Goal: Task Accomplishment & Management: Manage account settings

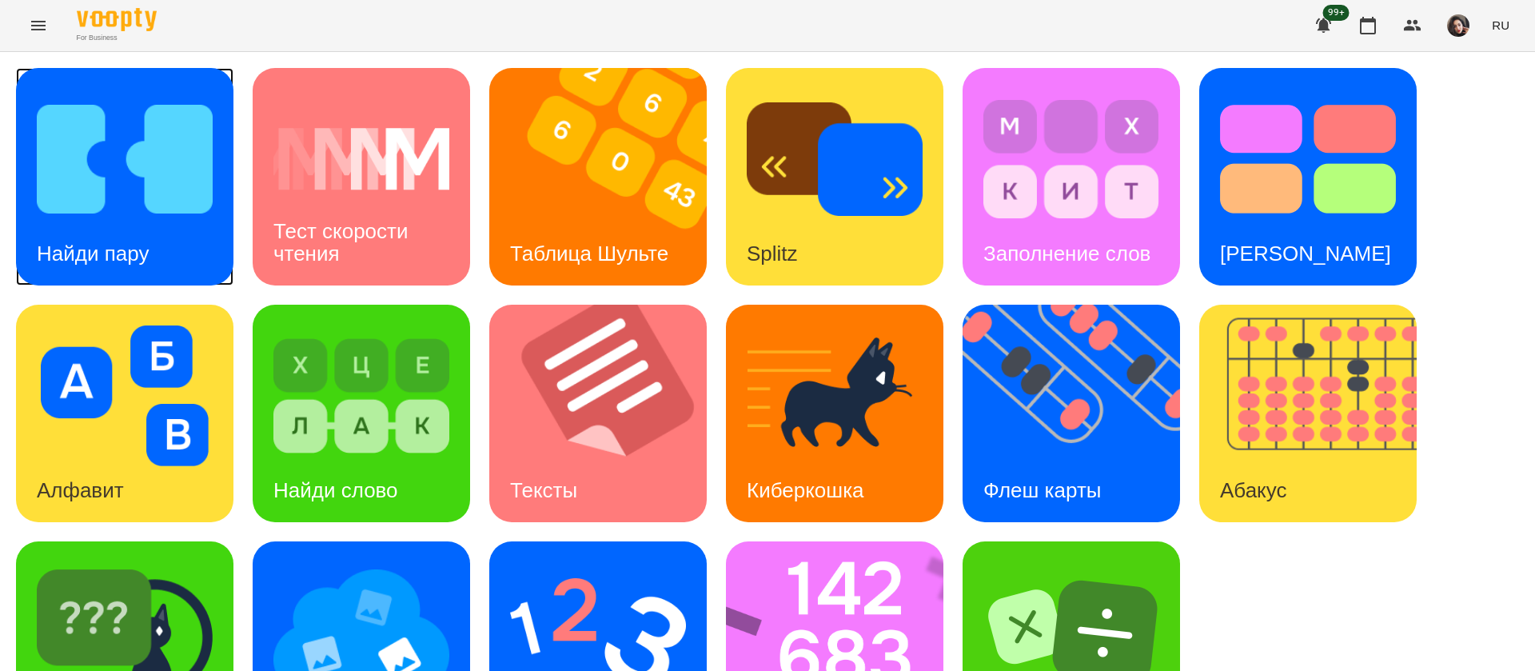
click at [154, 256] on div "Найди пару" at bounding box center [93, 253] width 154 height 63
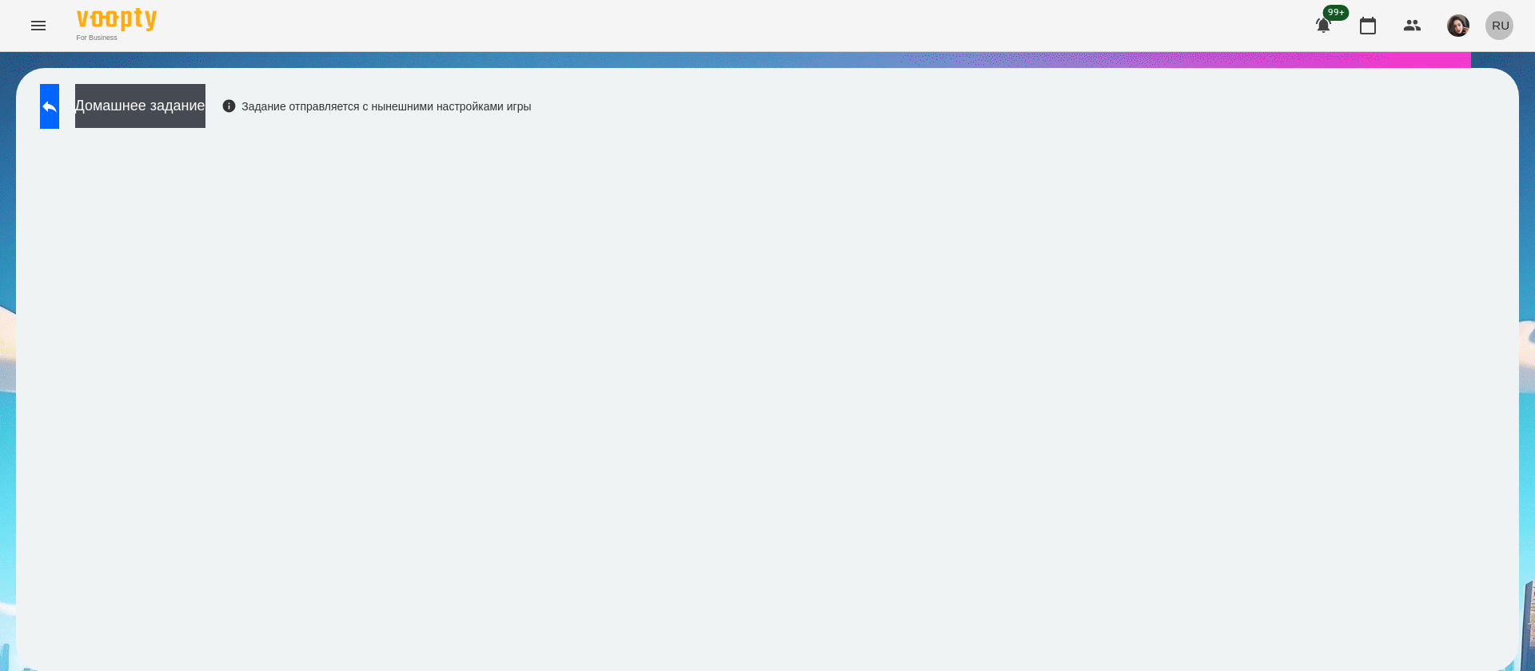
click at [1507, 30] on span "RU" at bounding box center [1501, 25] width 18 height 17
click at [1494, 94] on div "Українська" at bounding box center [1471, 90] width 82 height 29
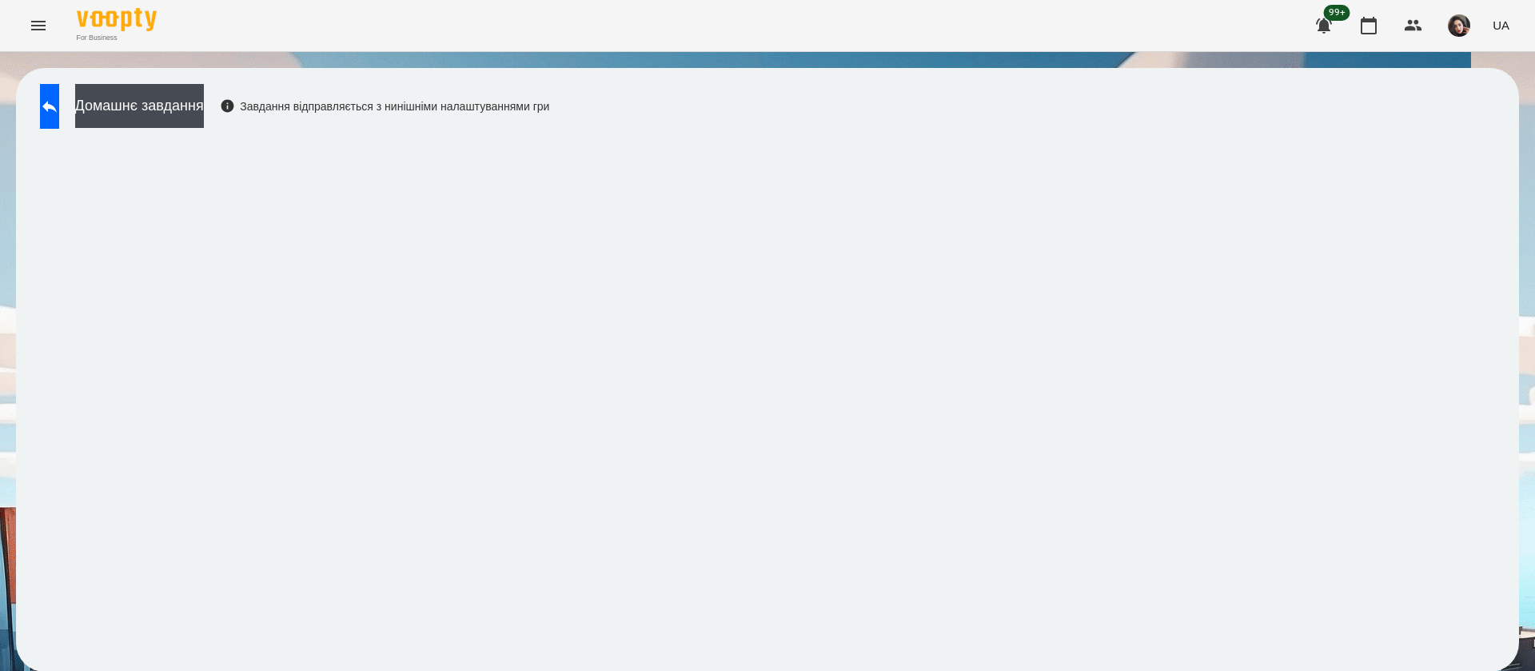
scroll to position [1, 0]
click at [353, 22] on div "For Business 99+ UA" at bounding box center [767, 25] width 1535 height 51
click at [479, 30] on div "For Business 99+ UA" at bounding box center [767, 25] width 1535 height 51
click at [387, 5] on div "For Business 99+ UA" at bounding box center [767, 25] width 1535 height 51
click at [58, 106] on icon at bounding box center [49, 106] width 19 height 19
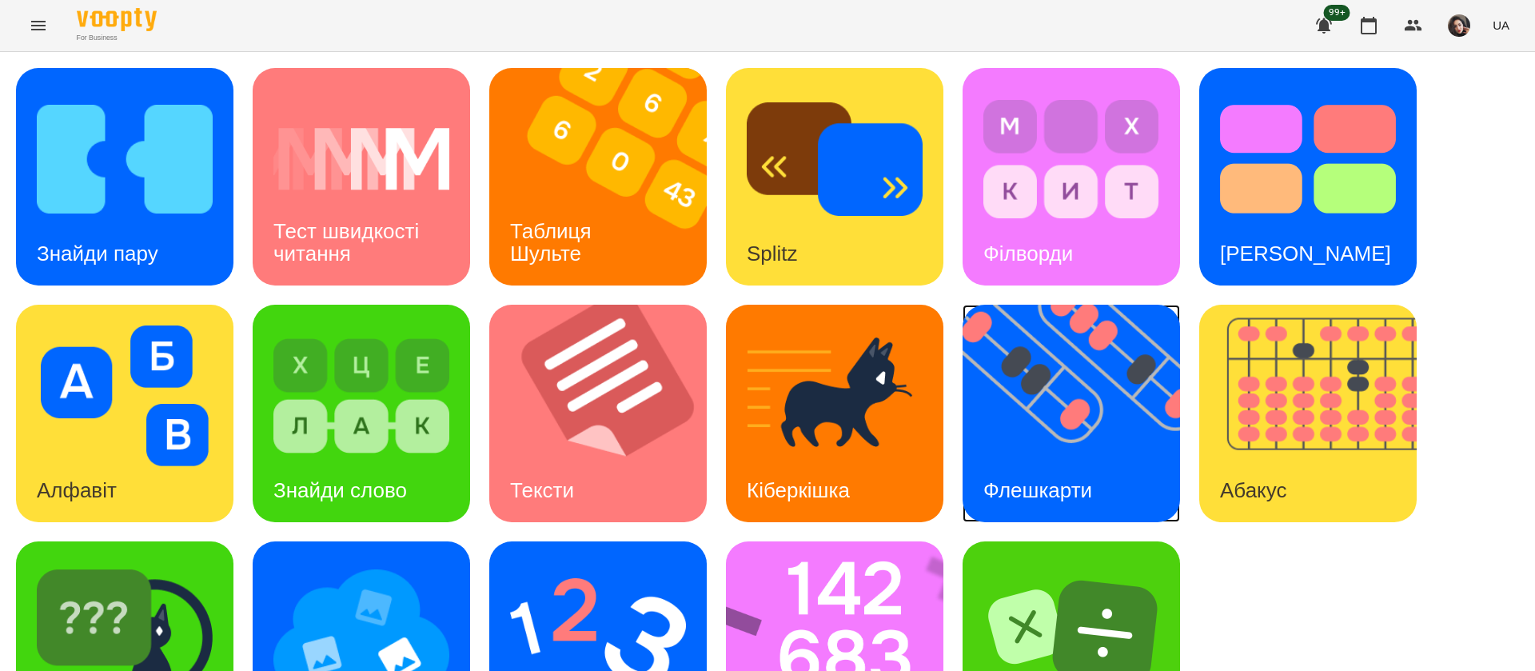
click at [1087, 441] on img at bounding box center [1081, 413] width 237 height 217
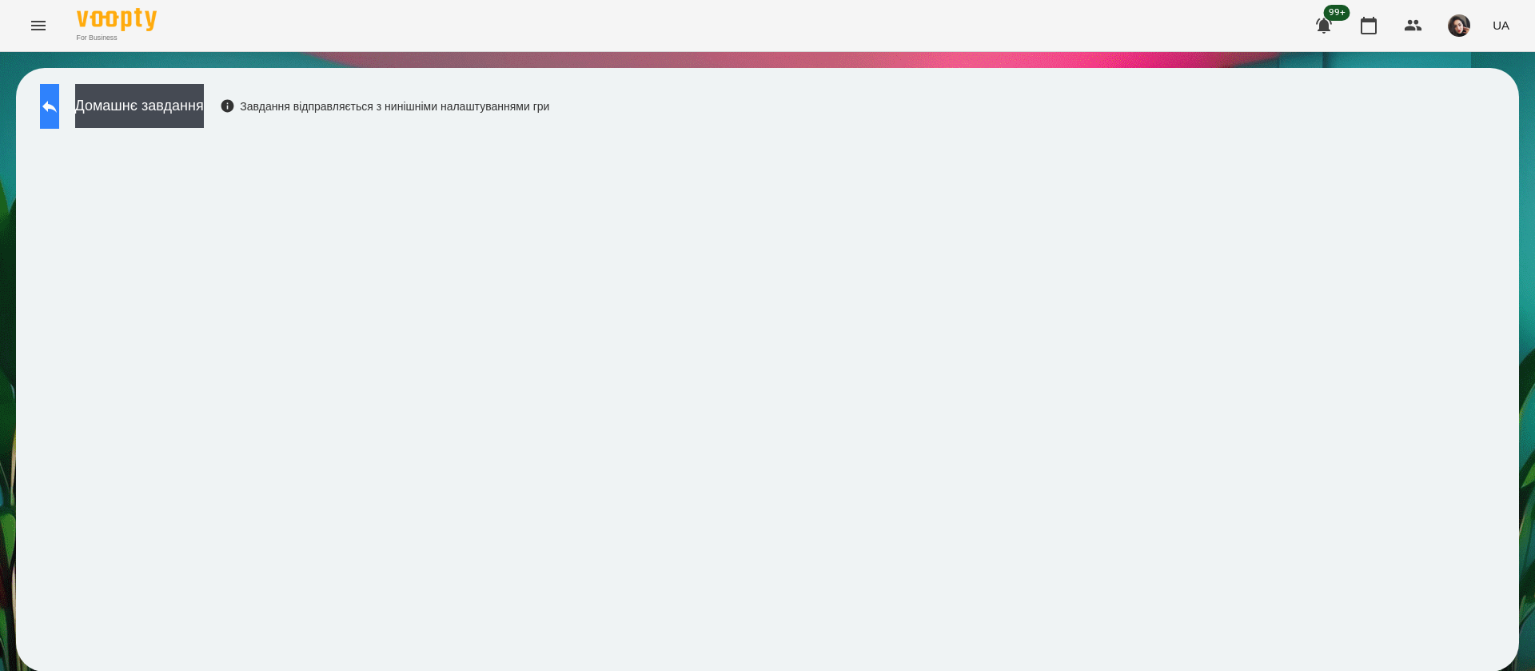
click at [59, 105] on icon at bounding box center [49, 106] width 19 height 19
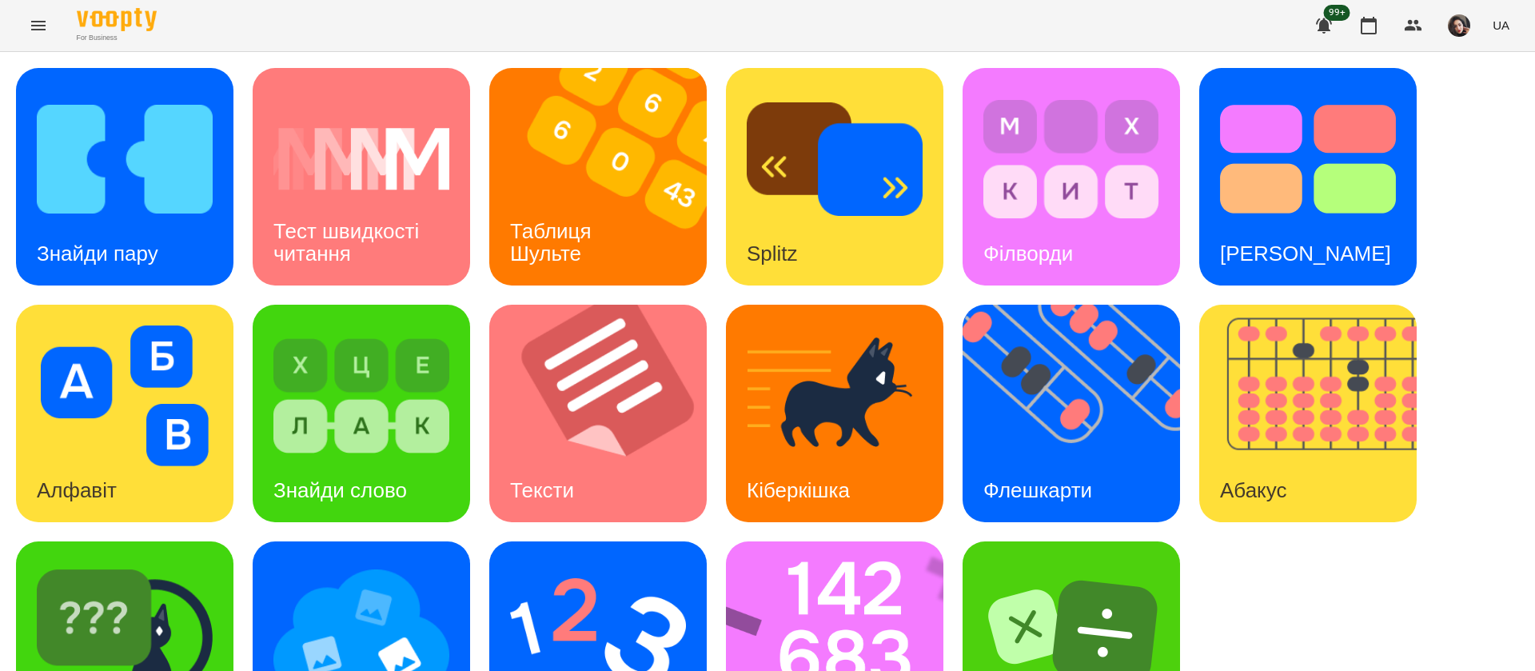
scroll to position [104, 0]
click at [868, 541] on img at bounding box center [845, 649] width 238 height 217
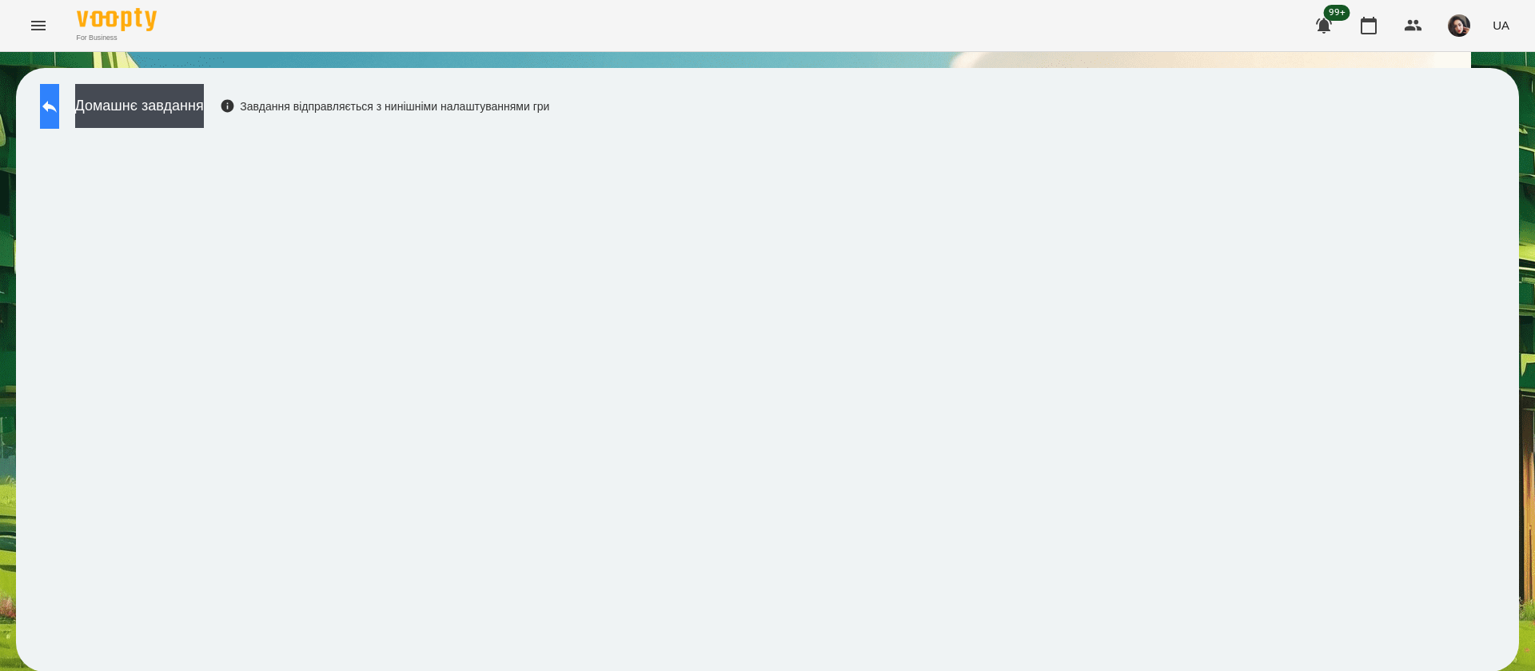
click at [59, 105] on icon at bounding box center [49, 106] width 19 height 19
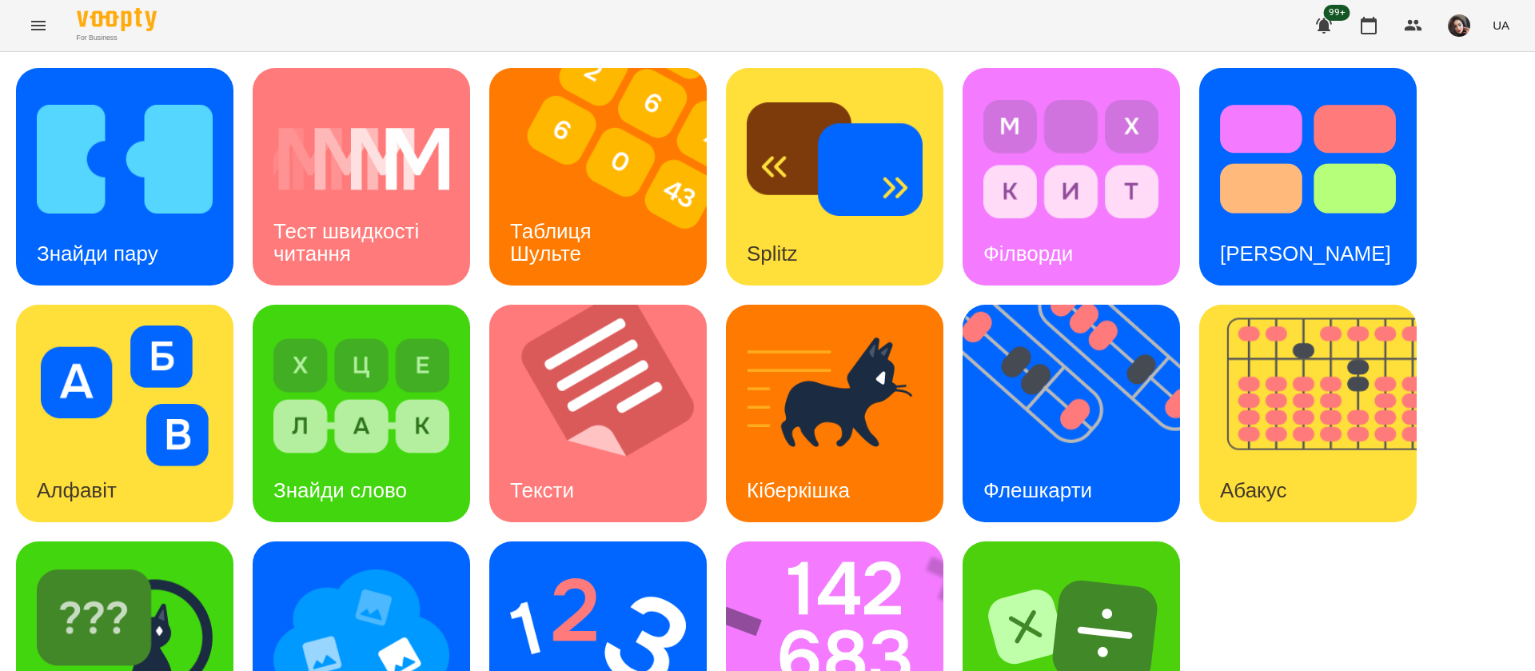
scroll to position [104, 0]
click at [644, 562] on img at bounding box center [598, 632] width 176 height 141
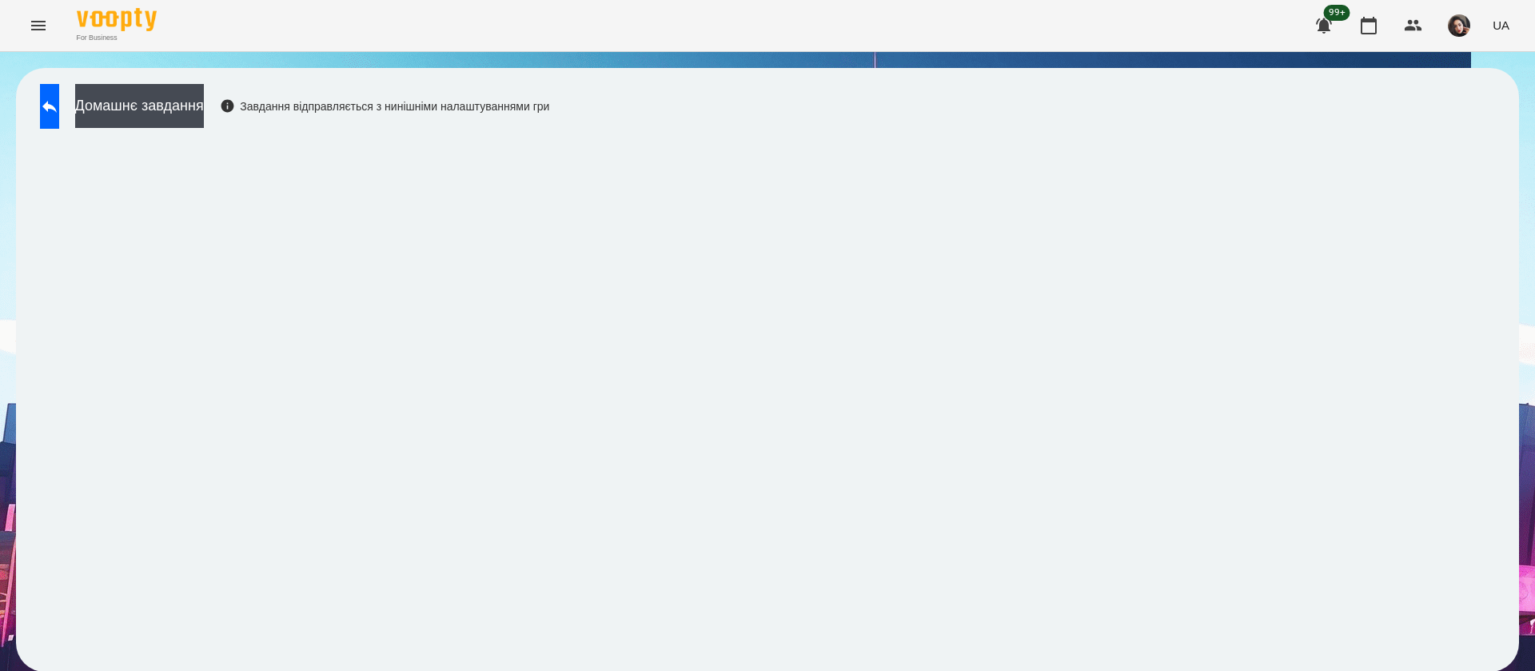
scroll to position [1, 0]
click at [51, 98] on button at bounding box center [49, 106] width 19 height 45
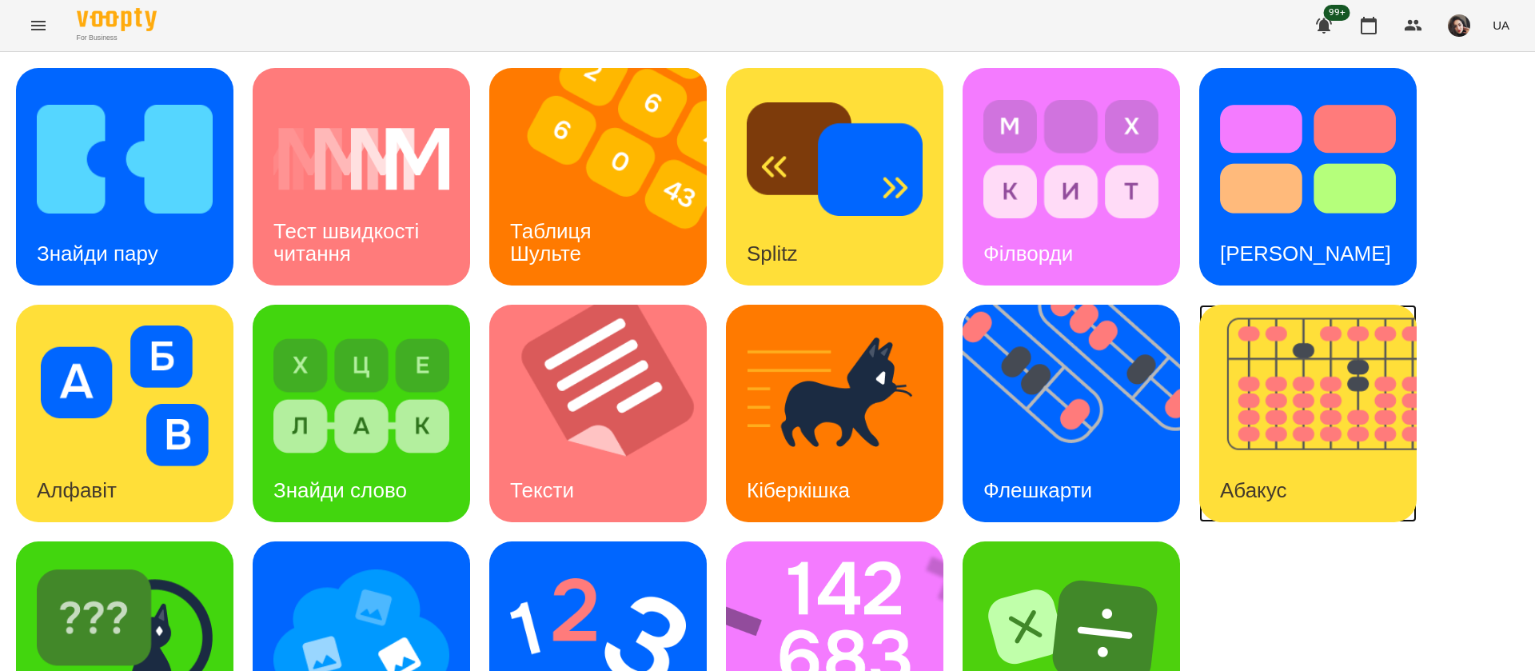
click at [1333, 468] on img at bounding box center [1317, 413] width 237 height 217
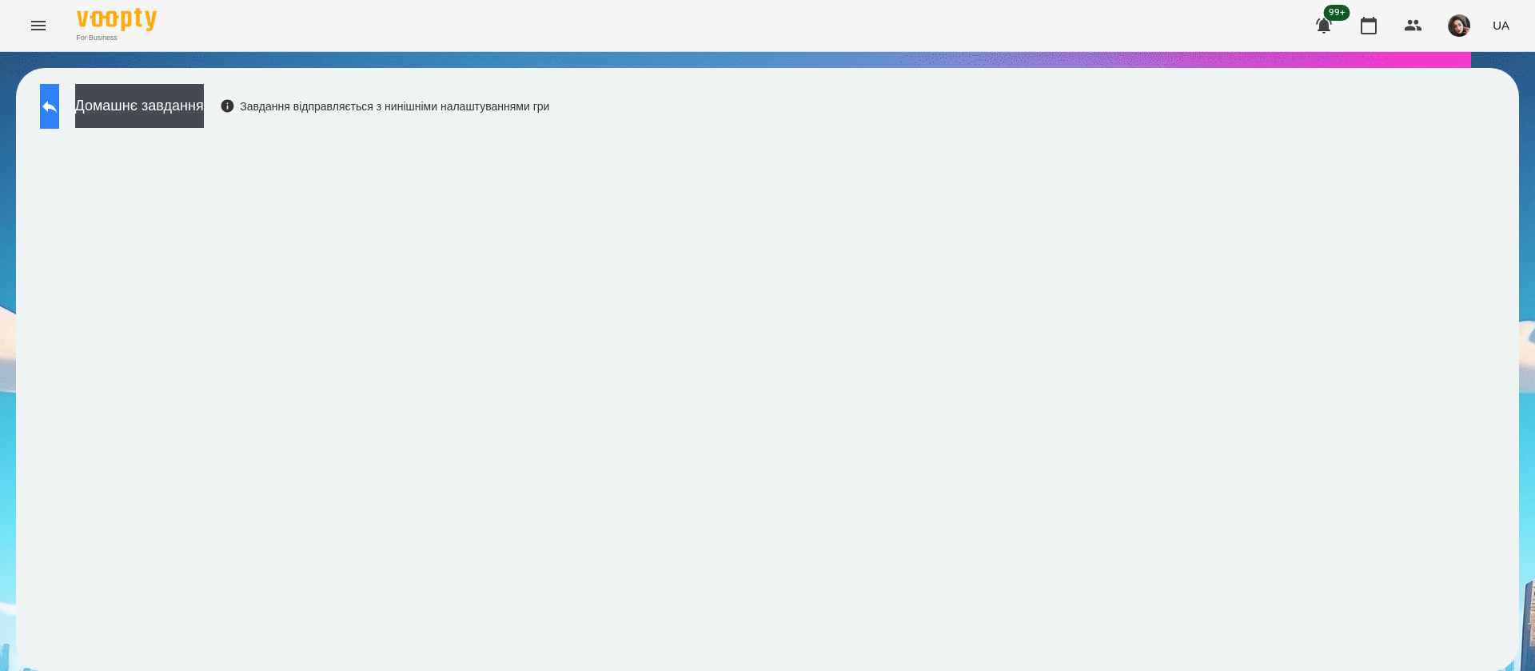
click at [59, 115] on icon at bounding box center [49, 106] width 19 height 19
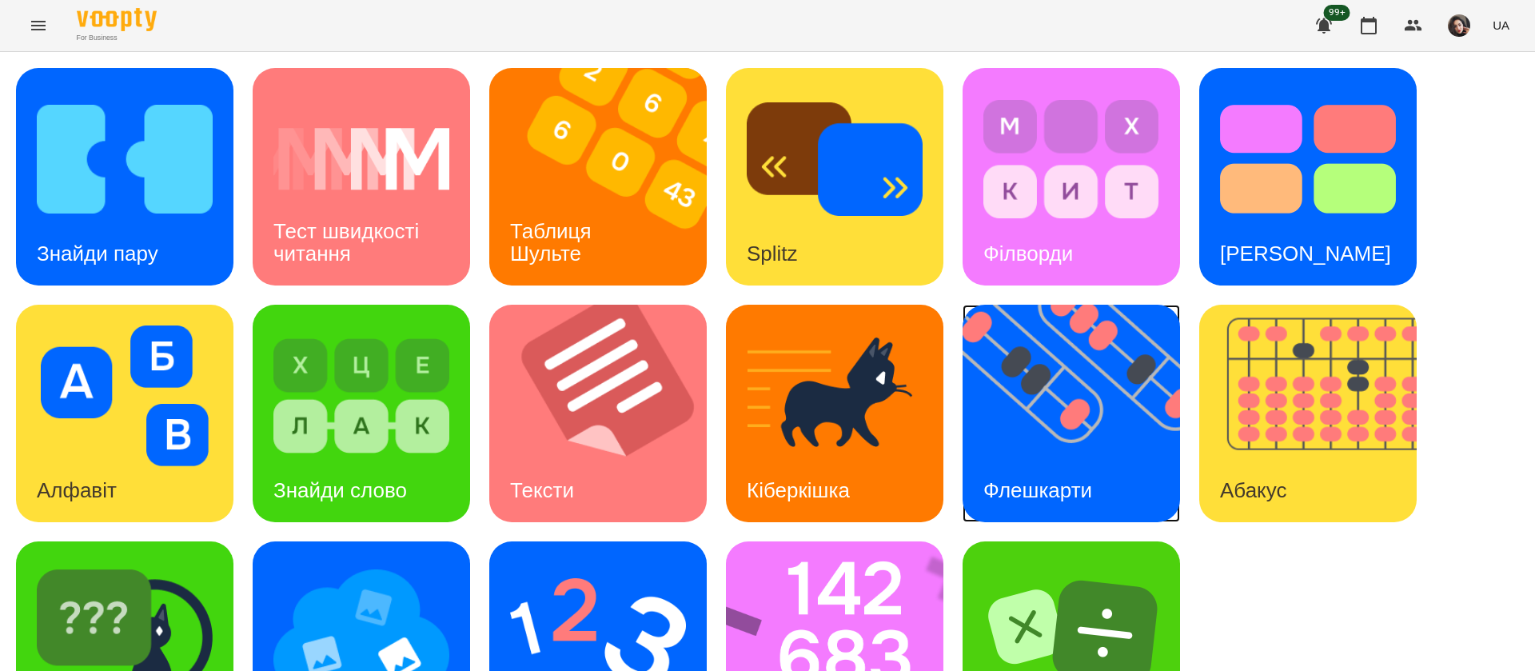
click at [1051, 405] on img at bounding box center [1081, 413] width 237 height 217
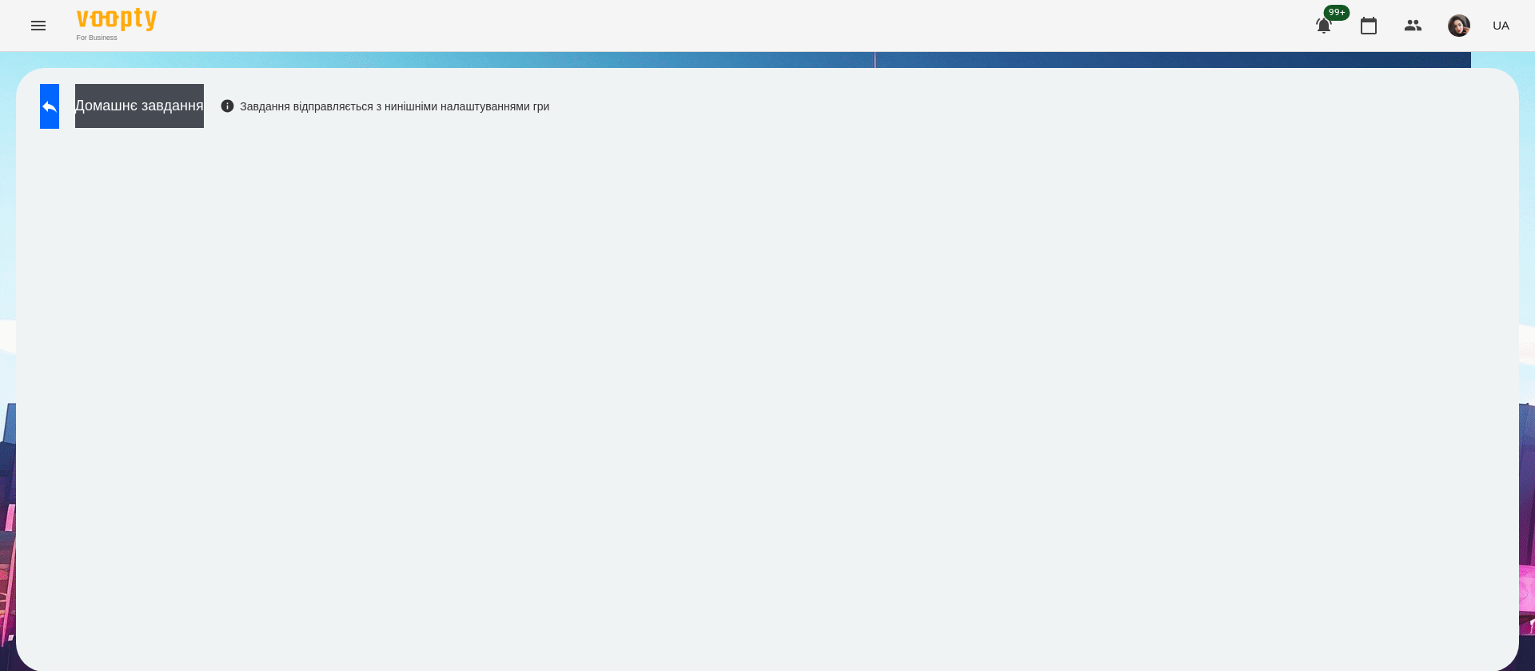
scroll to position [1, 0]
click at [58, 100] on icon at bounding box center [49, 106] width 19 height 19
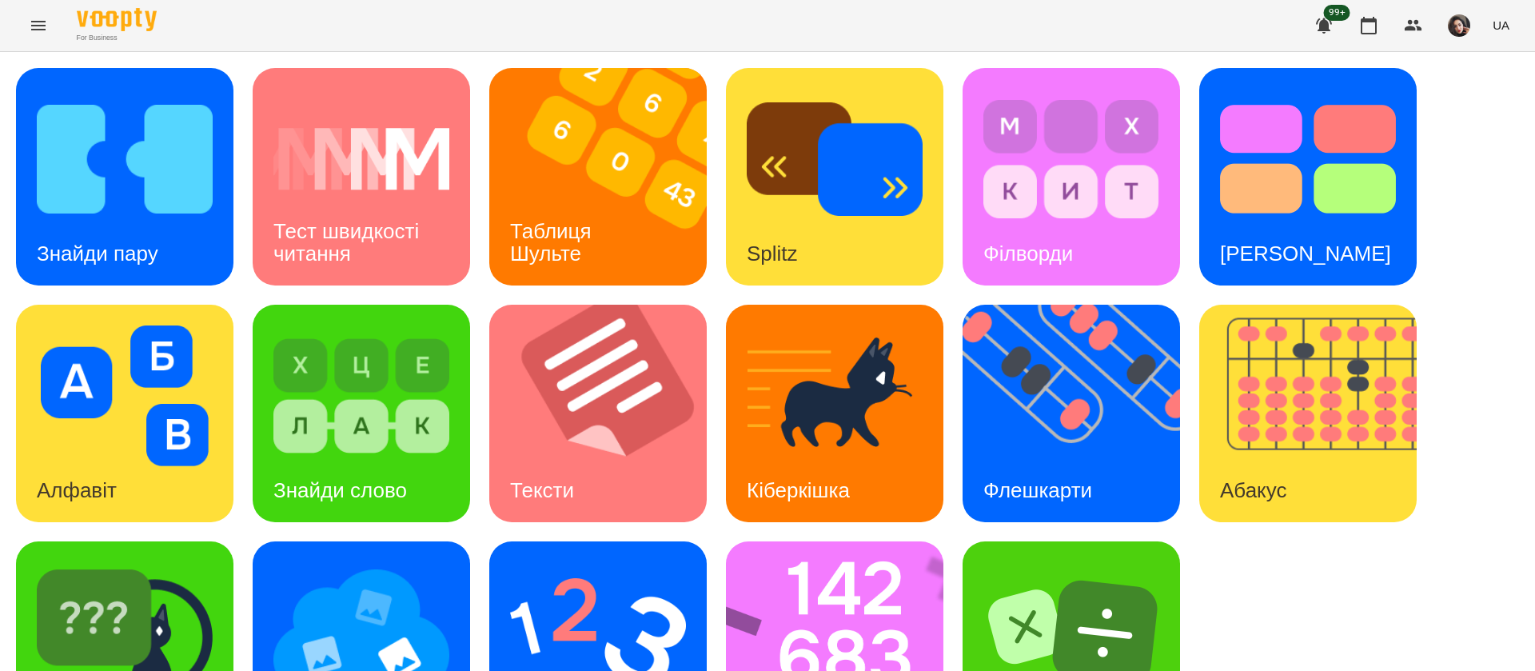
scroll to position [104, 0]
click at [616, 562] on img at bounding box center [598, 632] width 176 height 141
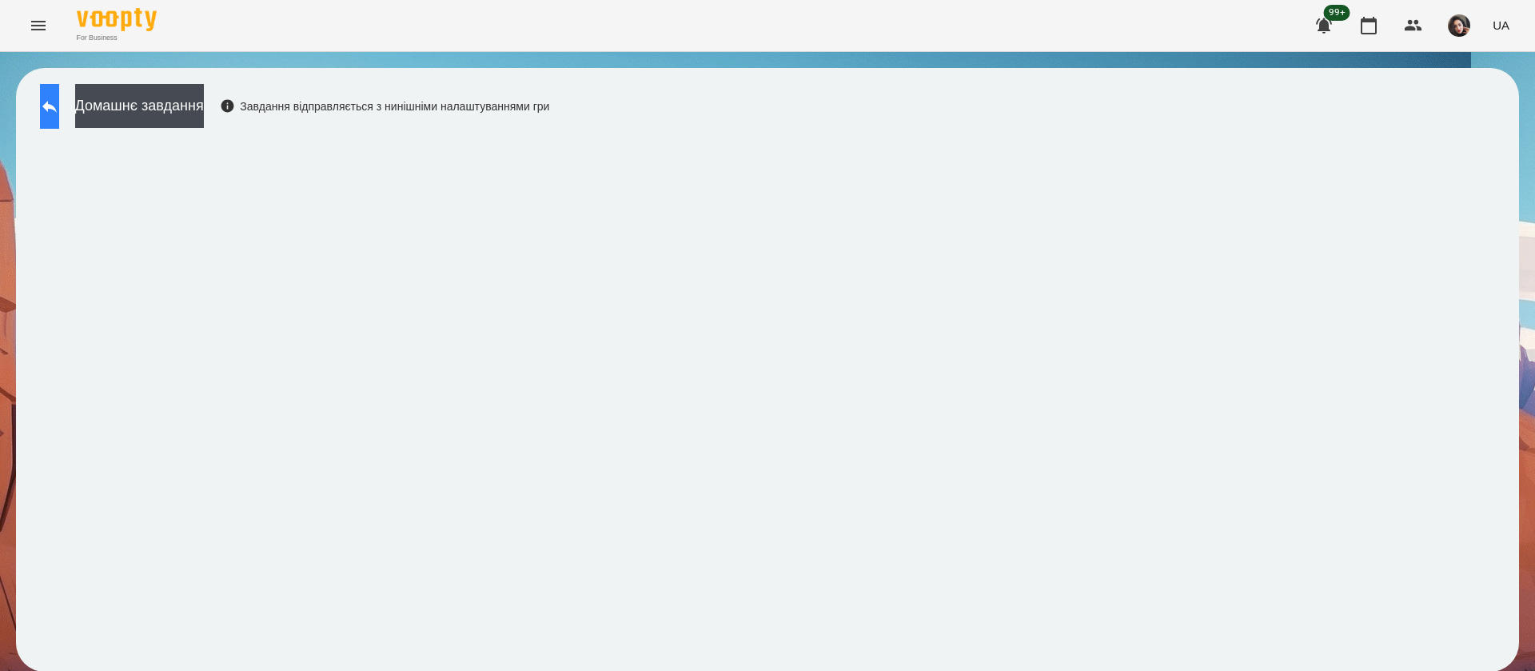
click at [47, 114] on button at bounding box center [49, 106] width 19 height 45
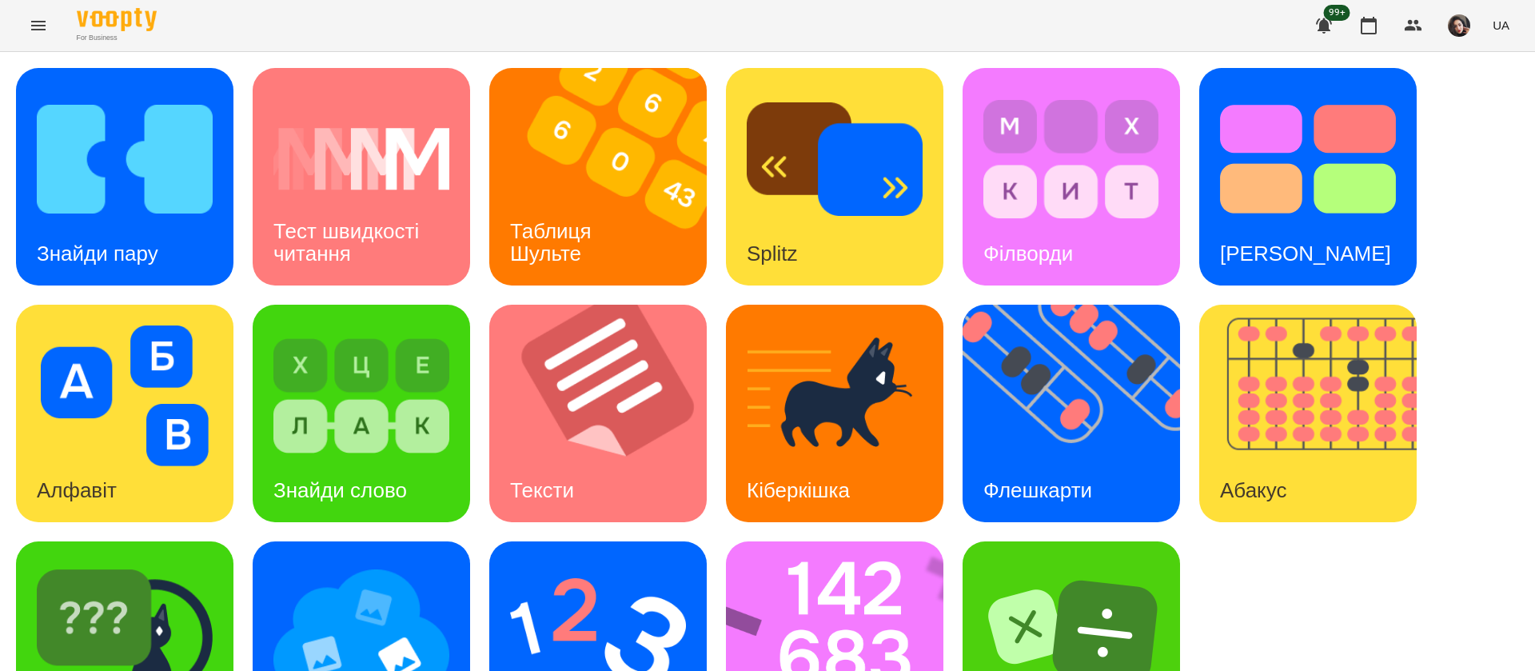
scroll to position [104, 0]
click at [852, 546] on img at bounding box center [845, 649] width 238 height 217
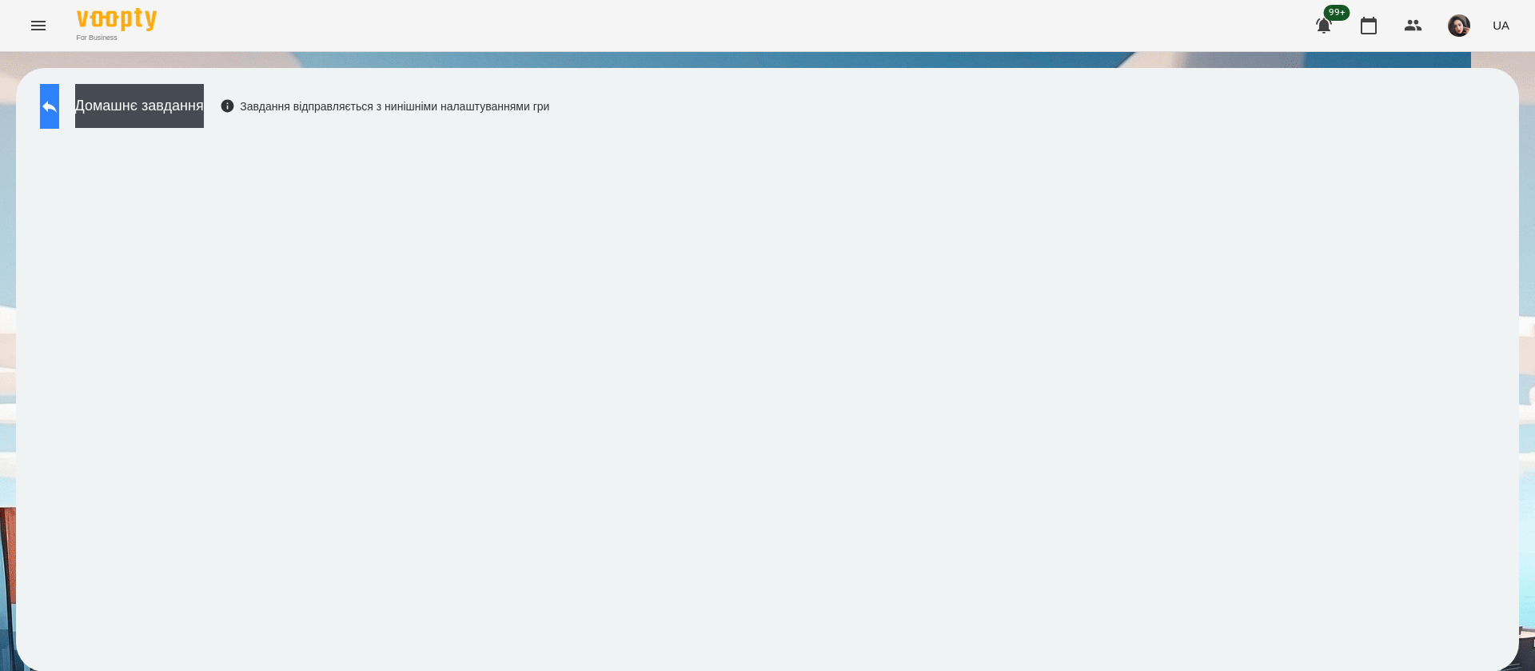
click at [53, 106] on button at bounding box center [49, 106] width 19 height 45
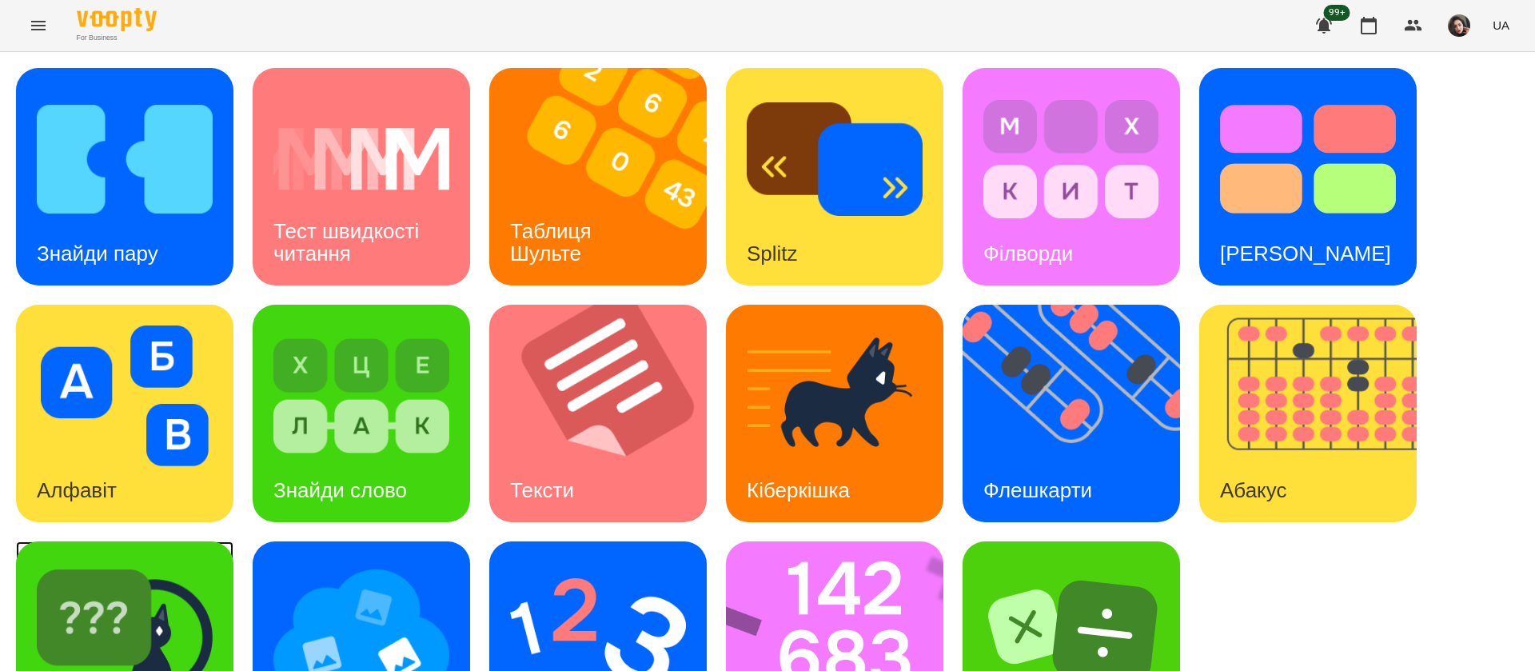
click at [46, 605] on img at bounding box center [125, 632] width 176 height 141
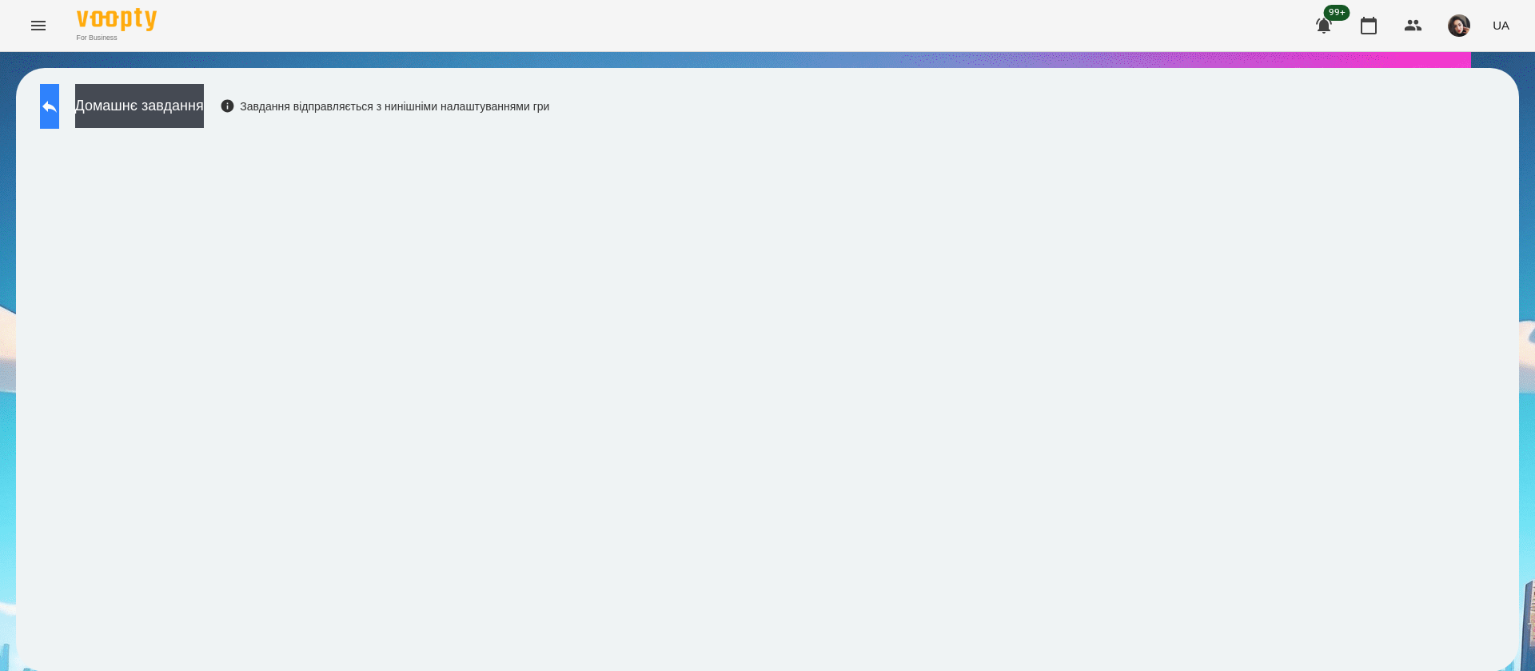
click at [59, 112] on icon at bounding box center [49, 106] width 19 height 19
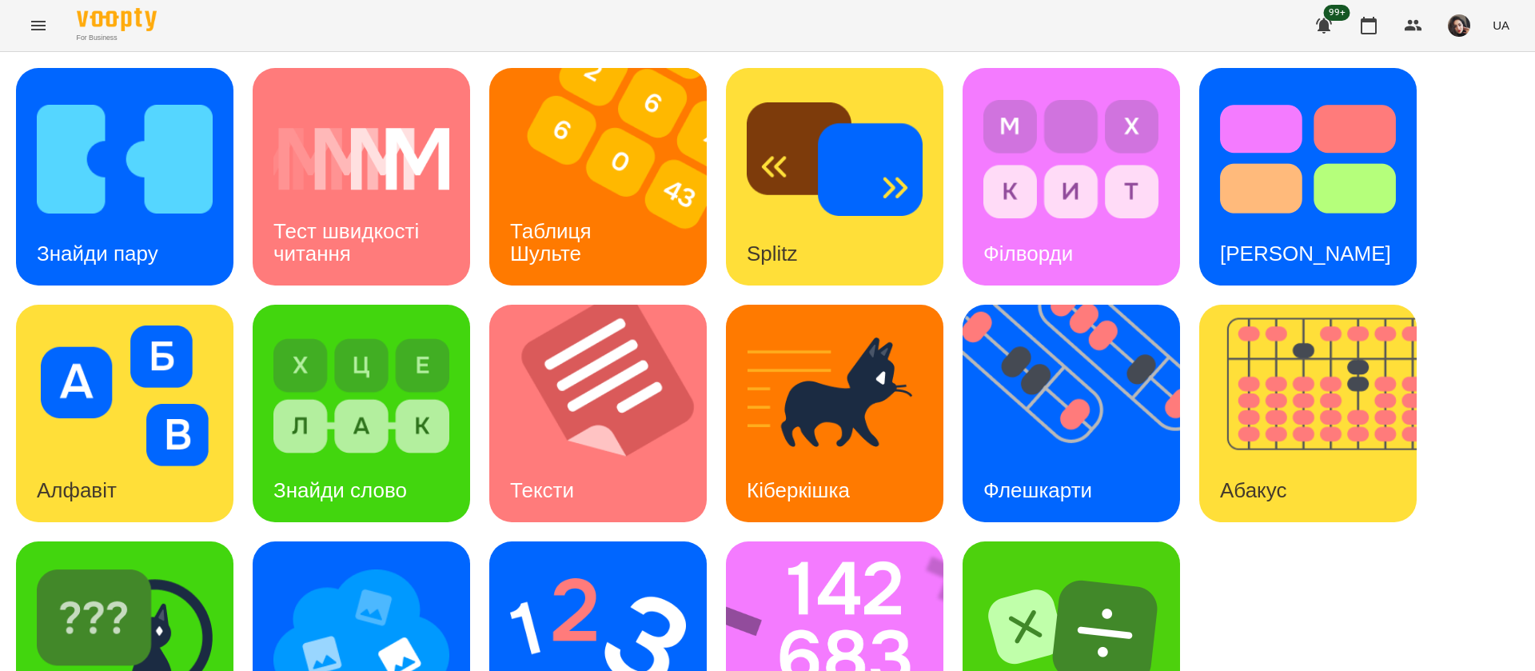
scroll to position [104, 0]
click at [148, 562] on img at bounding box center [125, 632] width 176 height 141
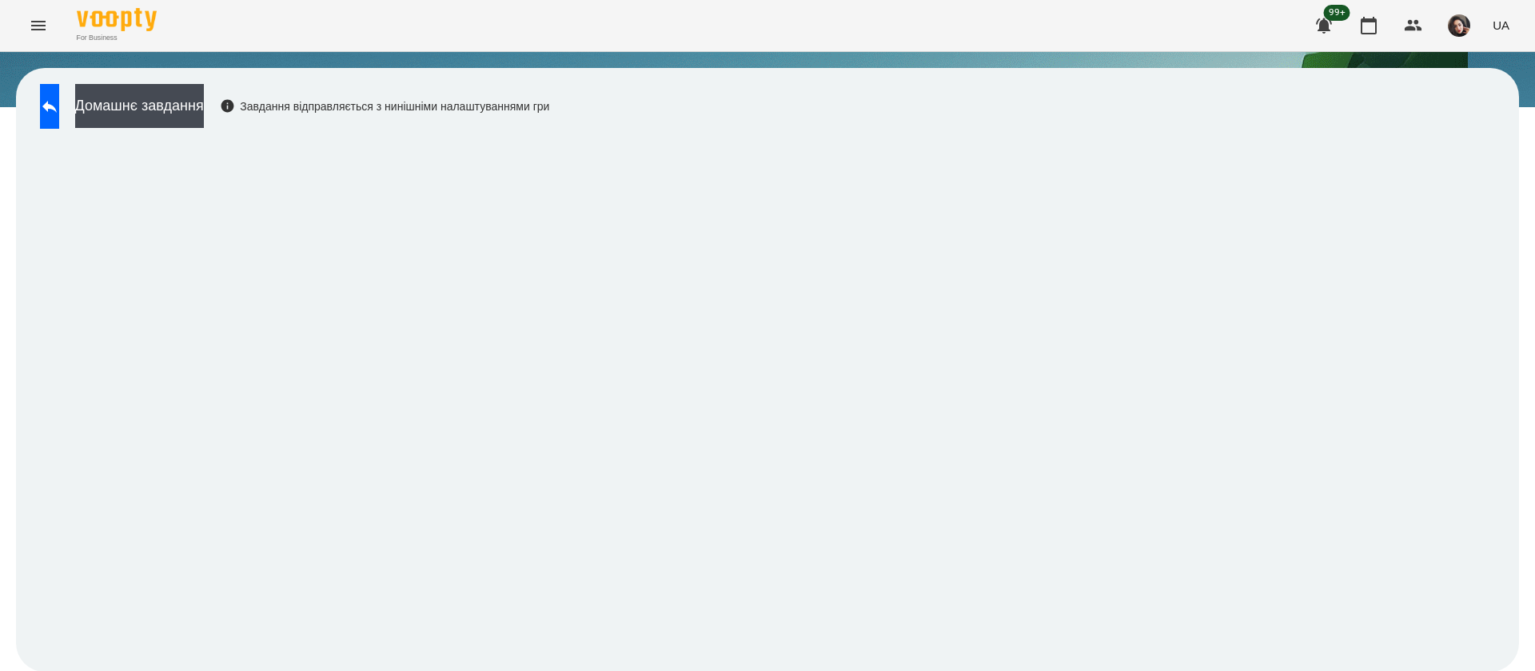
scroll to position [1, 0]
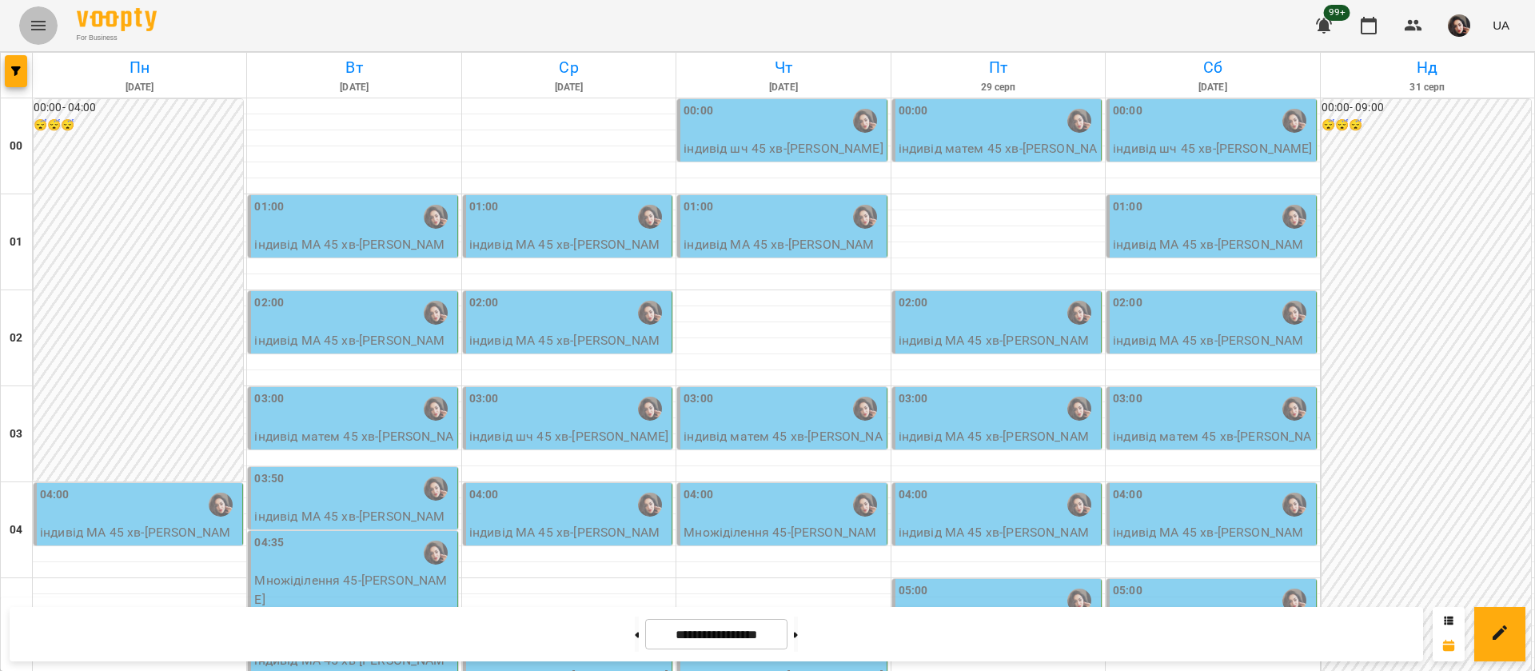
click at [30, 9] on button "Menu" at bounding box center [38, 25] width 38 height 38
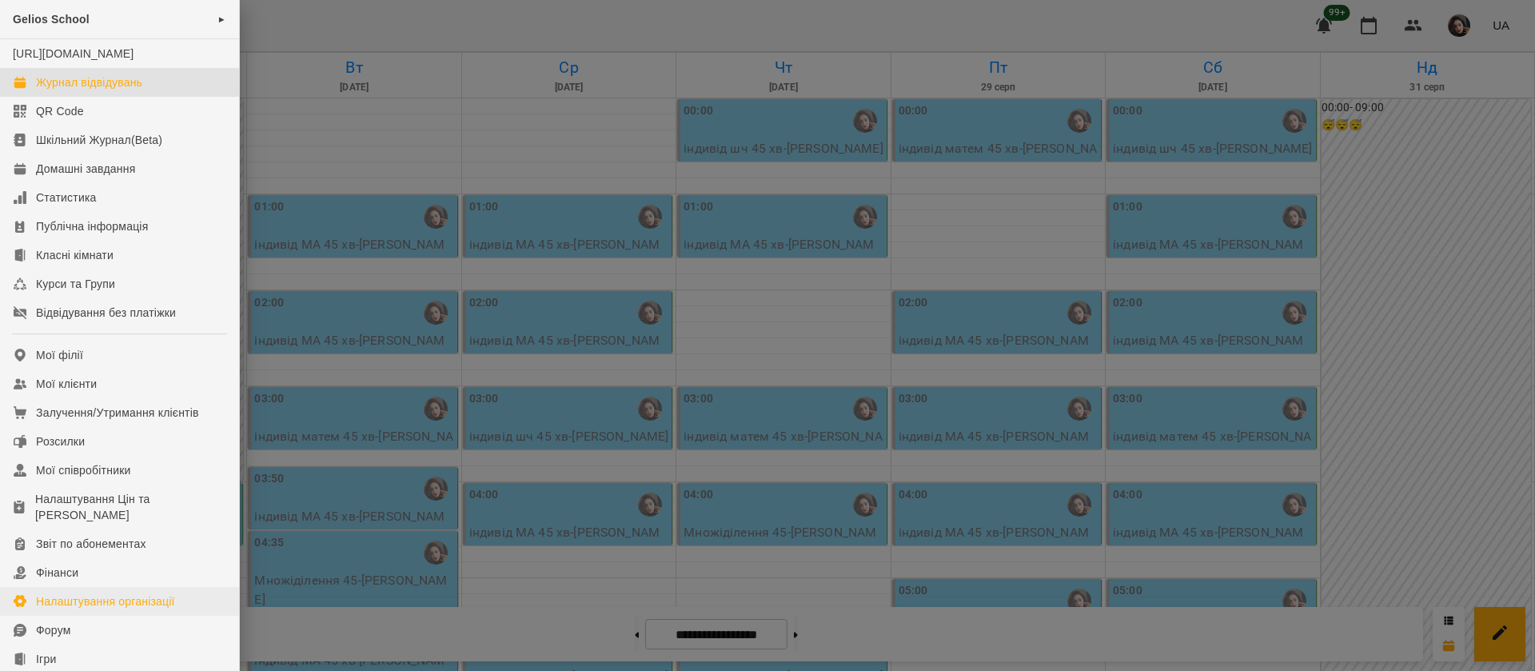
scroll to position [182, 0]
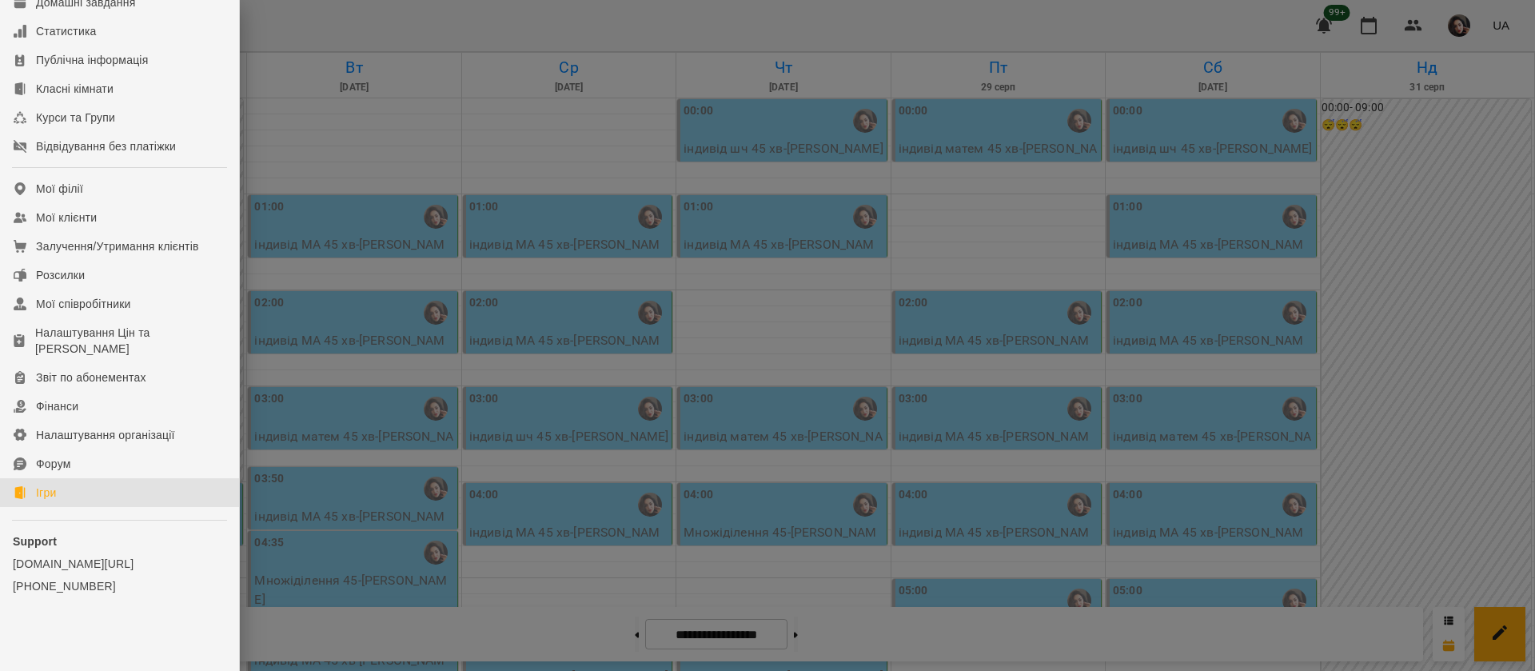
click at [88, 490] on link "Ігри" at bounding box center [119, 492] width 239 height 29
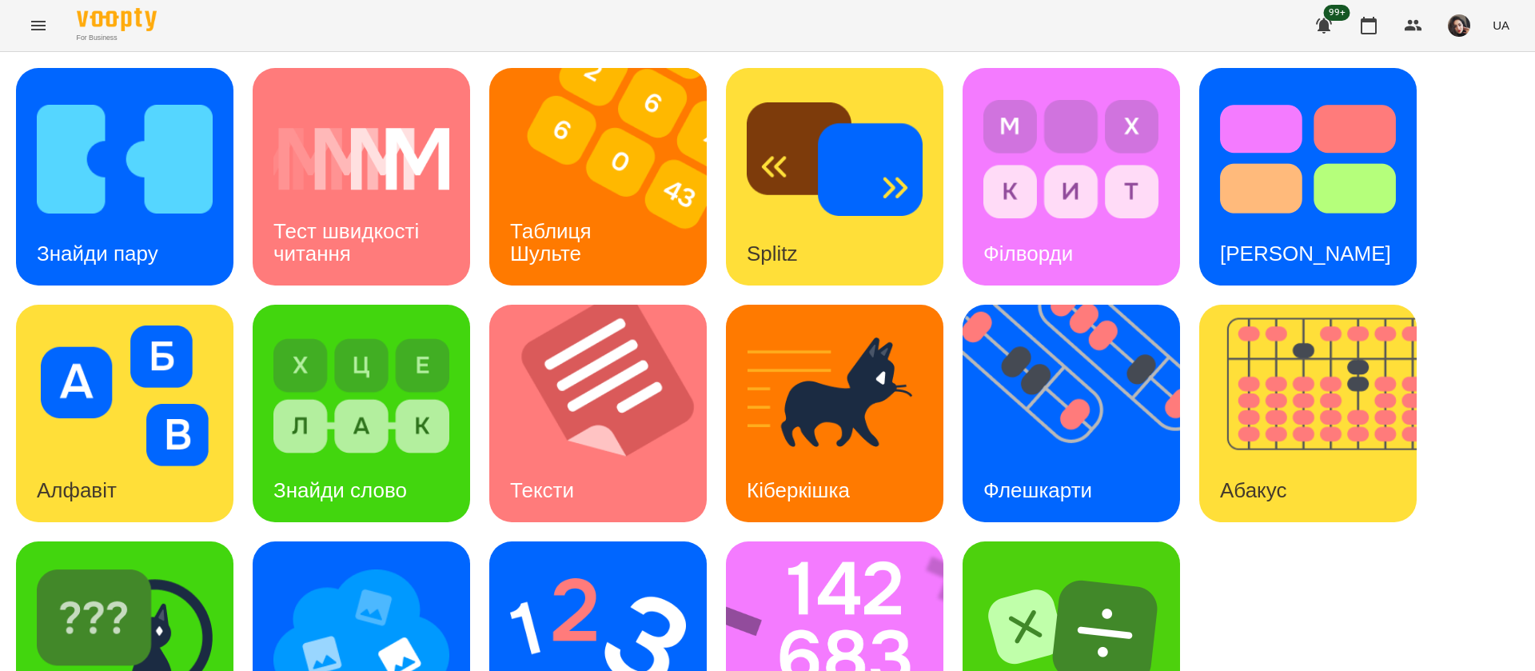
click at [39, 23] on icon "Menu" at bounding box center [38, 25] width 19 height 19
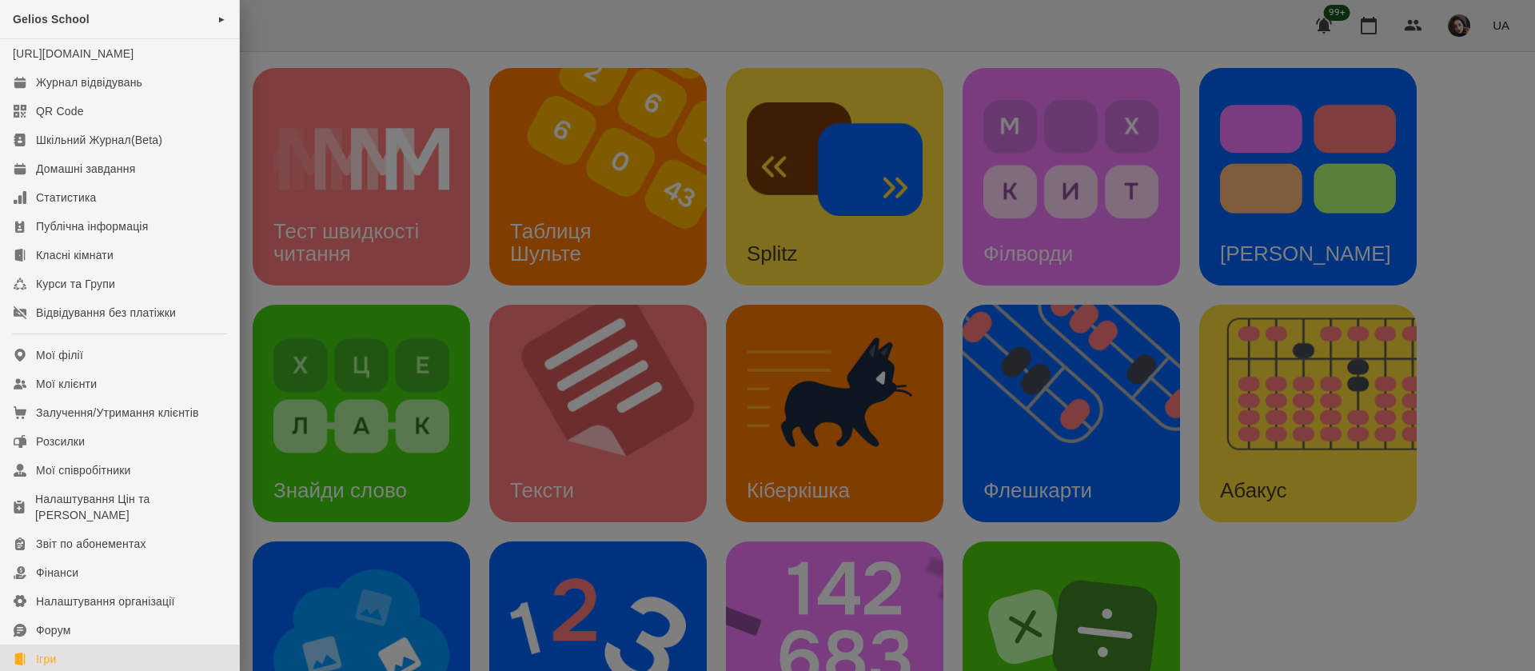
click at [353, 28] on div at bounding box center [767, 335] width 1535 height 671
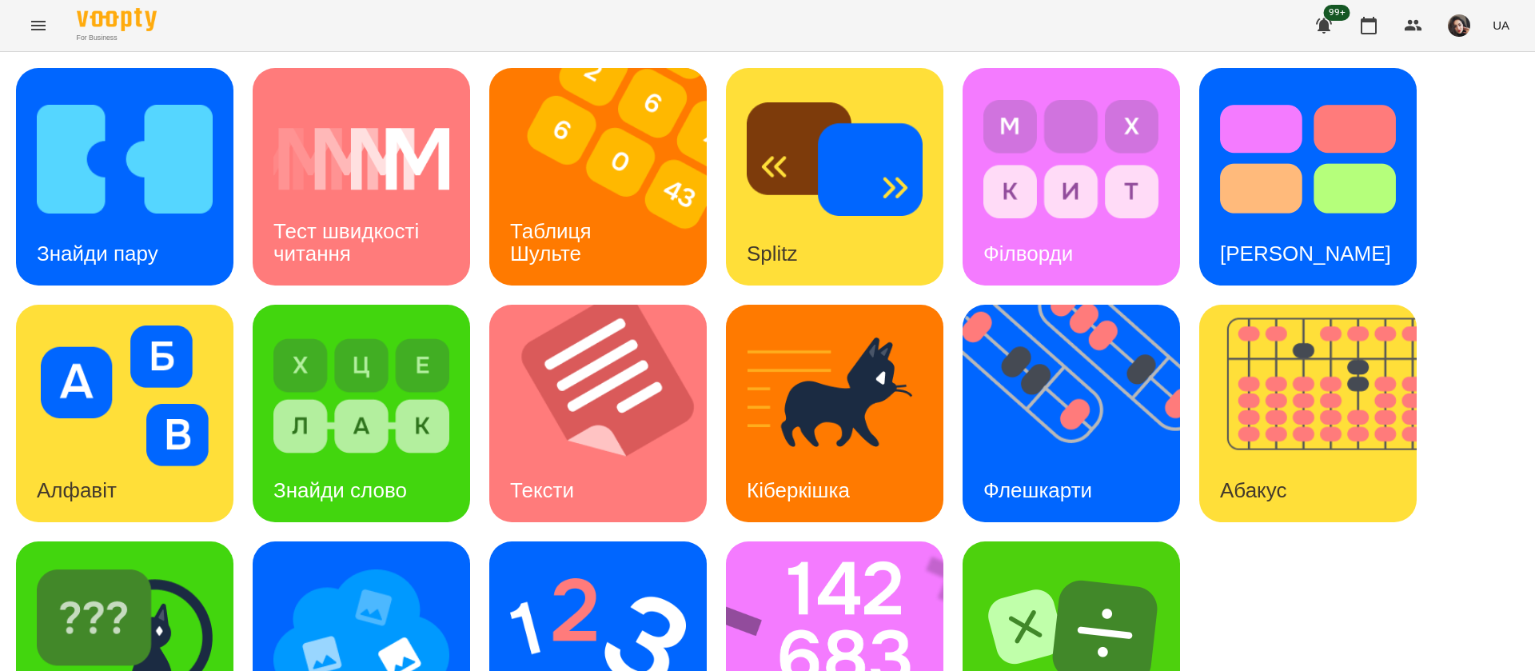
scroll to position [104, 0]
click at [1087, 309] on img at bounding box center [1081, 413] width 237 height 217
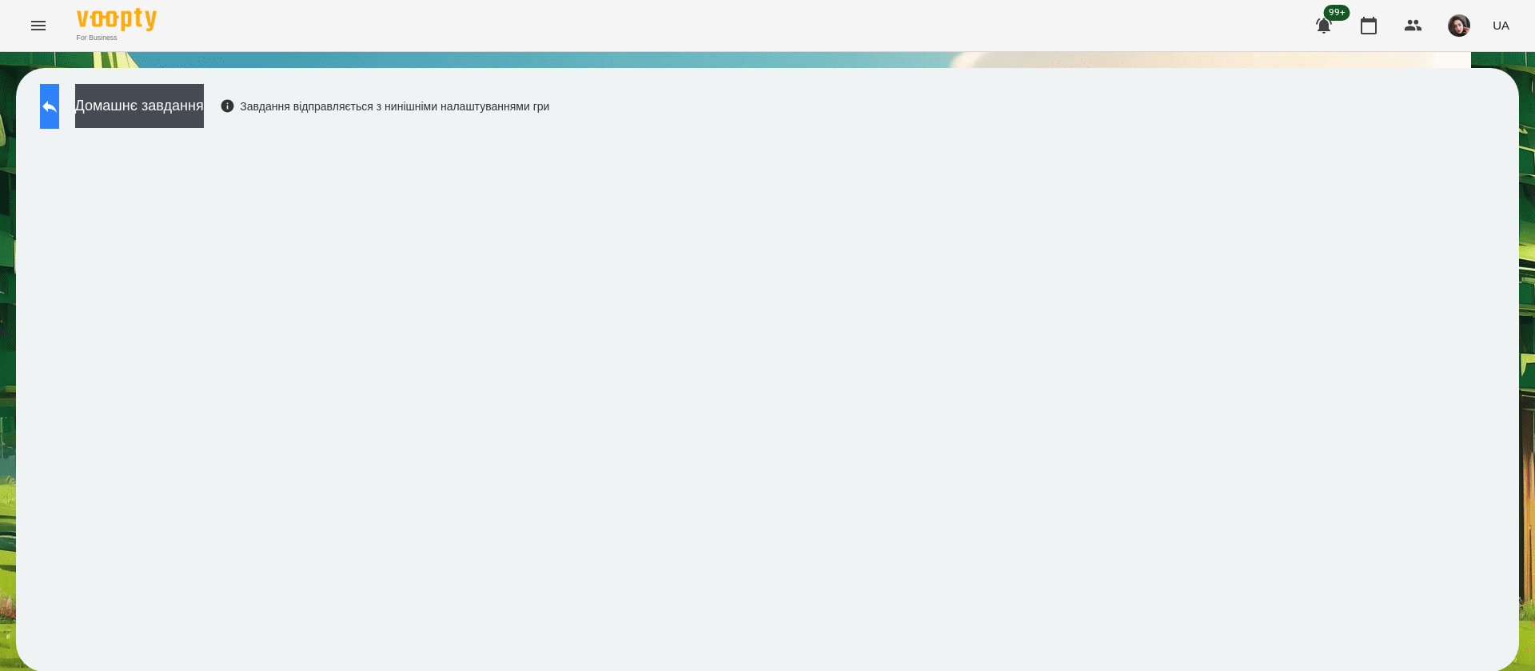
click at [59, 102] on icon at bounding box center [49, 106] width 19 height 19
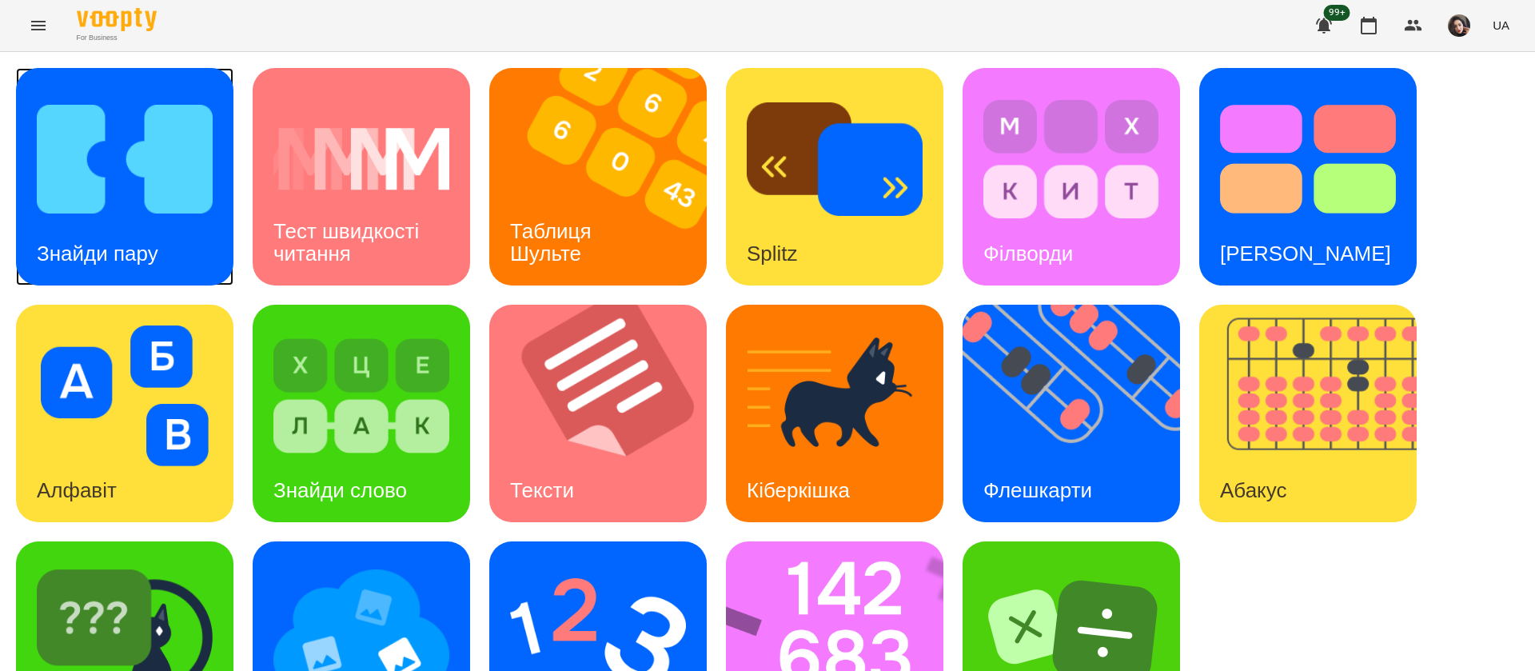
click at [130, 257] on h3 "Знайди пару" at bounding box center [98, 253] width 122 height 24
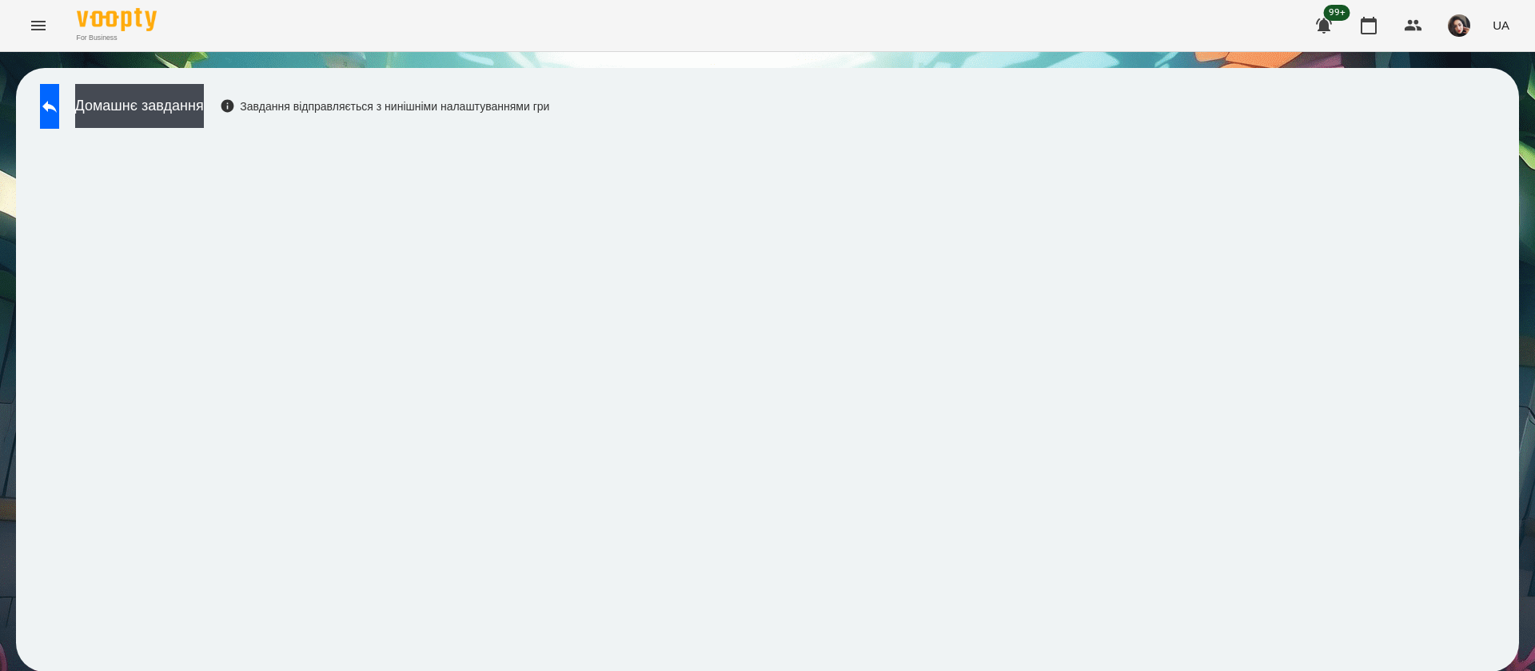
scroll to position [1, 0]
click at [57, 109] on icon at bounding box center [49, 107] width 14 height 12
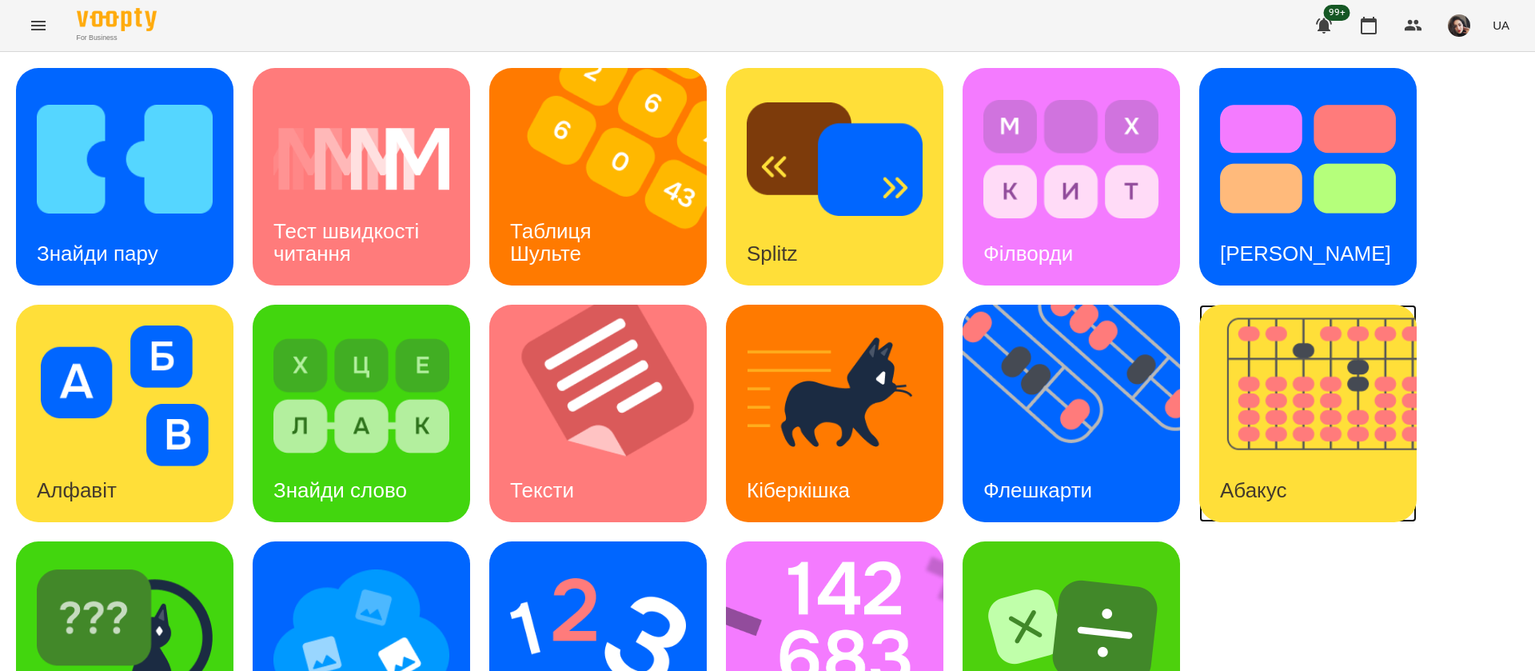
click at [1343, 390] on img at bounding box center [1317, 413] width 237 height 217
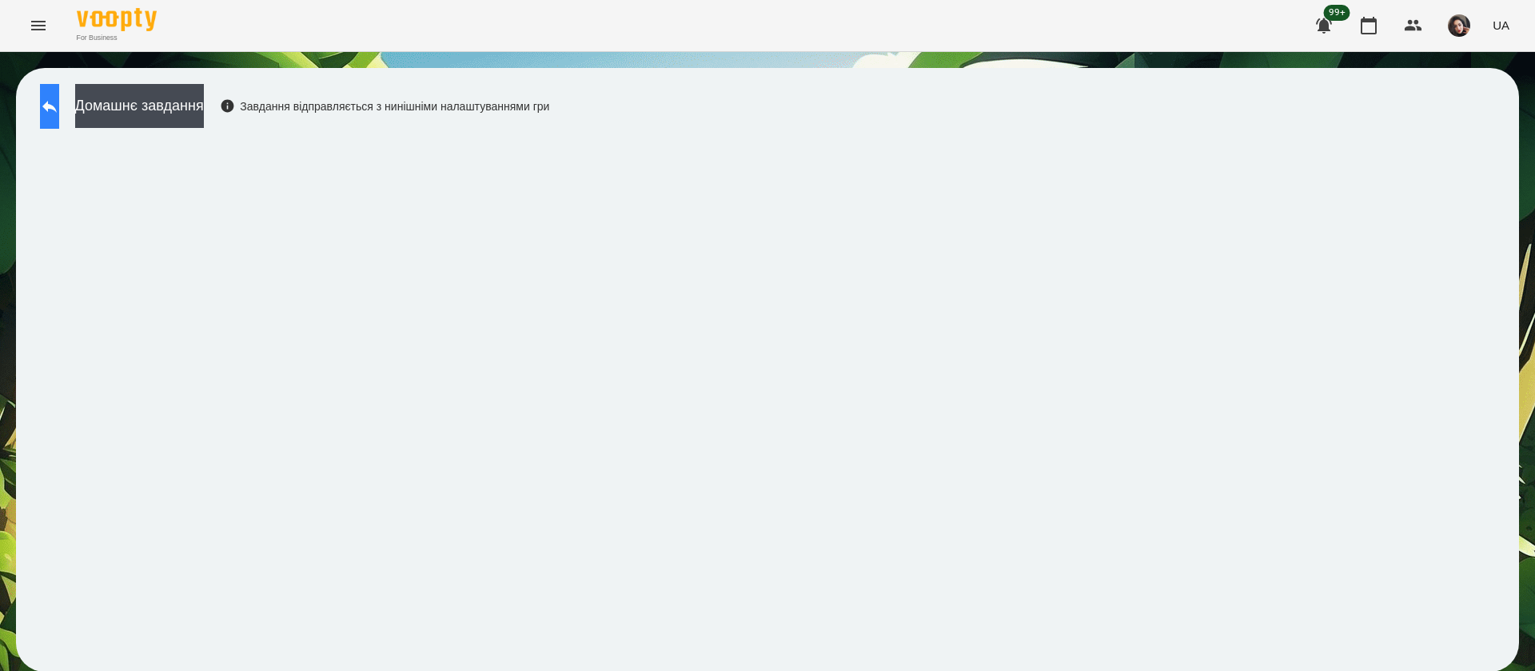
click at [59, 122] on button at bounding box center [49, 106] width 19 height 45
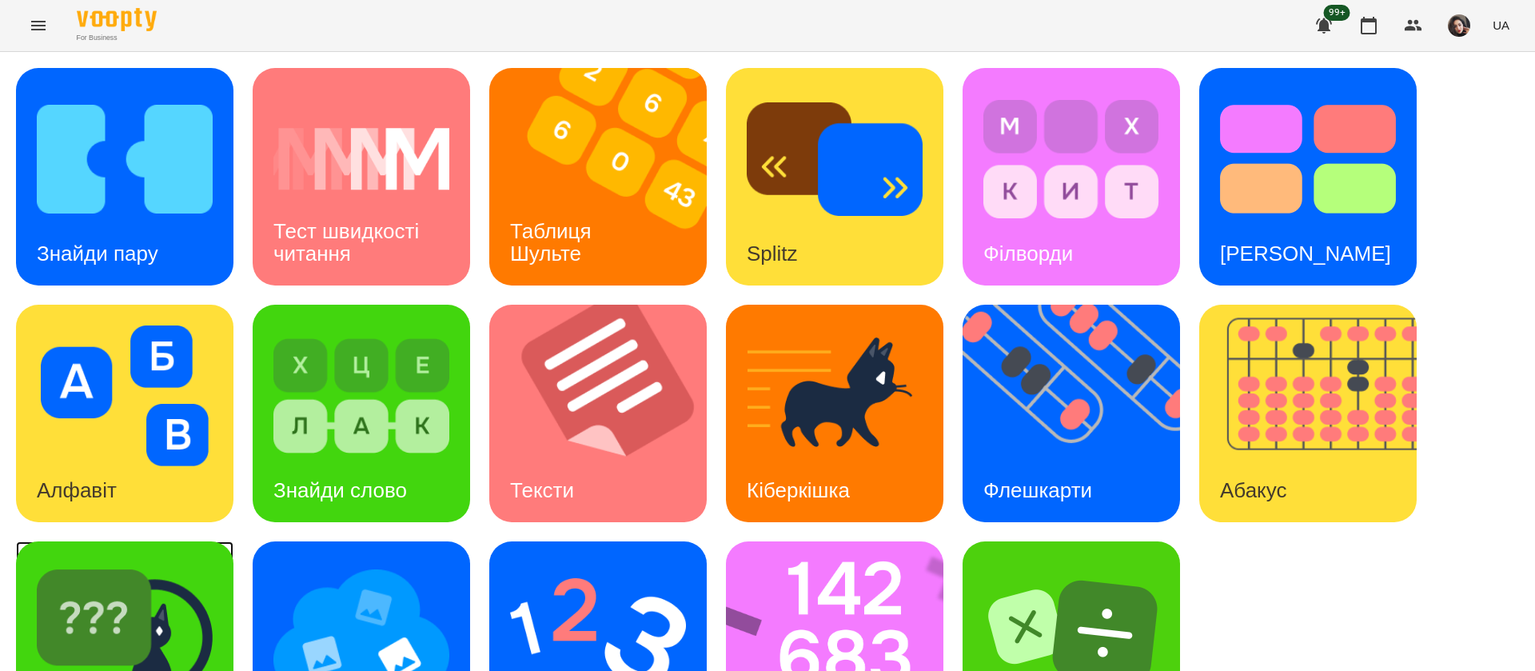
click at [199, 609] on img at bounding box center [125, 632] width 176 height 141
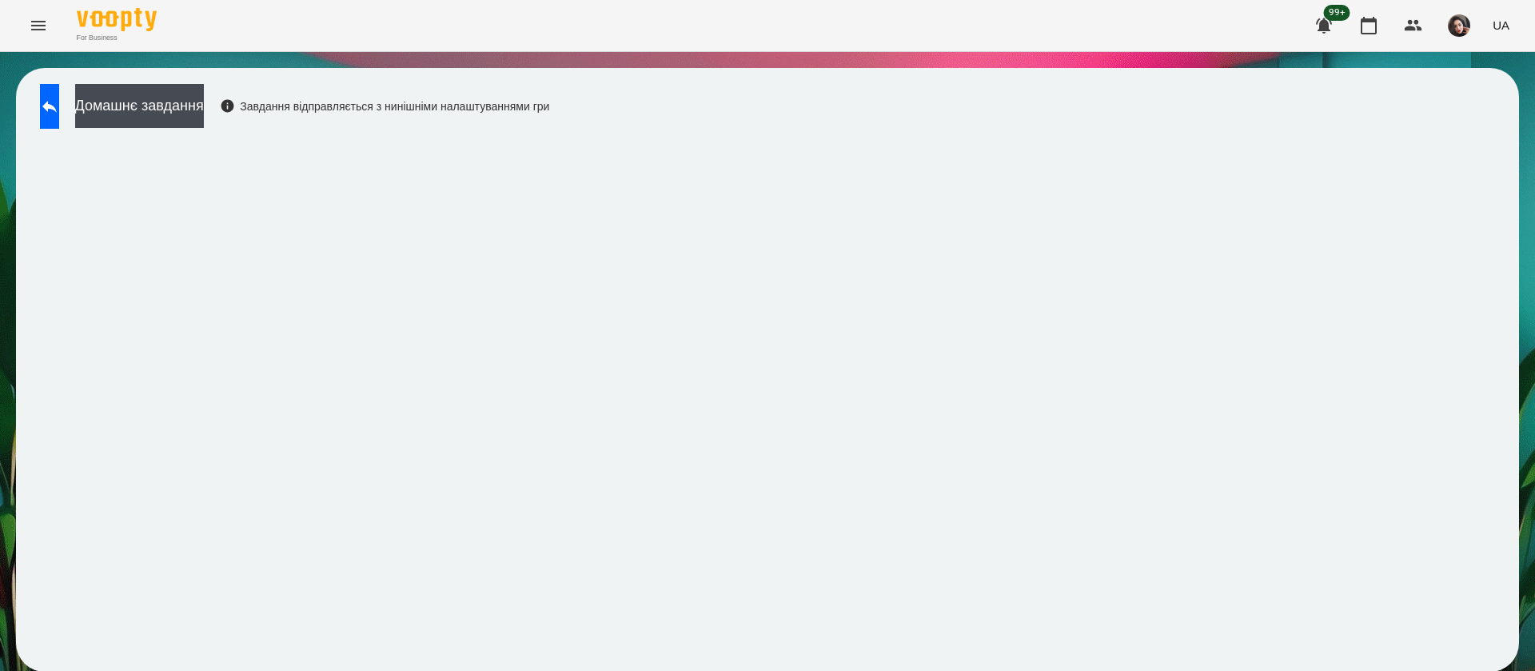
scroll to position [1, 0]
click at [52, 113] on button at bounding box center [49, 106] width 19 height 45
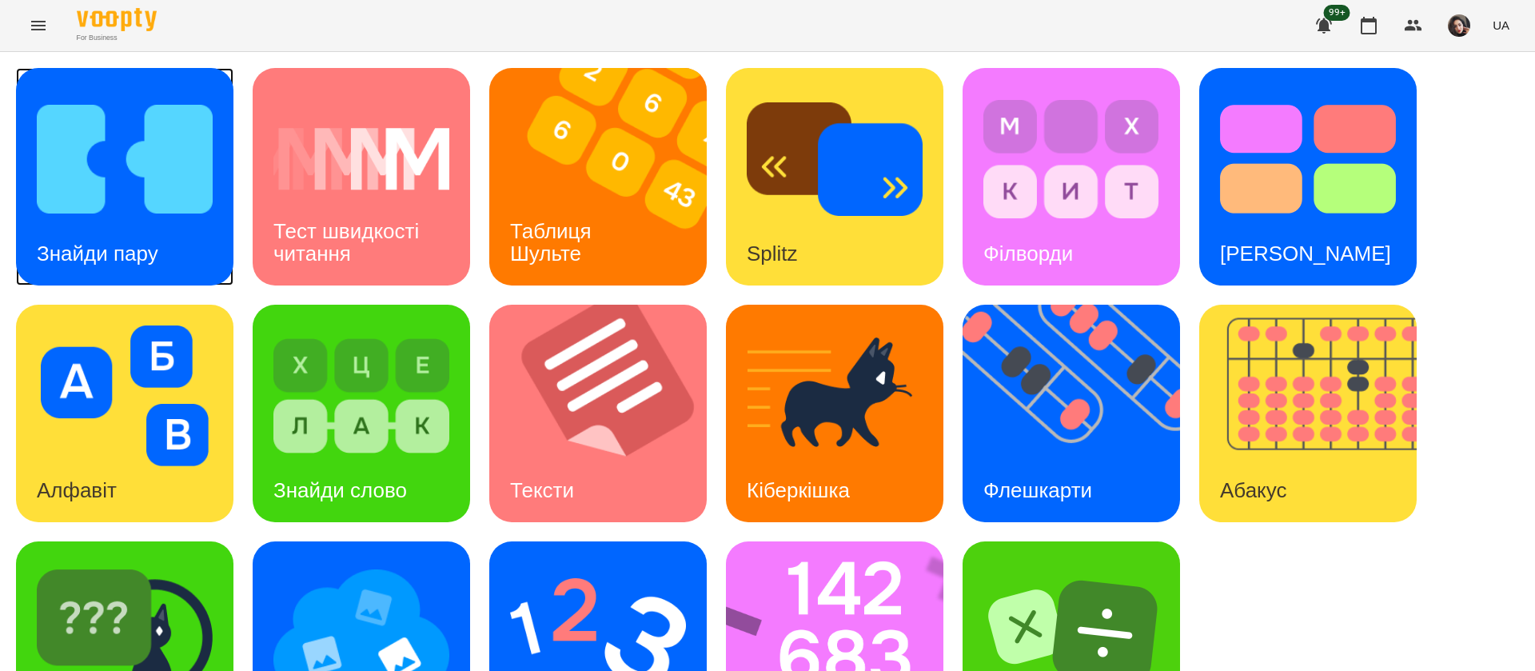
click at [179, 253] on div "Знайди пару" at bounding box center [97, 253] width 163 height 63
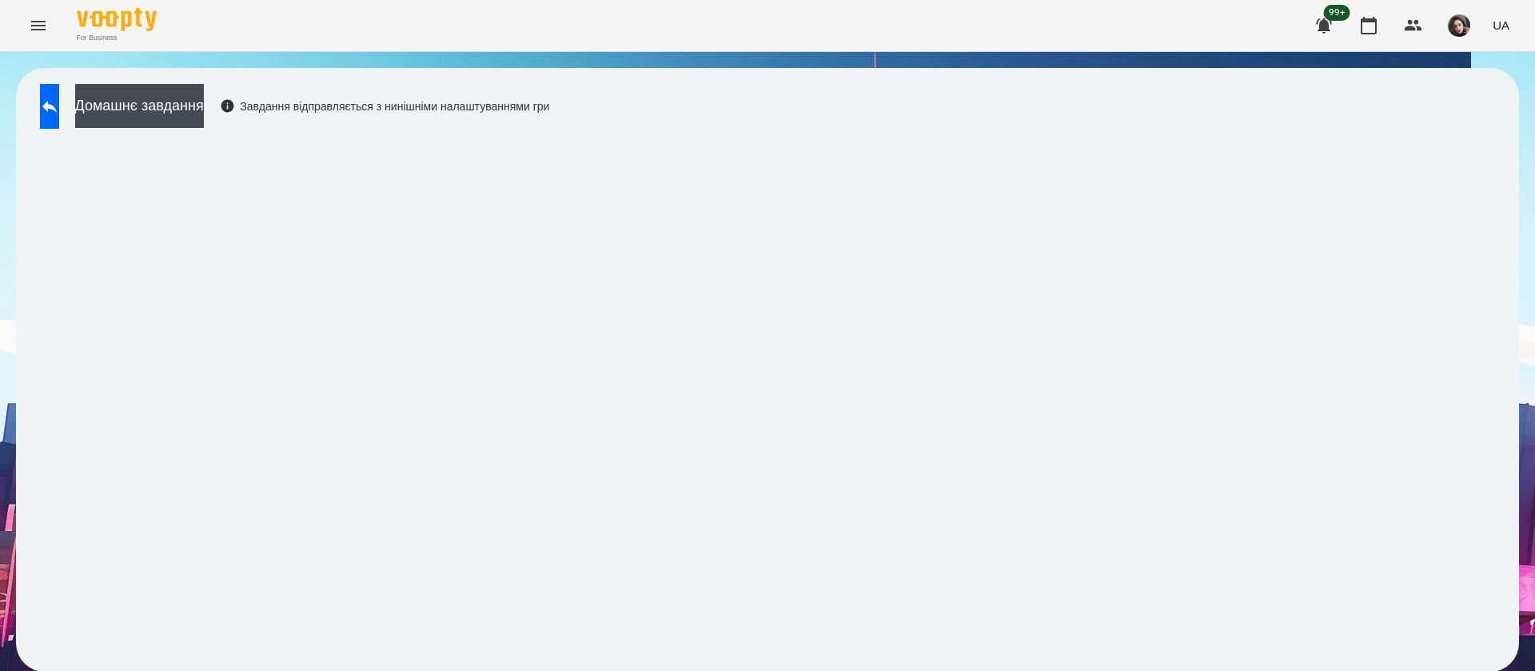
scroll to position [1, 0]
click at [59, 110] on icon at bounding box center [49, 106] width 19 height 19
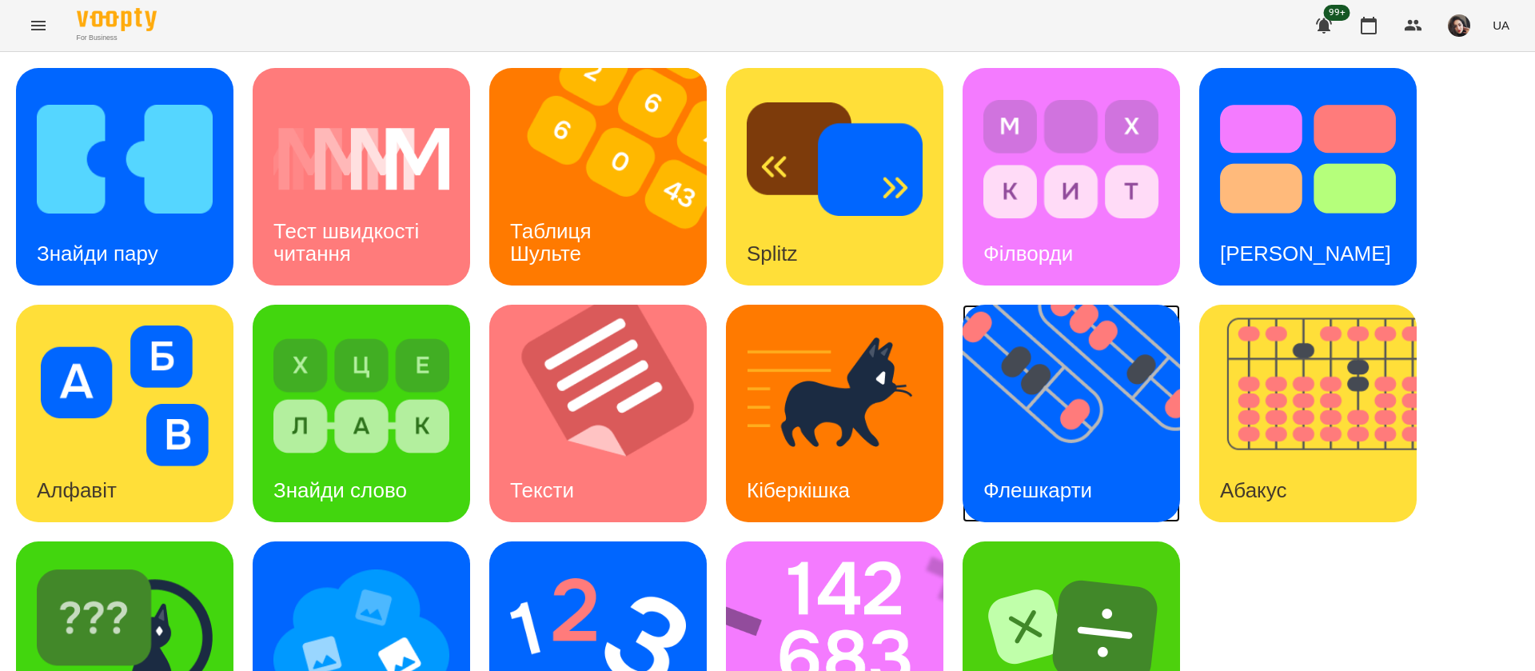
click at [1074, 381] on img at bounding box center [1081, 413] width 237 height 217
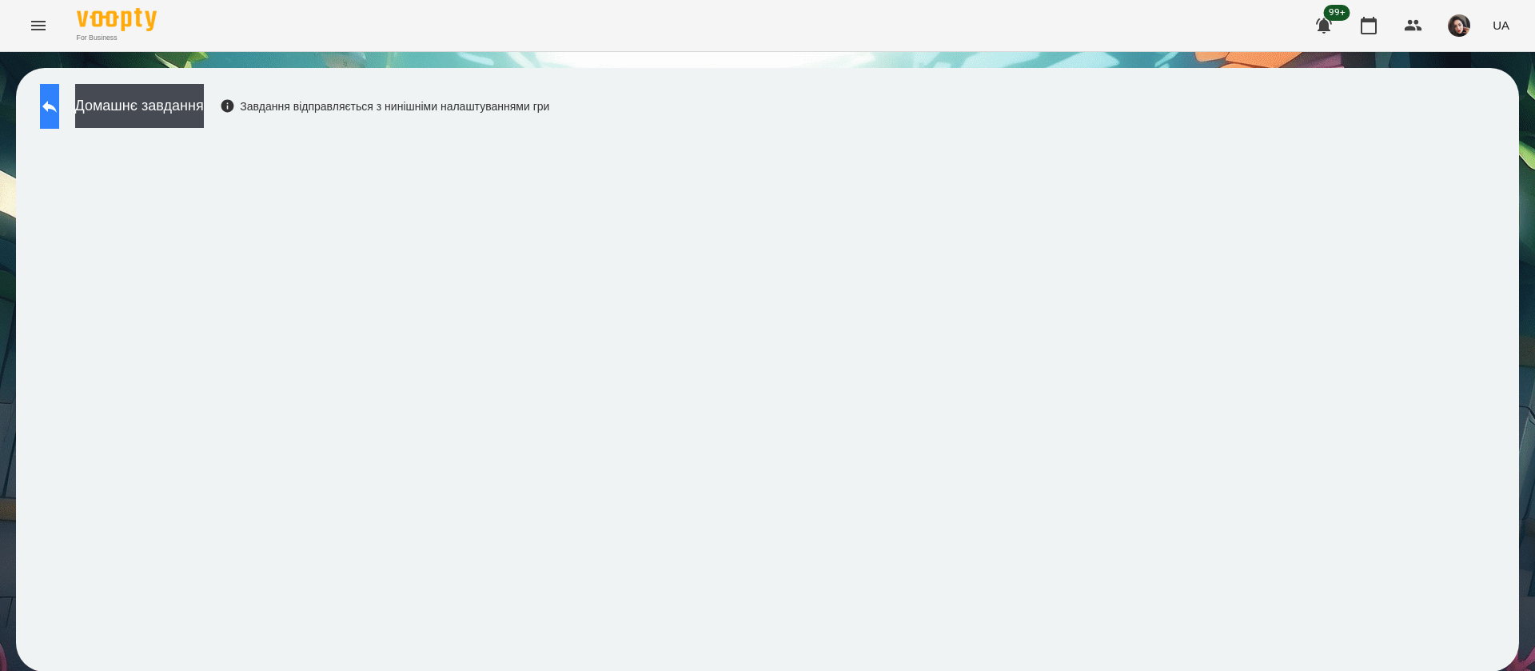
click at [59, 102] on icon at bounding box center [49, 106] width 19 height 19
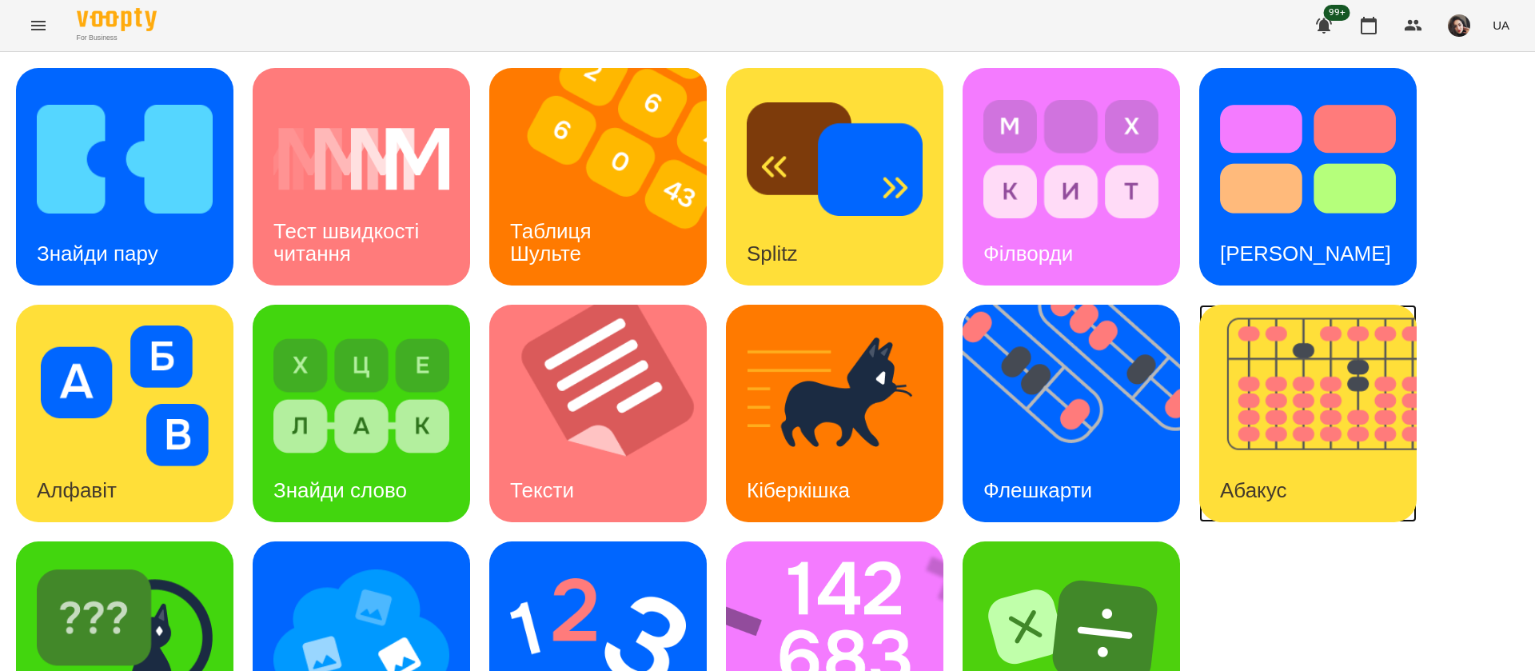
click at [1345, 345] on img at bounding box center [1317, 413] width 237 height 217
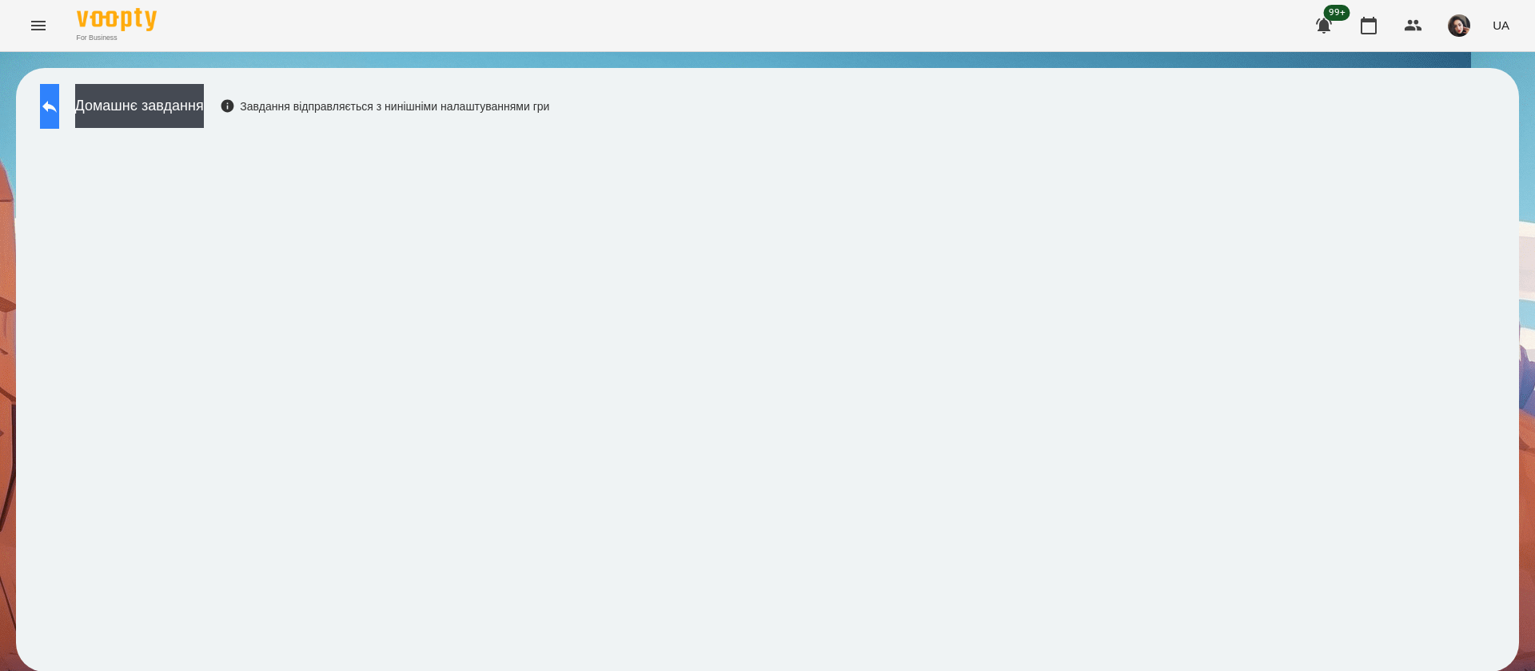
click at [59, 110] on icon at bounding box center [49, 106] width 19 height 19
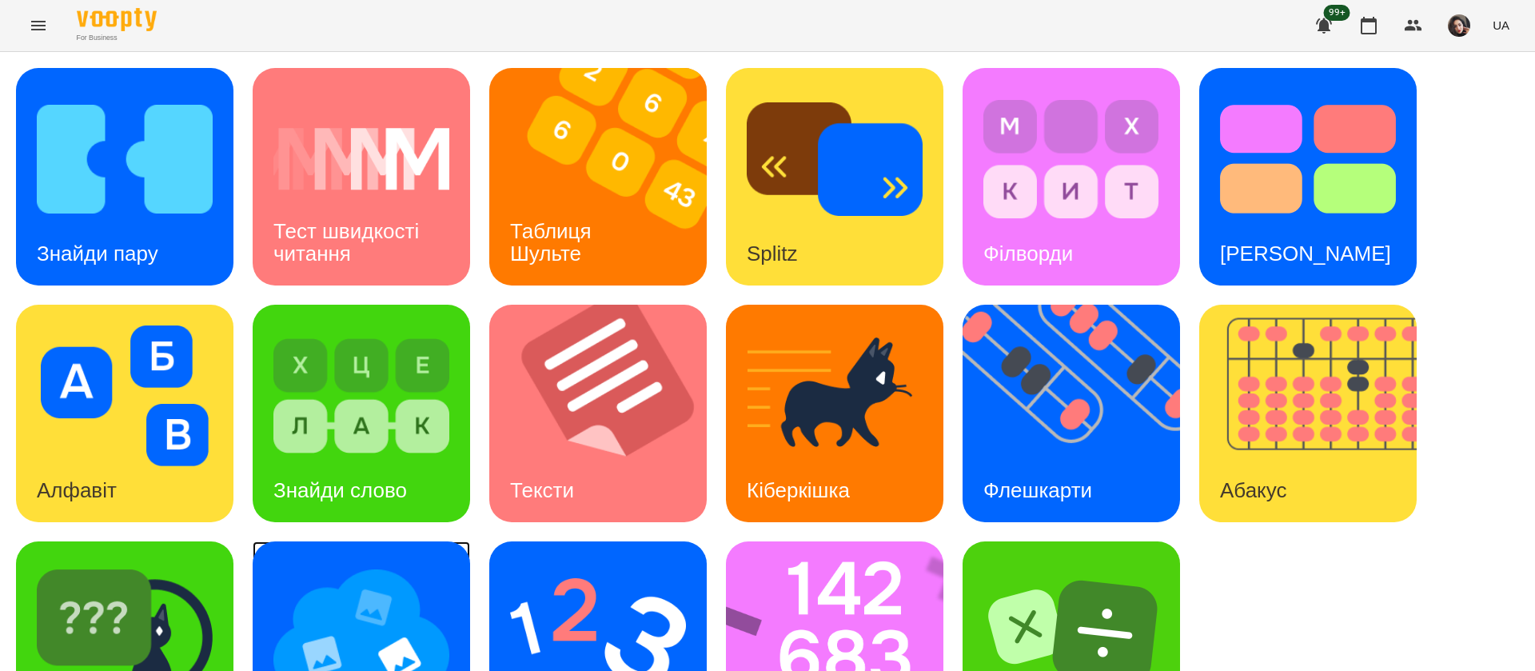
click at [410, 632] on img at bounding box center [361, 632] width 176 height 141
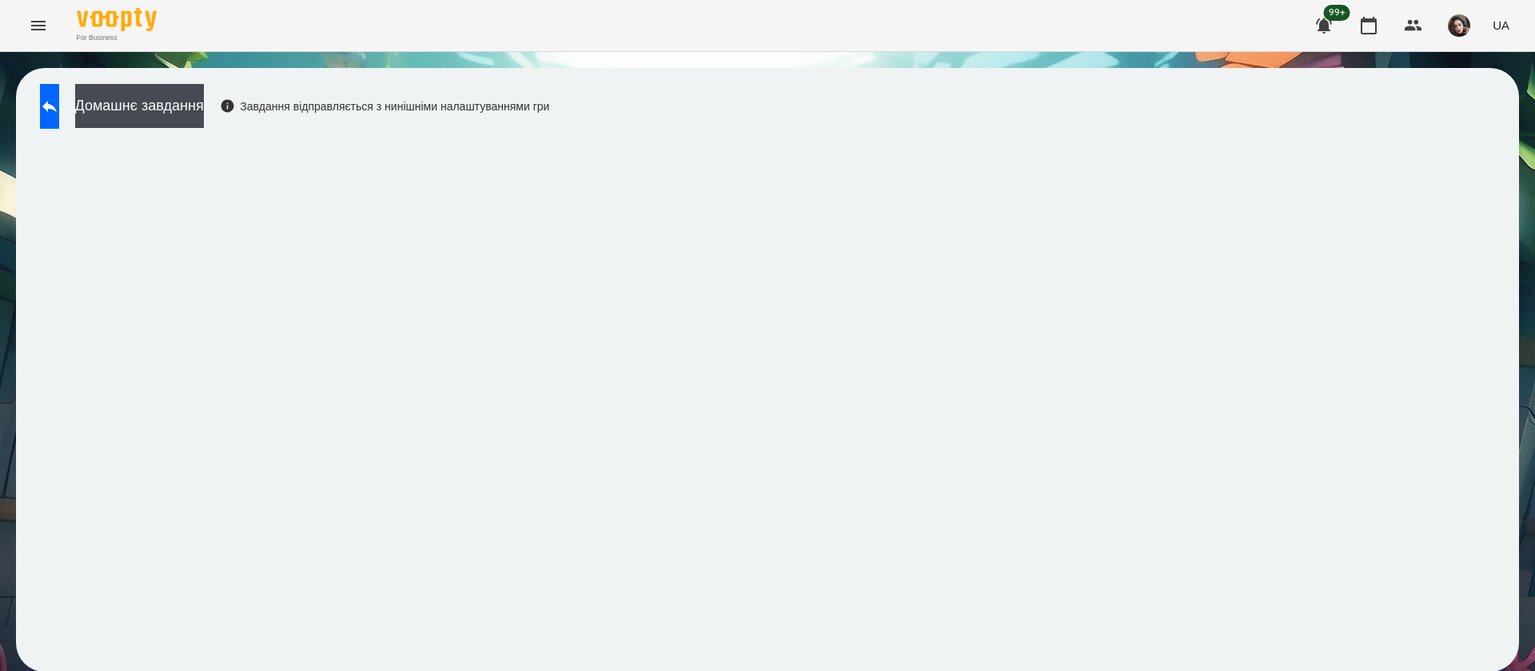
scroll to position [1, 0]
click at [54, 117] on button at bounding box center [49, 106] width 19 height 45
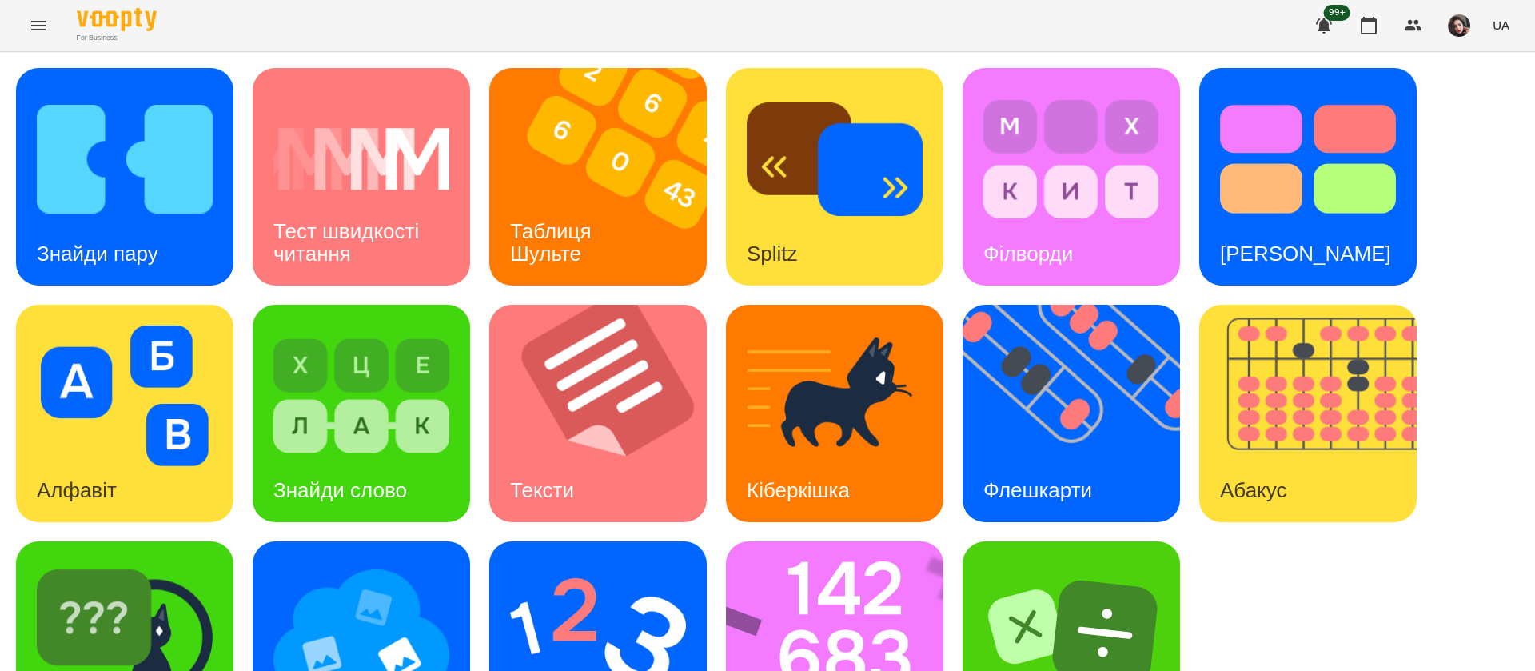
scroll to position [104, 0]
click at [199, 562] on img at bounding box center [125, 632] width 176 height 141
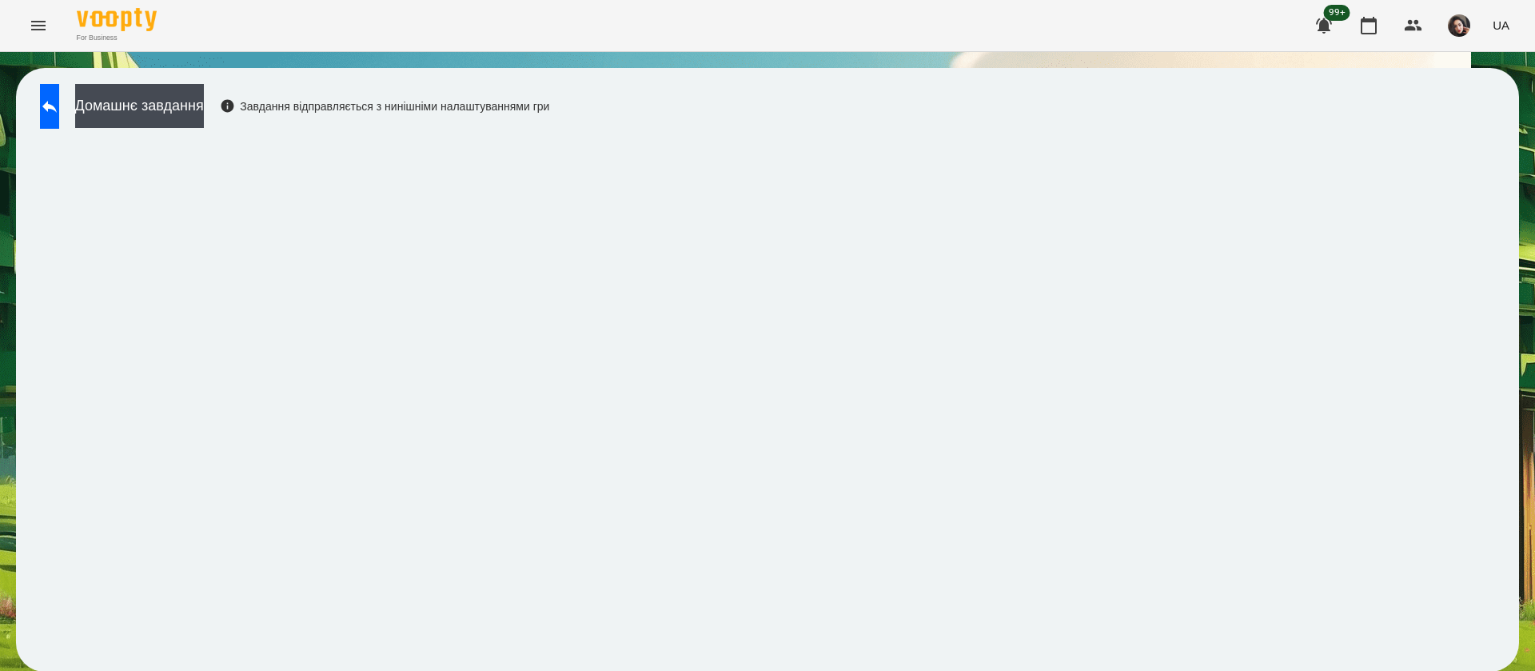
scroll to position [1, 0]
click at [1175, 31] on div "For Business 99+ UA" at bounding box center [767, 25] width 1535 height 51
click at [59, 115] on button at bounding box center [49, 106] width 19 height 45
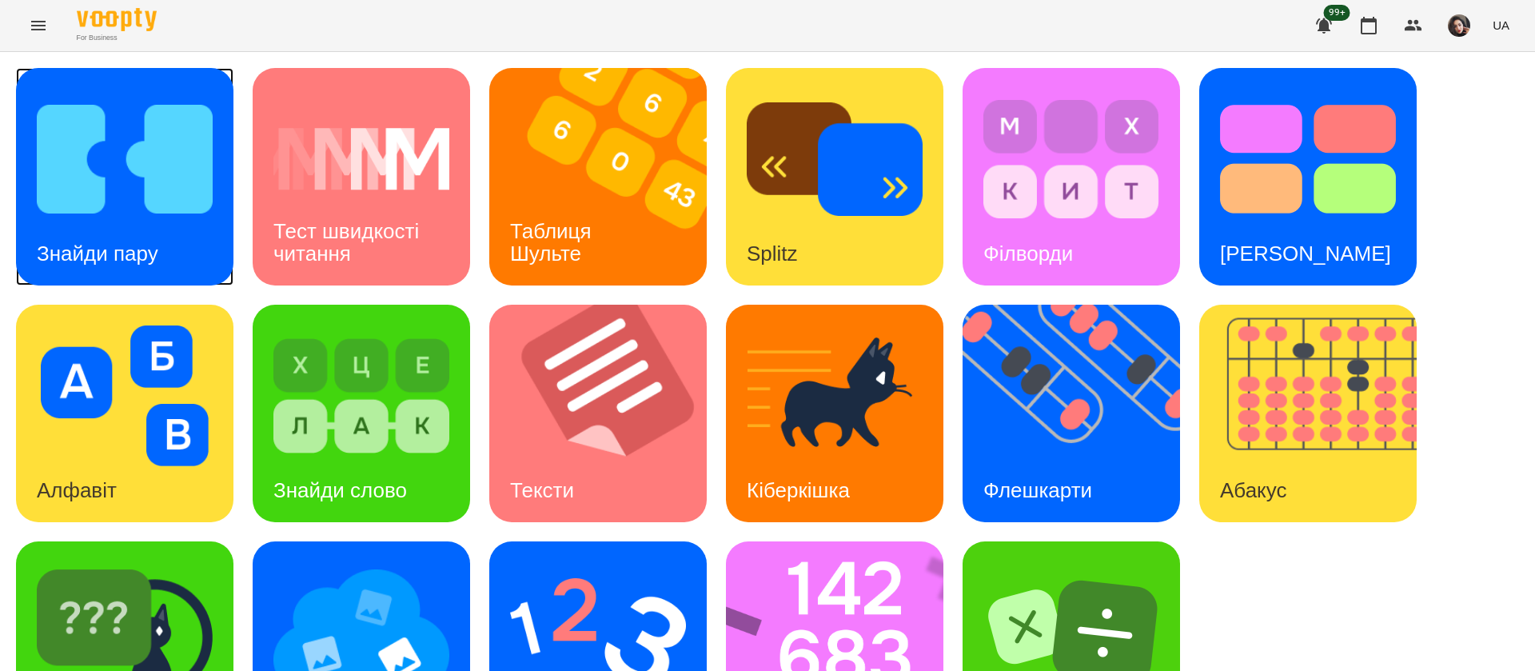
click at [155, 247] on h3 "Знайди пару" at bounding box center [98, 253] width 122 height 24
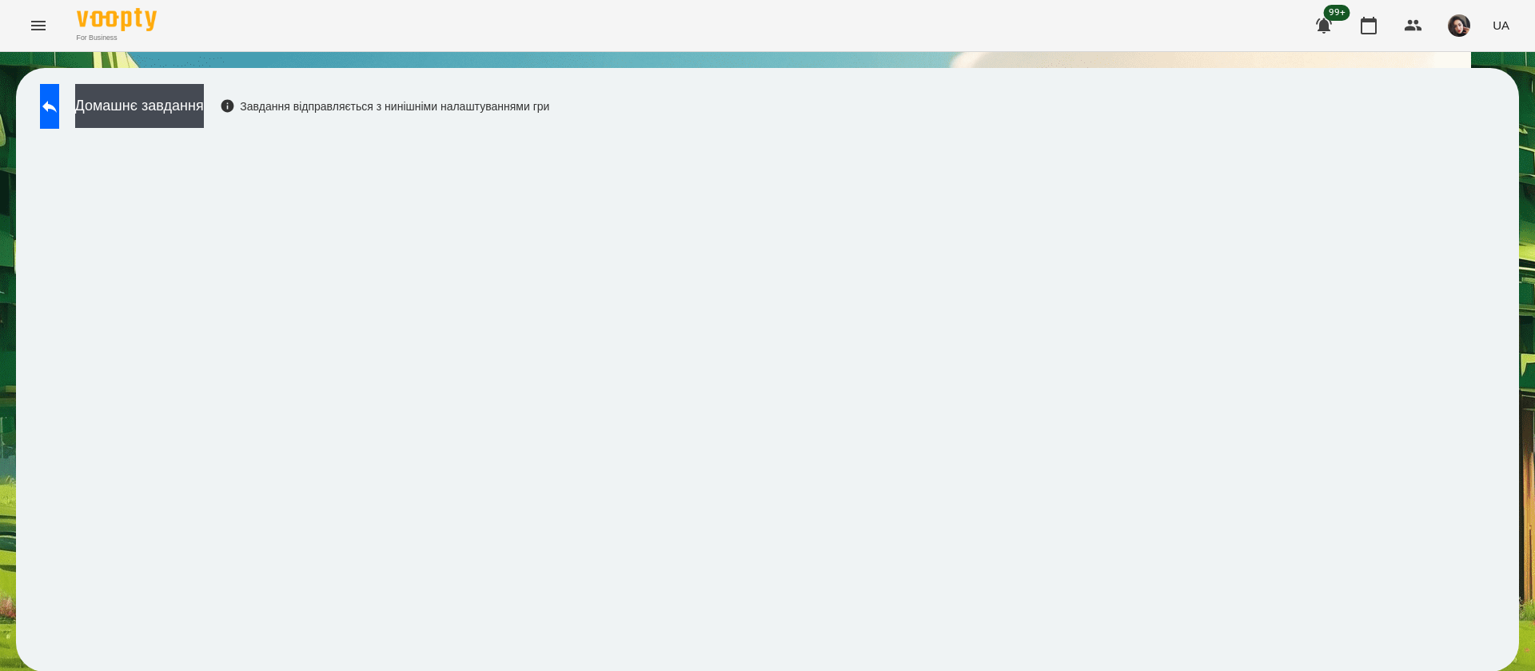
scroll to position [1, 0]
click at [56, 110] on icon at bounding box center [49, 106] width 19 height 19
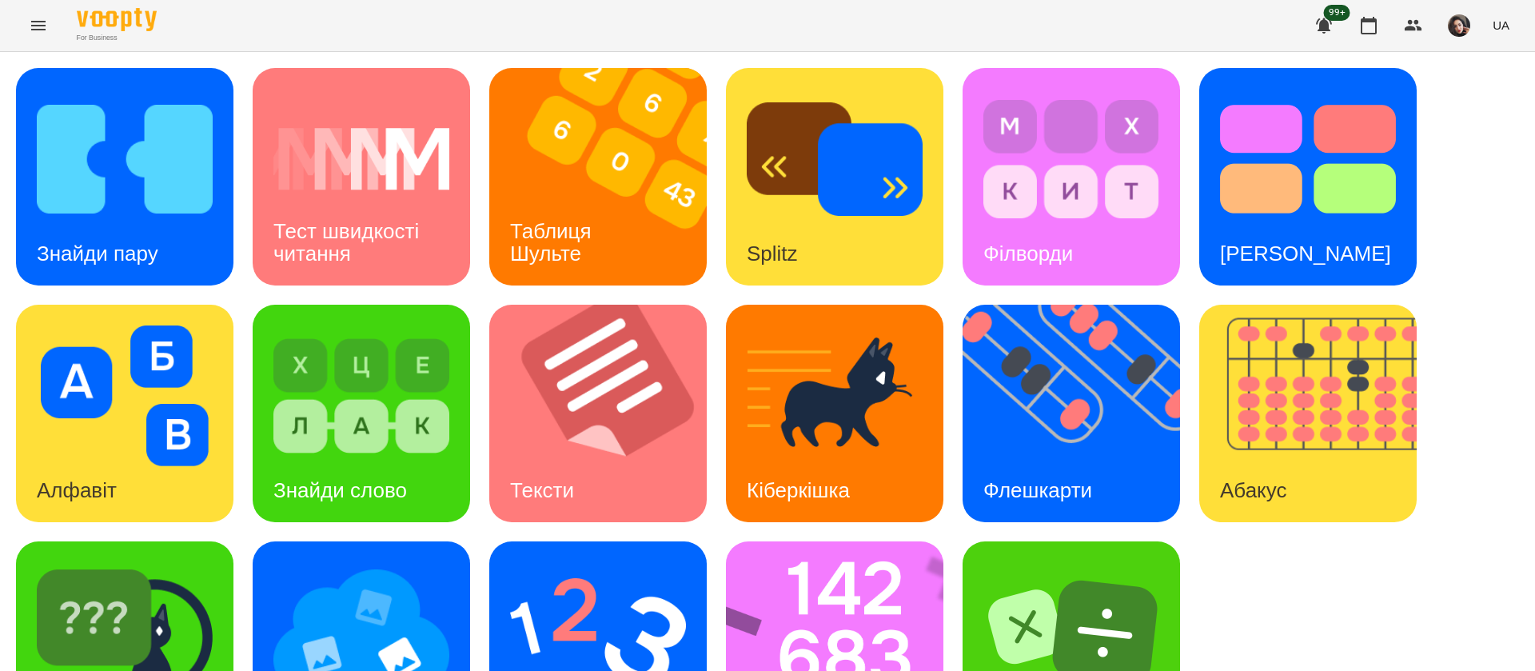
scroll to position [104, 0]
click at [581, 219] on h3 "Таблиця Шульте" at bounding box center [553, 242] width 87 height 46
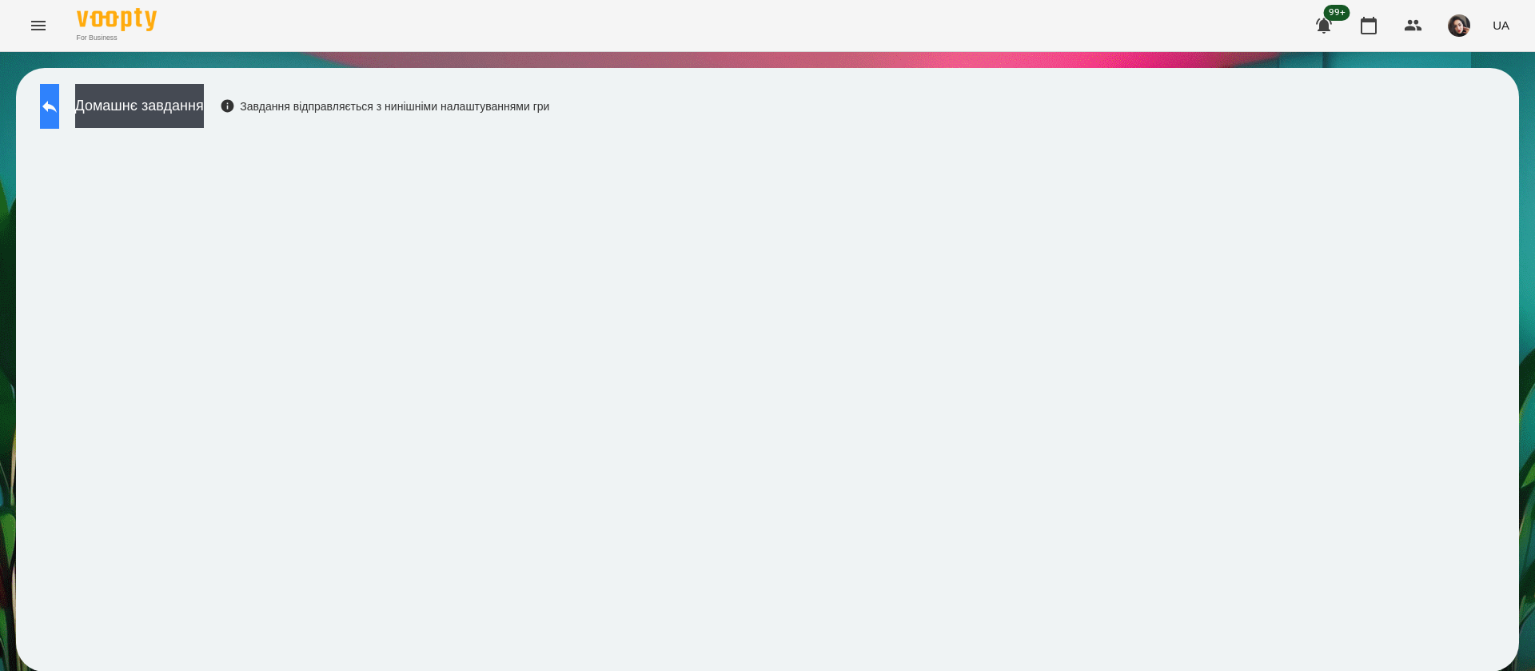
click at [59, 98] on icon at bounding box center [49, 106] width 19 height 19
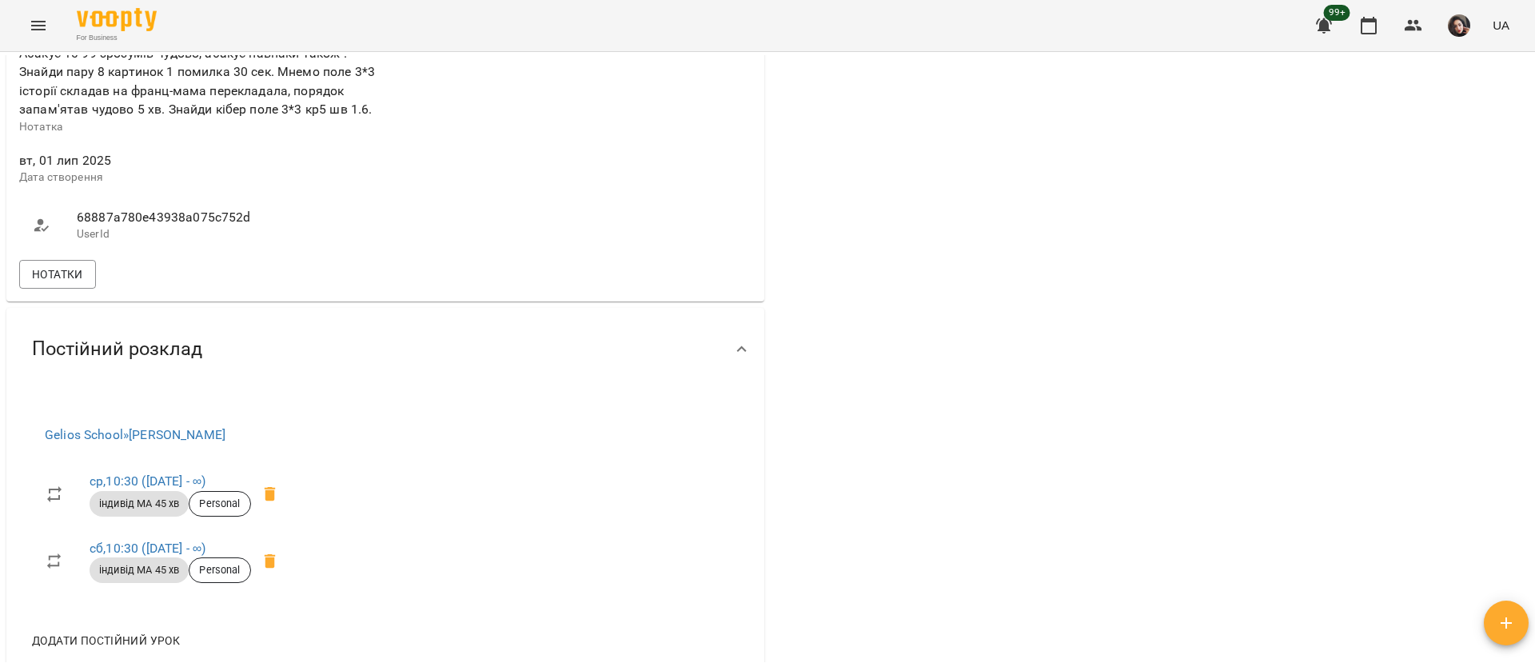
scroll to position [600, 0]
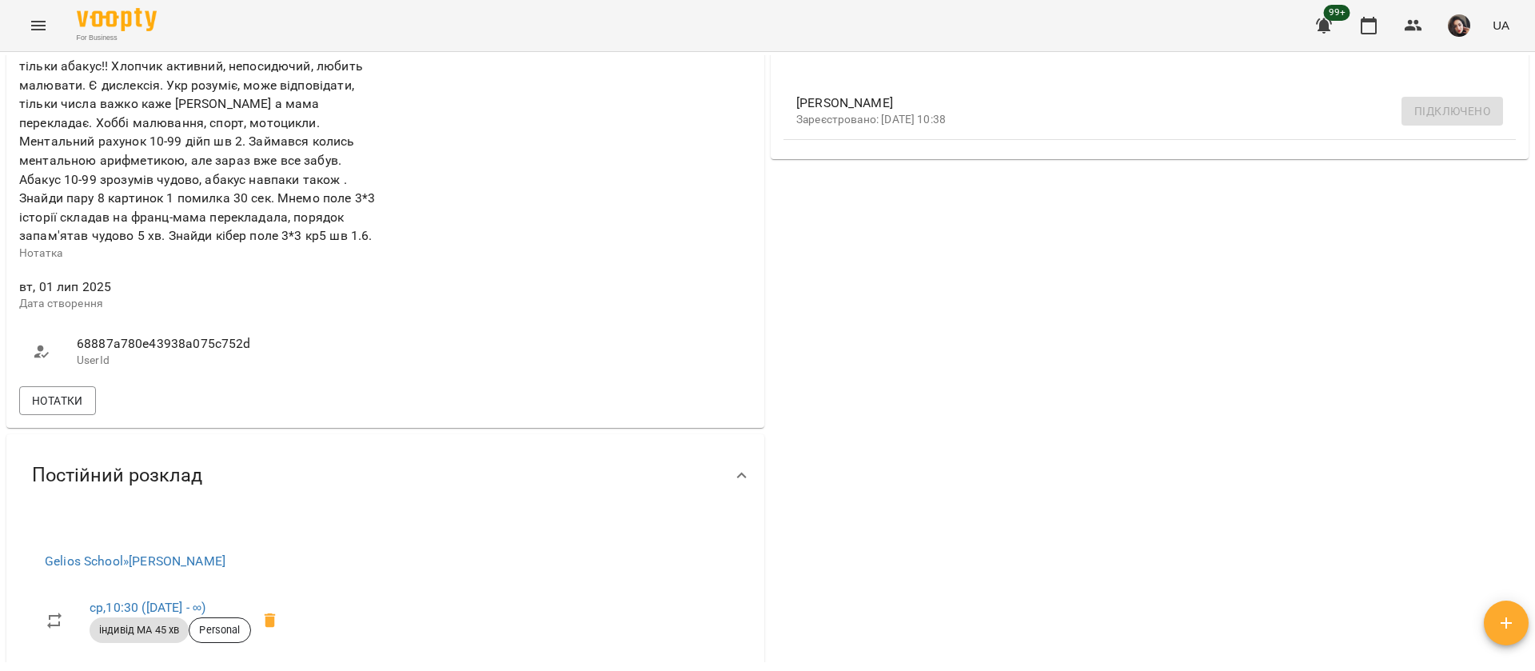
click at [46, 38] on button "Menu" at bounding box center [38, 25] width 38 height 38
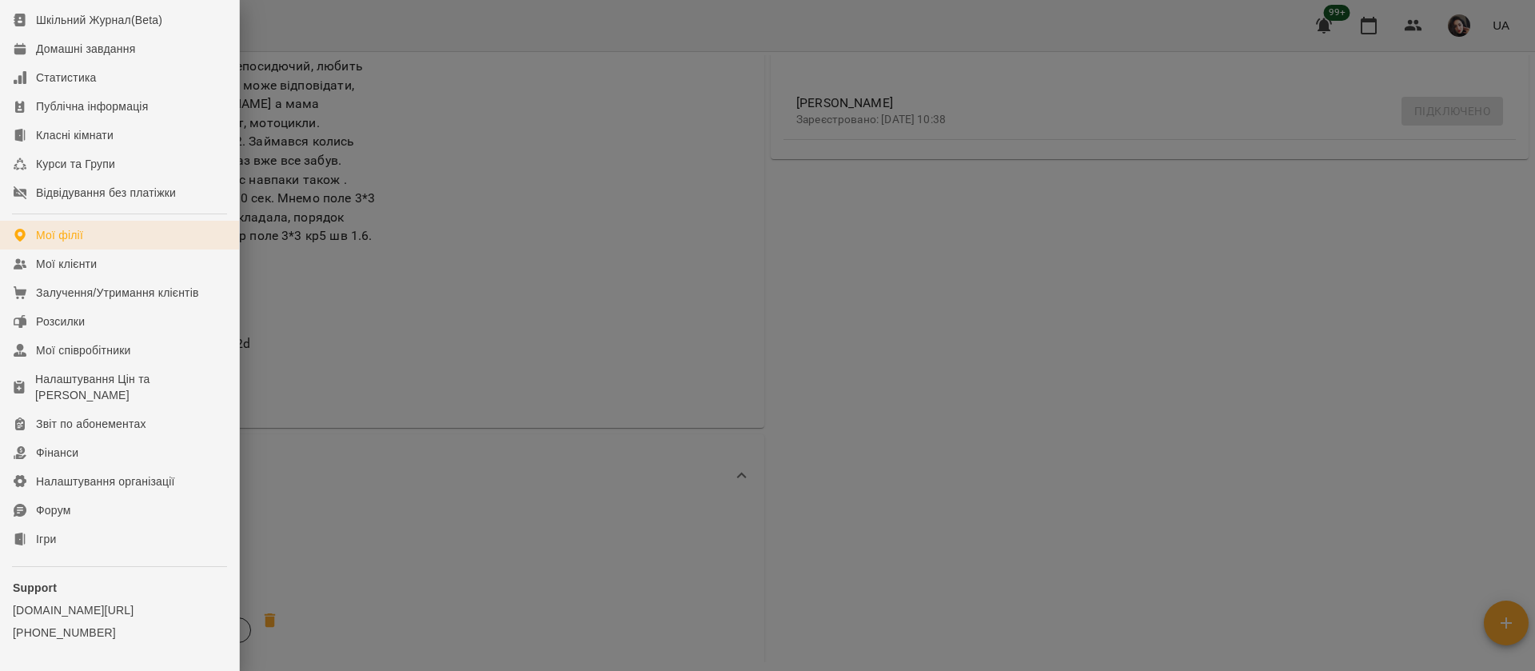
scroll to position [0, 0]
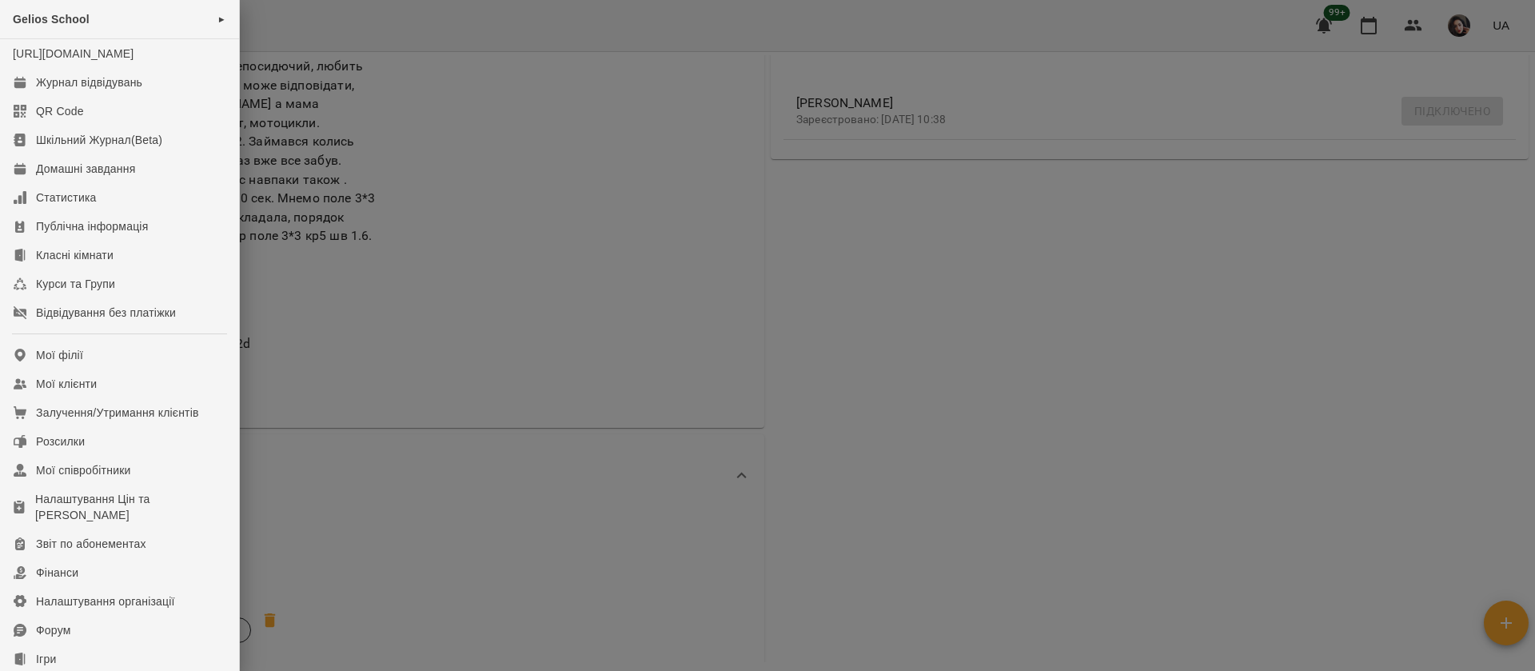
click at [780, 367] on div at bounding box center [767, 335] width 1535 height 671
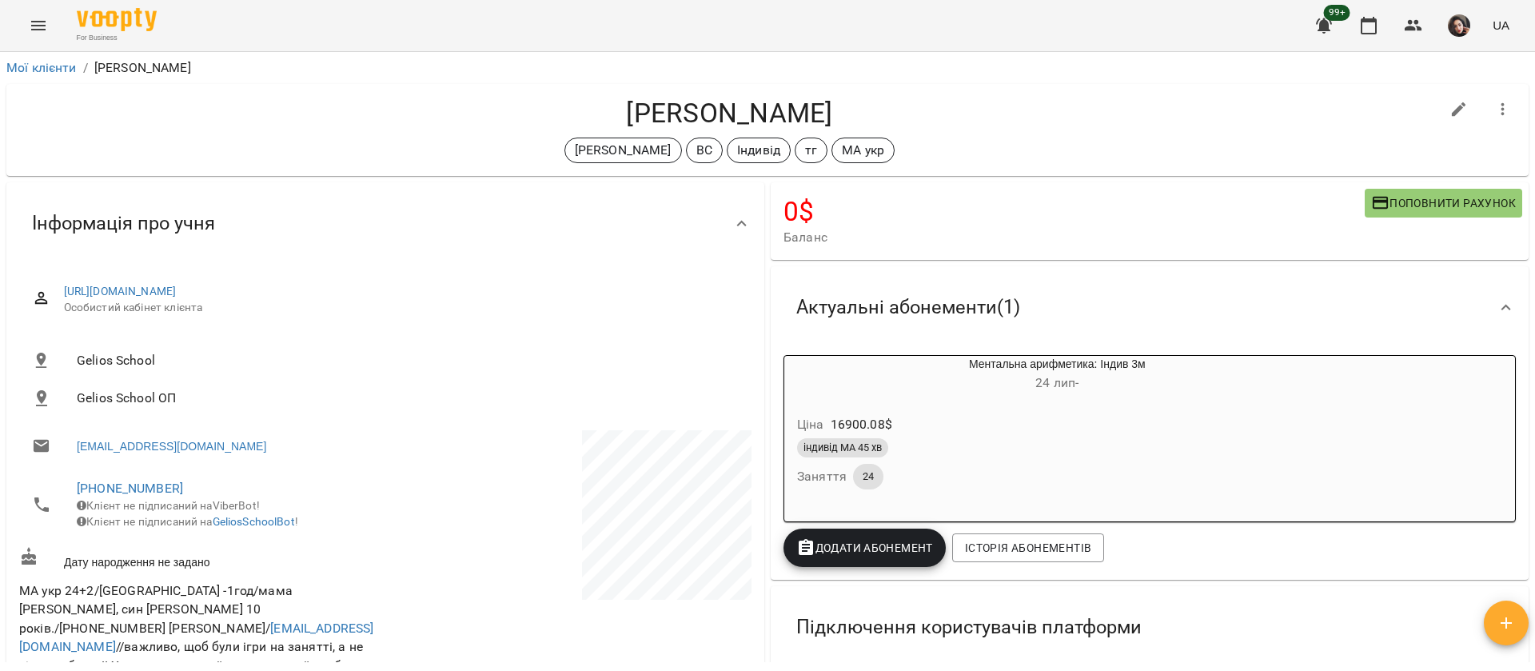
click at [36, 32] on icon "Menu" at bounding box center [38, 25] width 19 height 19
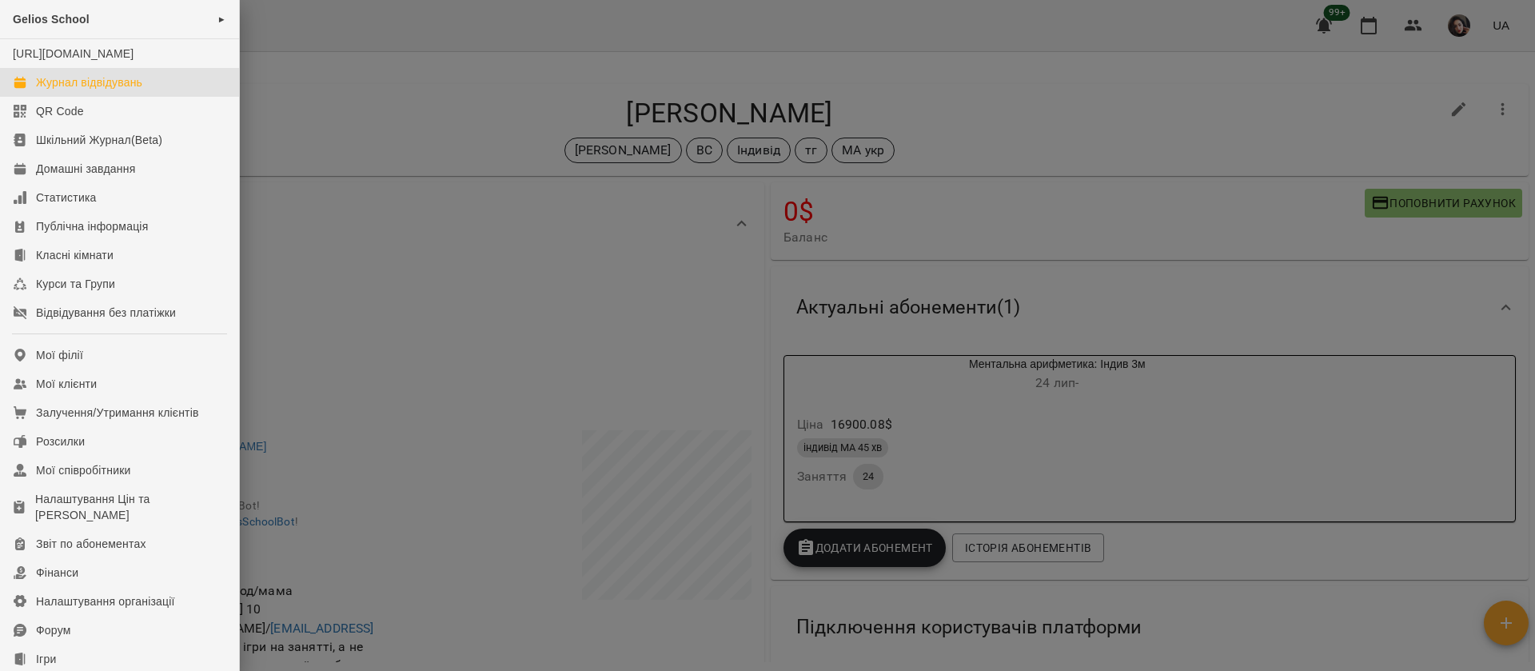
click at [64, 90] on div "Журнал відвідувань" at bounding box center [89, 82] width 106 height 16
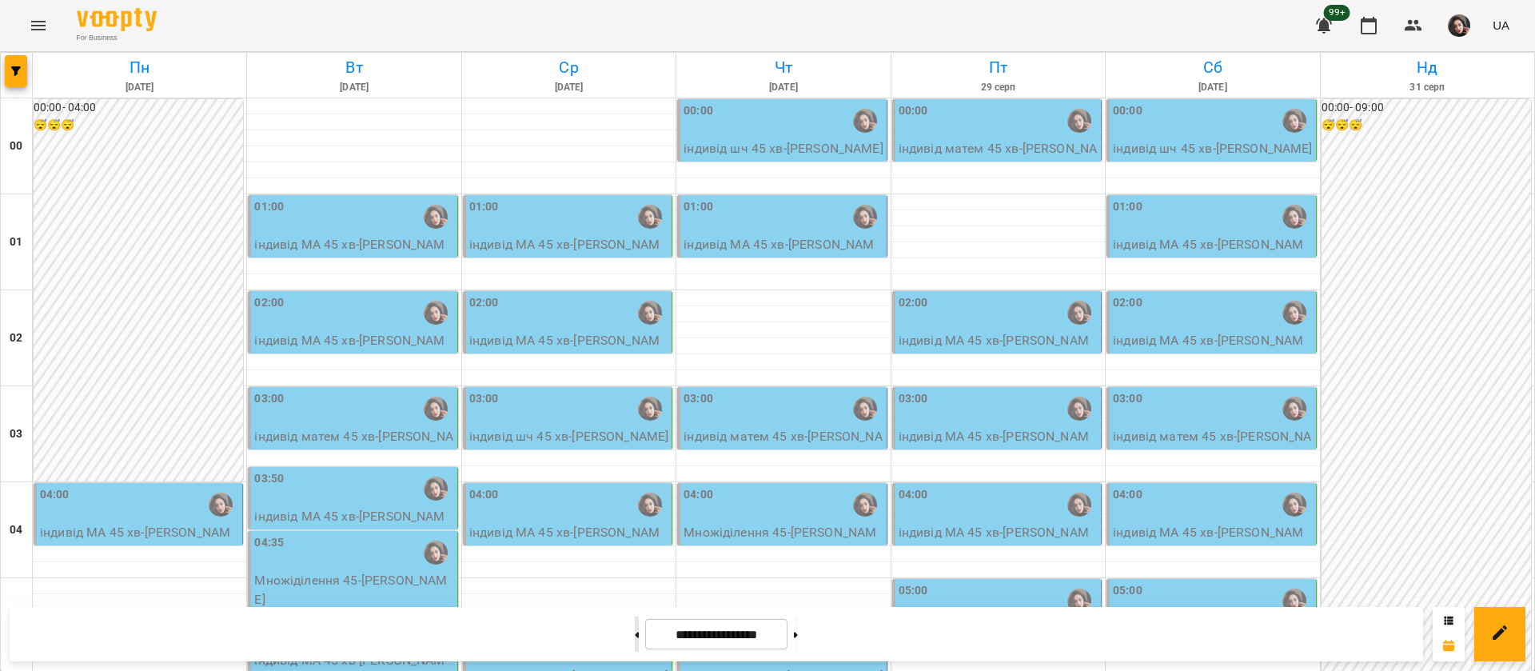
click at [635, 630] on button at bounding box center [637, 633] width 4 height 35
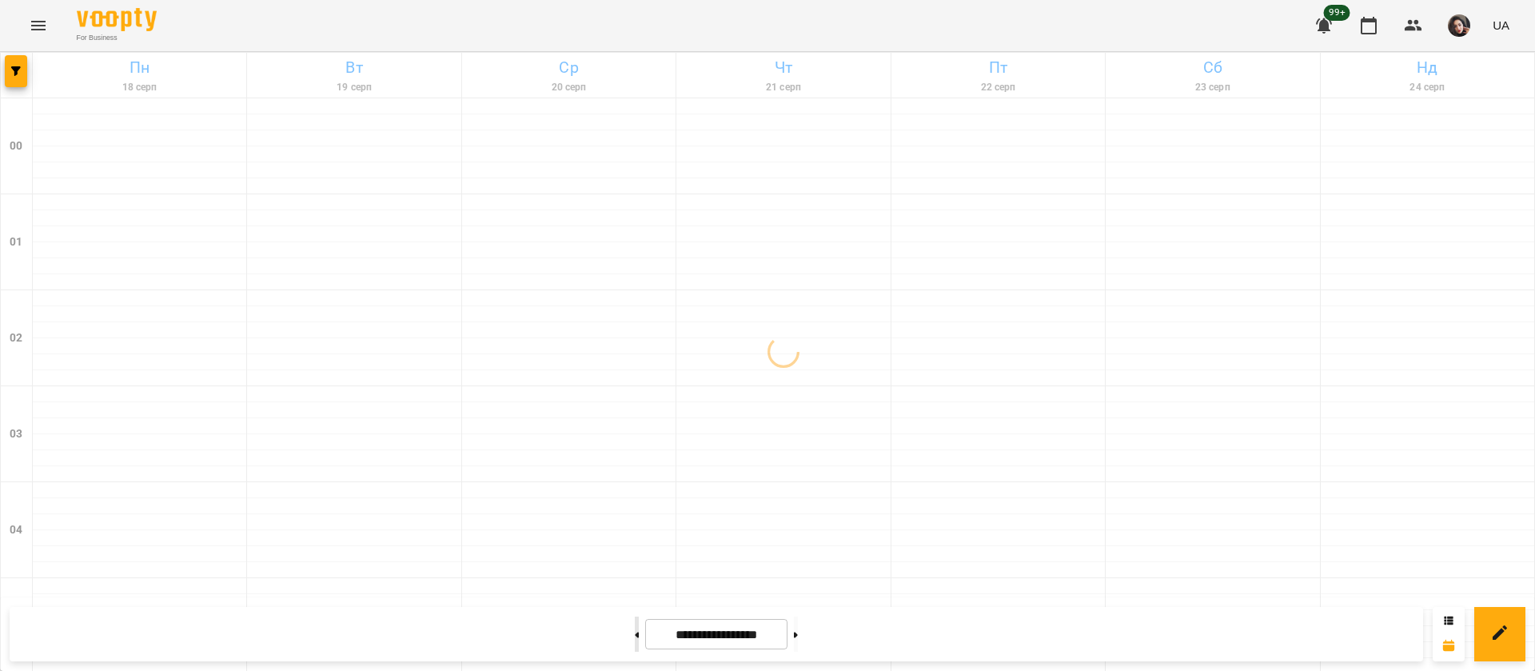
click at [635, 630] on button at bounding box center [637, 633] width 4 height 35
type input "**********"
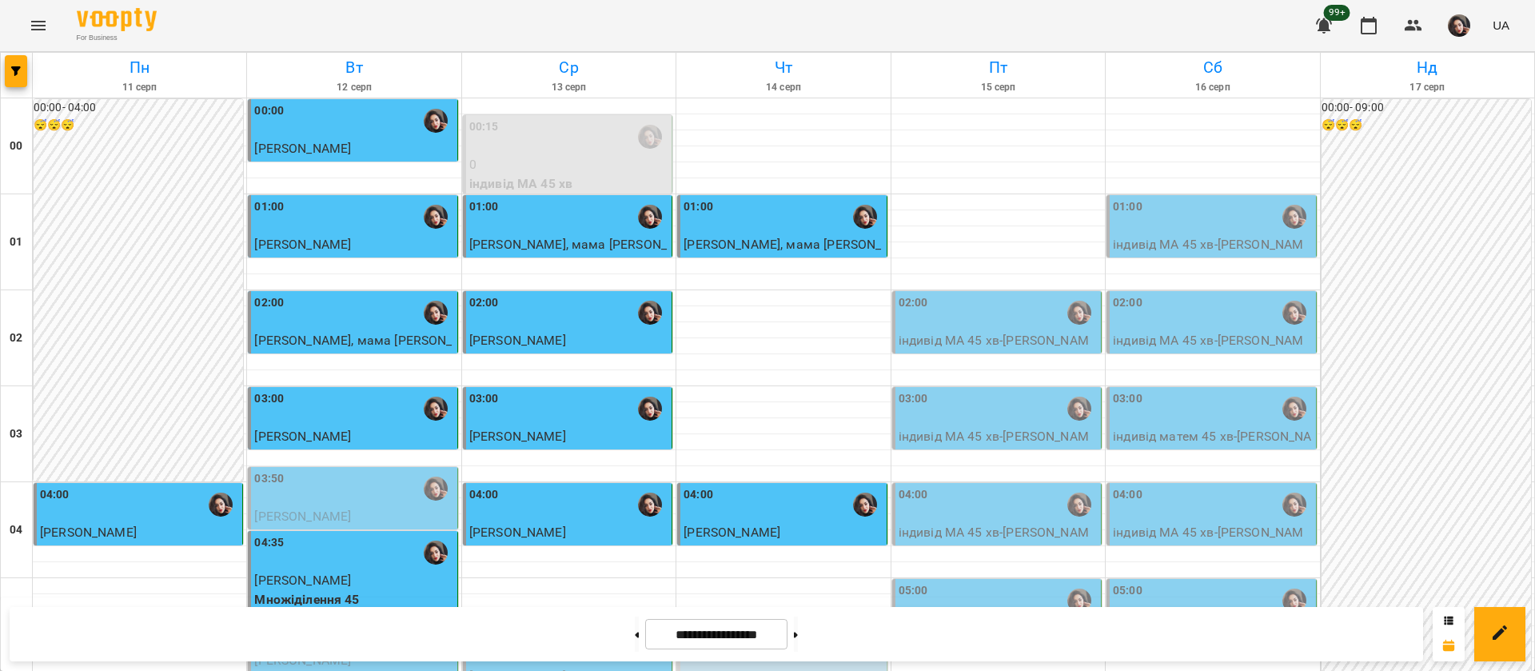
click at [992, 310] on div "02:00" at bounding box center [998, 312] width 199 height 37
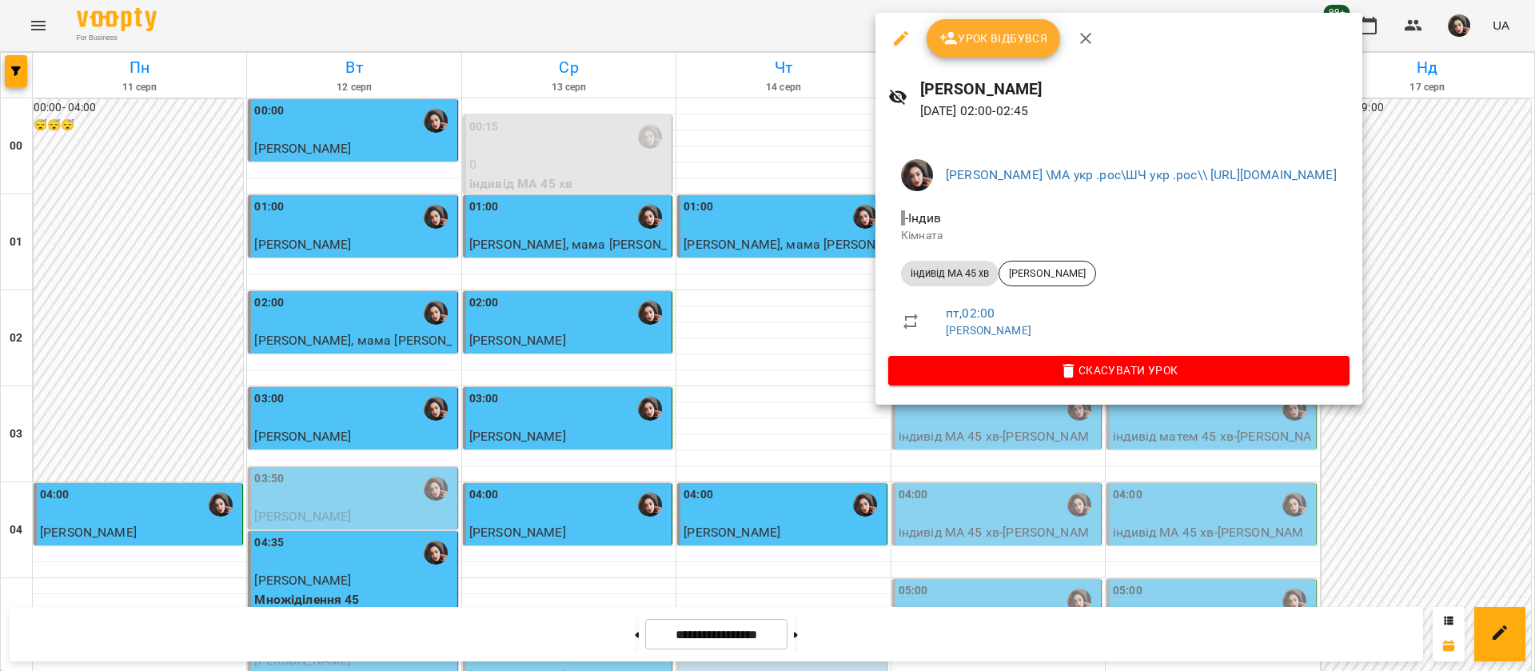
click at [1028, 42] on span "Урок відбувся" at bounding box center [994, 38] width 109 height 19
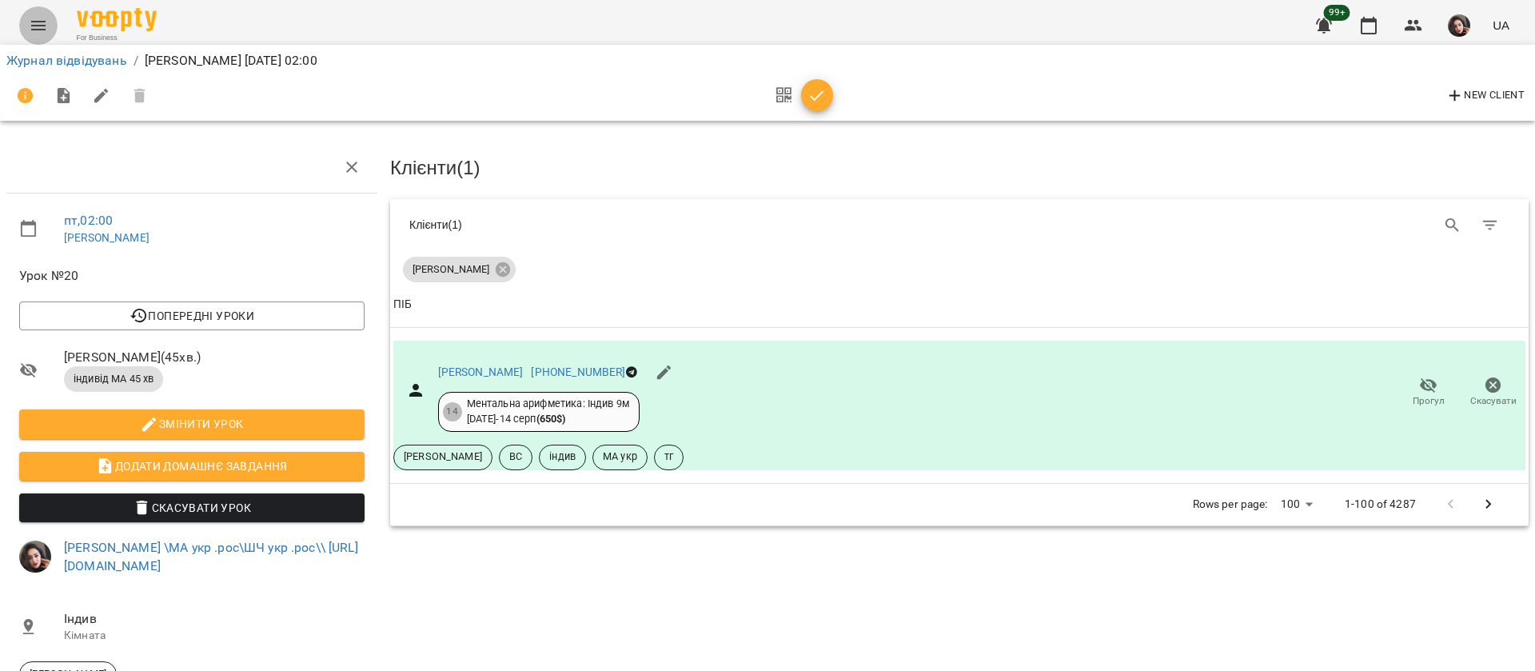
click at [34, 16] on icon "Menu" at bounding box center [38, 25] width 19 height 19
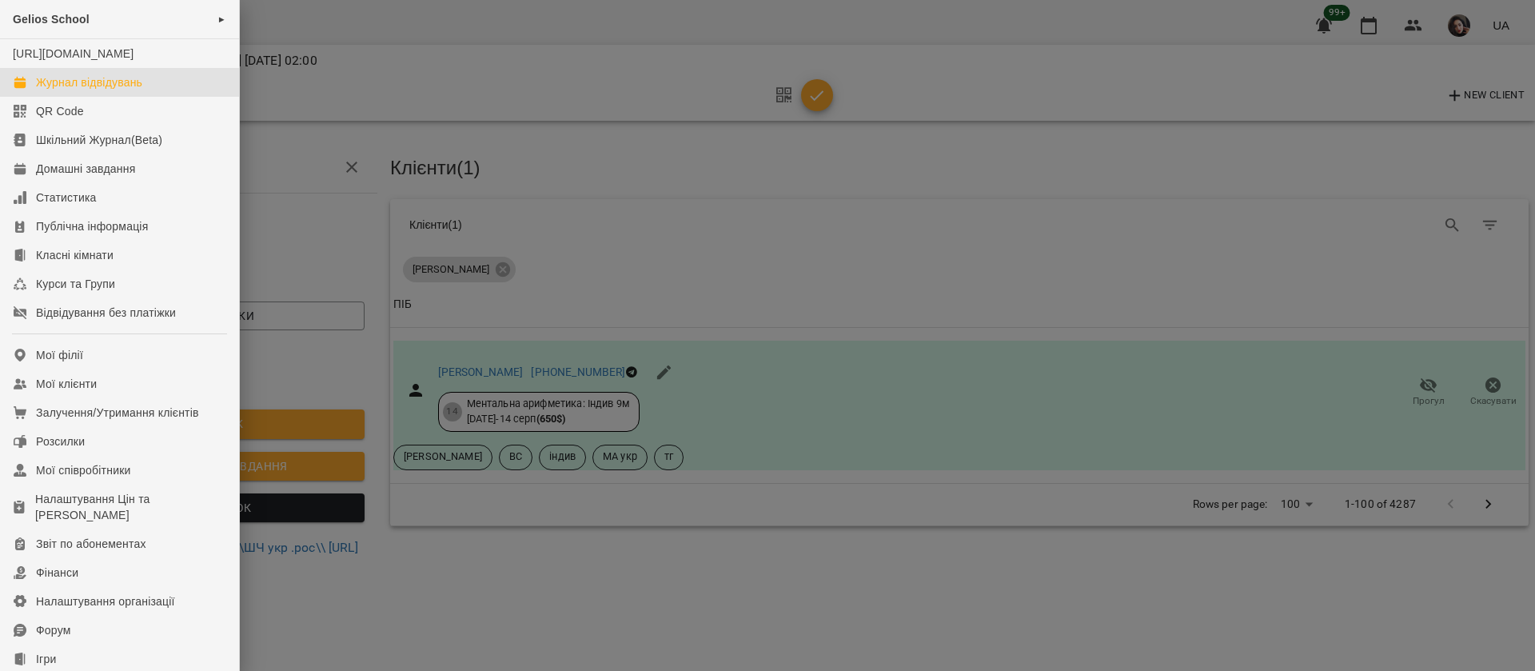
click at [54, 90] on div "Журнал відвідувань" at bounding box center [89, 82] width 106 height 16
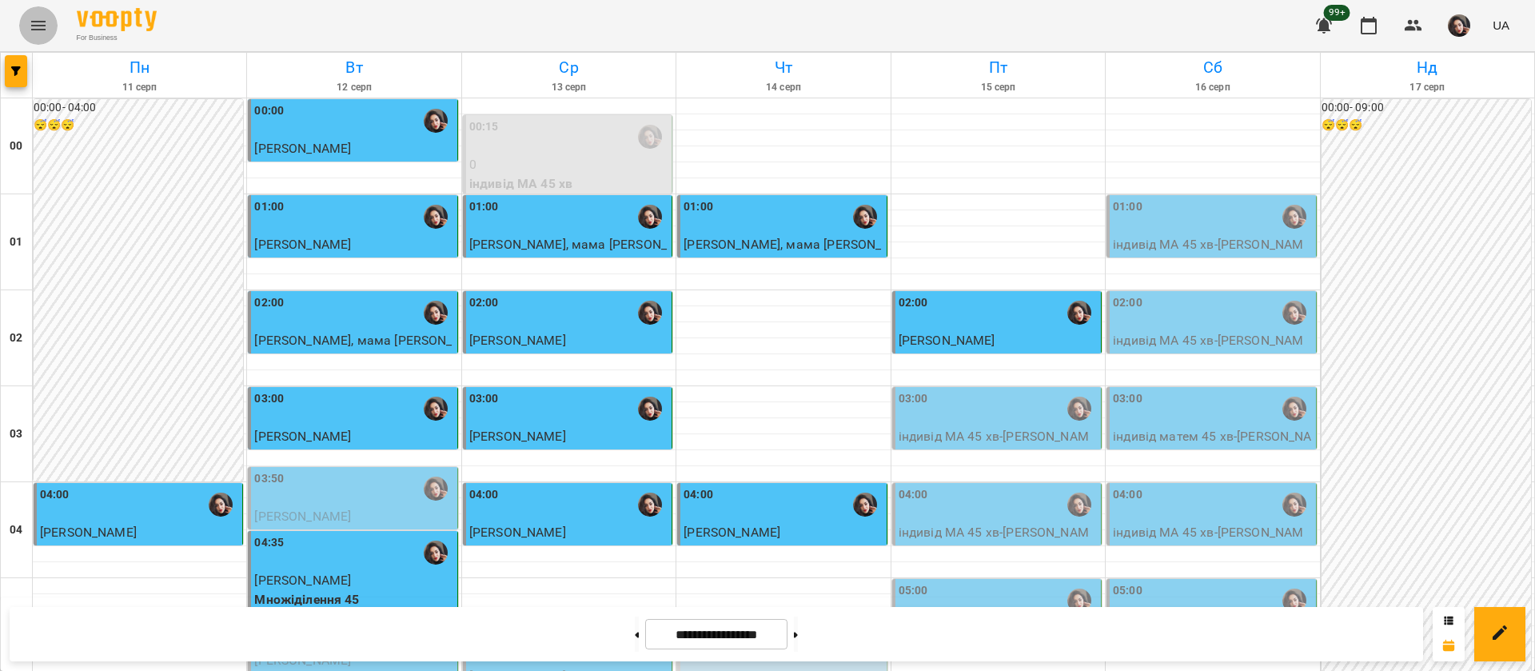
click at [42, 32] on icon "Menu" at bounding box center [38, 25] width 19 height 19
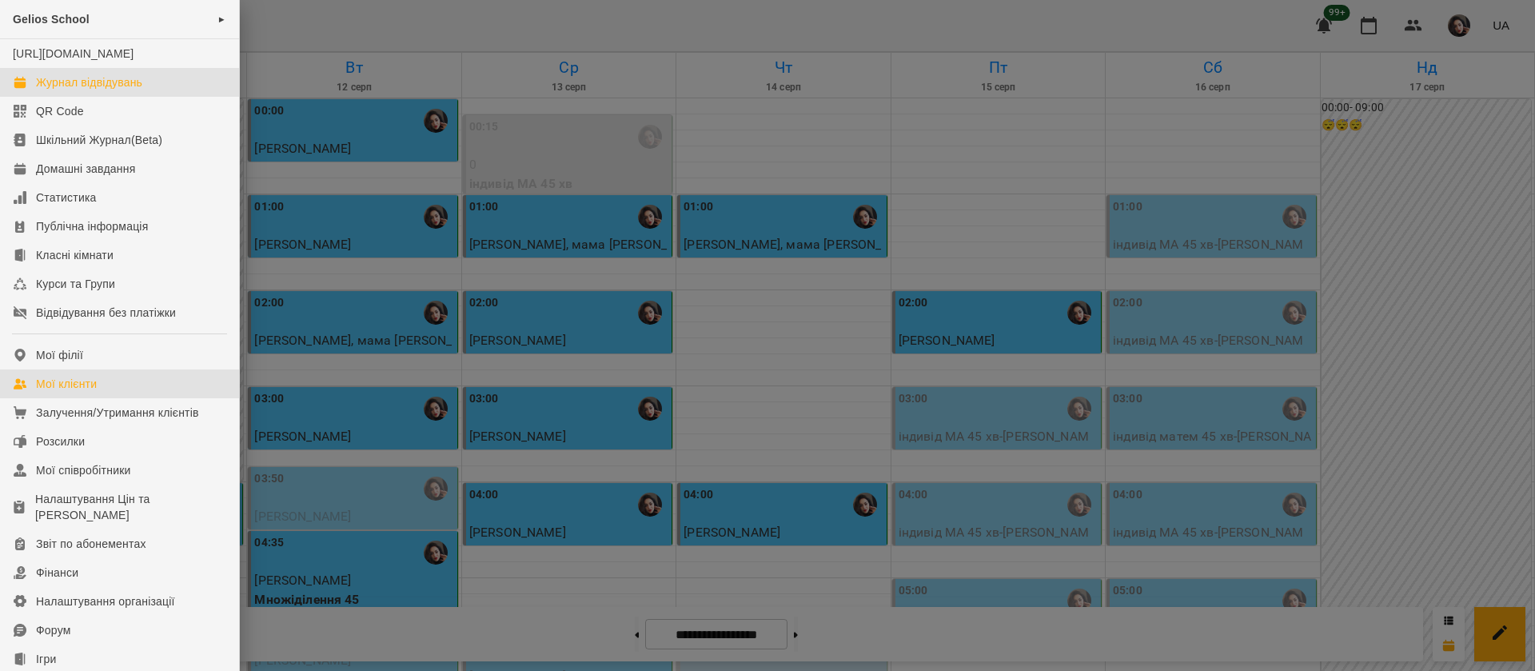
click at [153, 388] on link "Мої клієнти" at bounding box center [119, 383] width 239 height 29
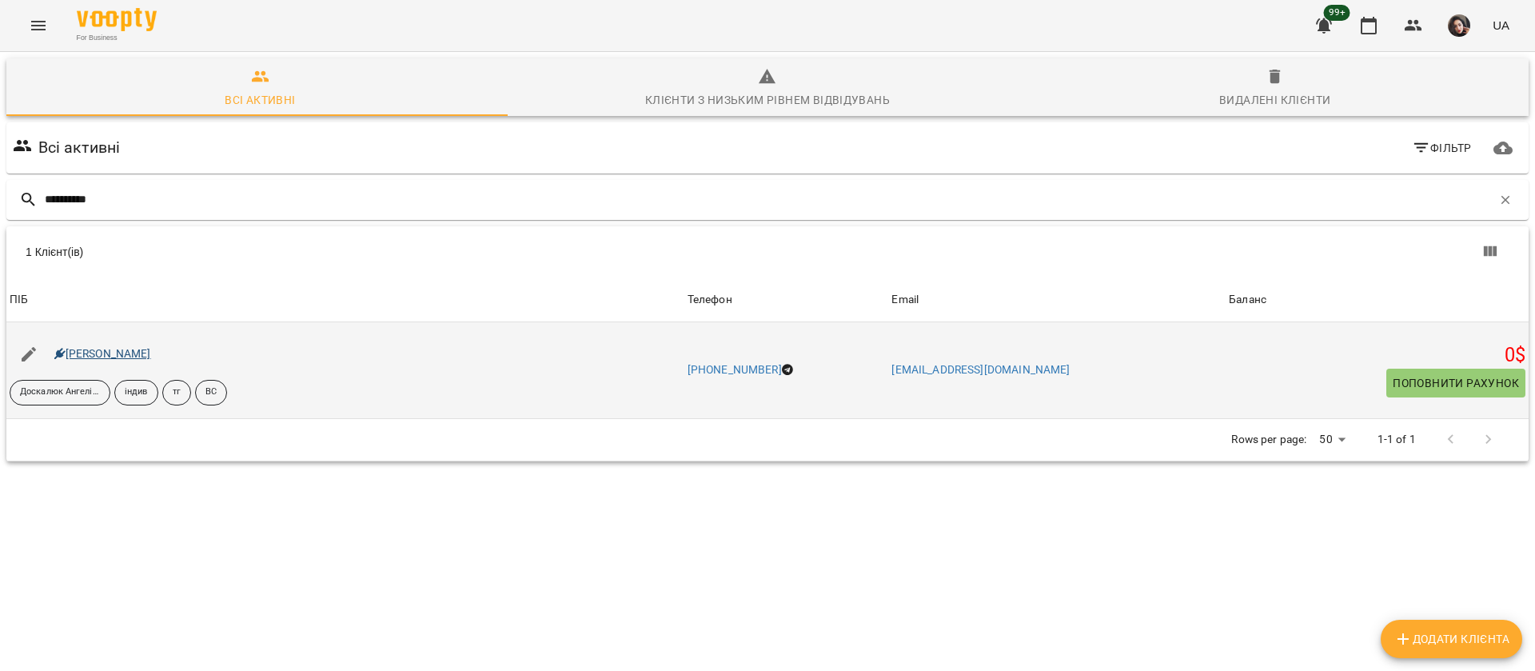
type input "**********"
click at [87, 353] on link "Лєо Карімі" at bounding box center [102, 353] width 97 height 13
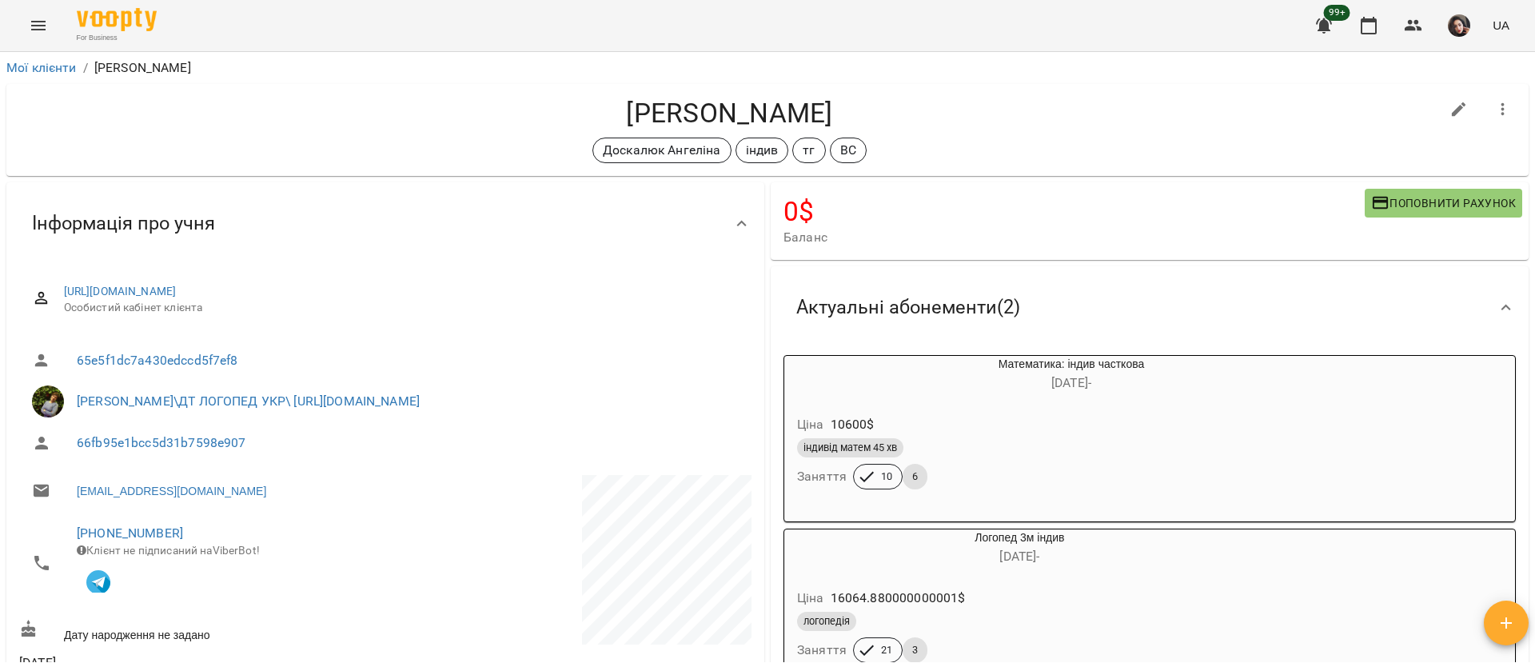
click at [38, 29] on icon "Menu" at bounding box center [38, 26] width 14 height 10
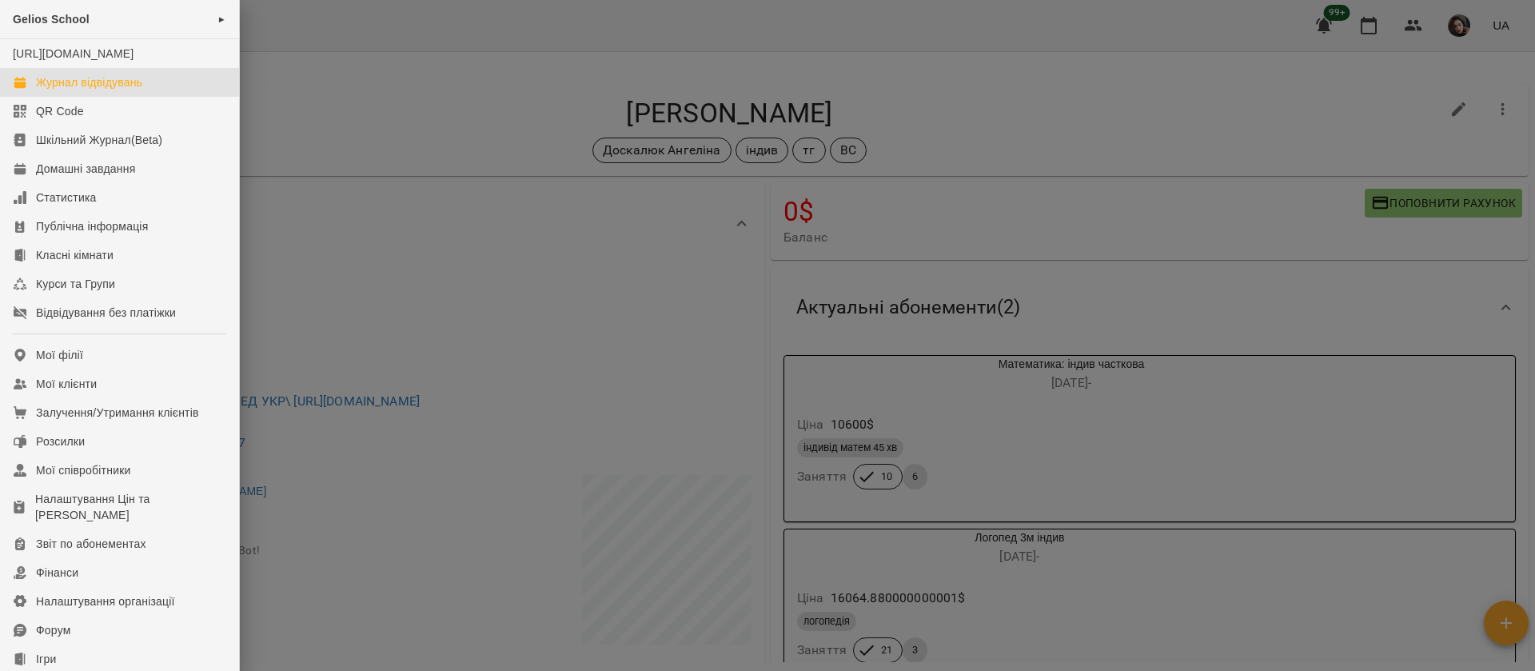
click at [55, 90] on div "Журнал відвідувань" at bounding box center [89, 82] width 106 height 16
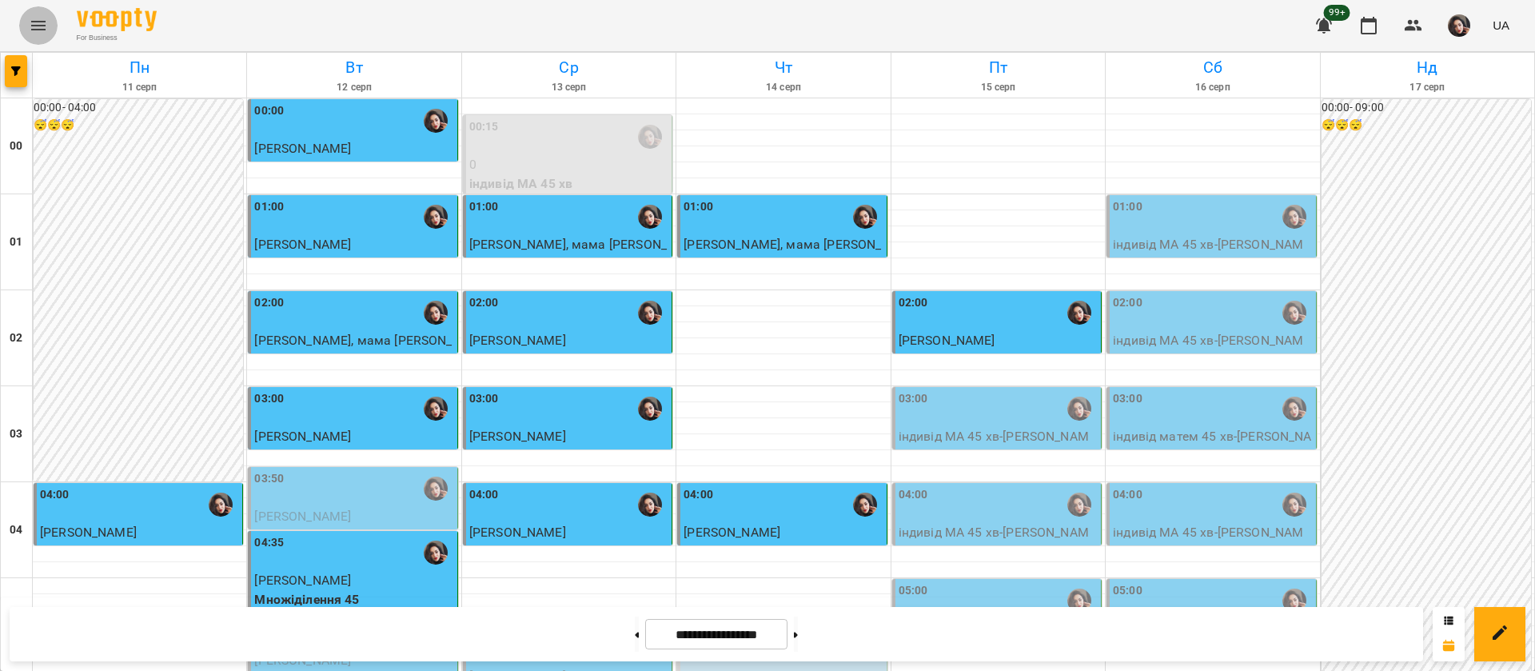
click at [34, 20] on icon "Menu" at bounding box center [38, 25] width 19 height 19
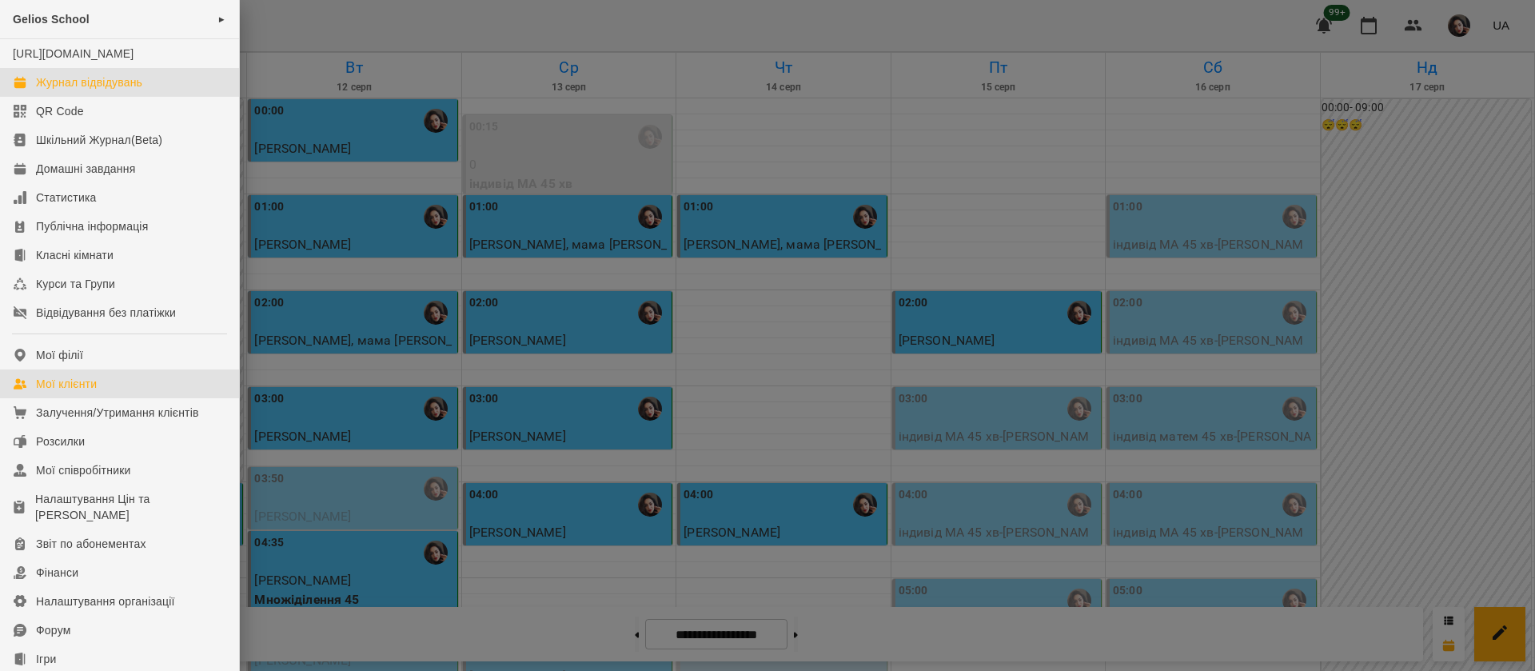
click at [102, 394] on link "Мої клієнти" at bounding box center [119, 383] width 239 height 29
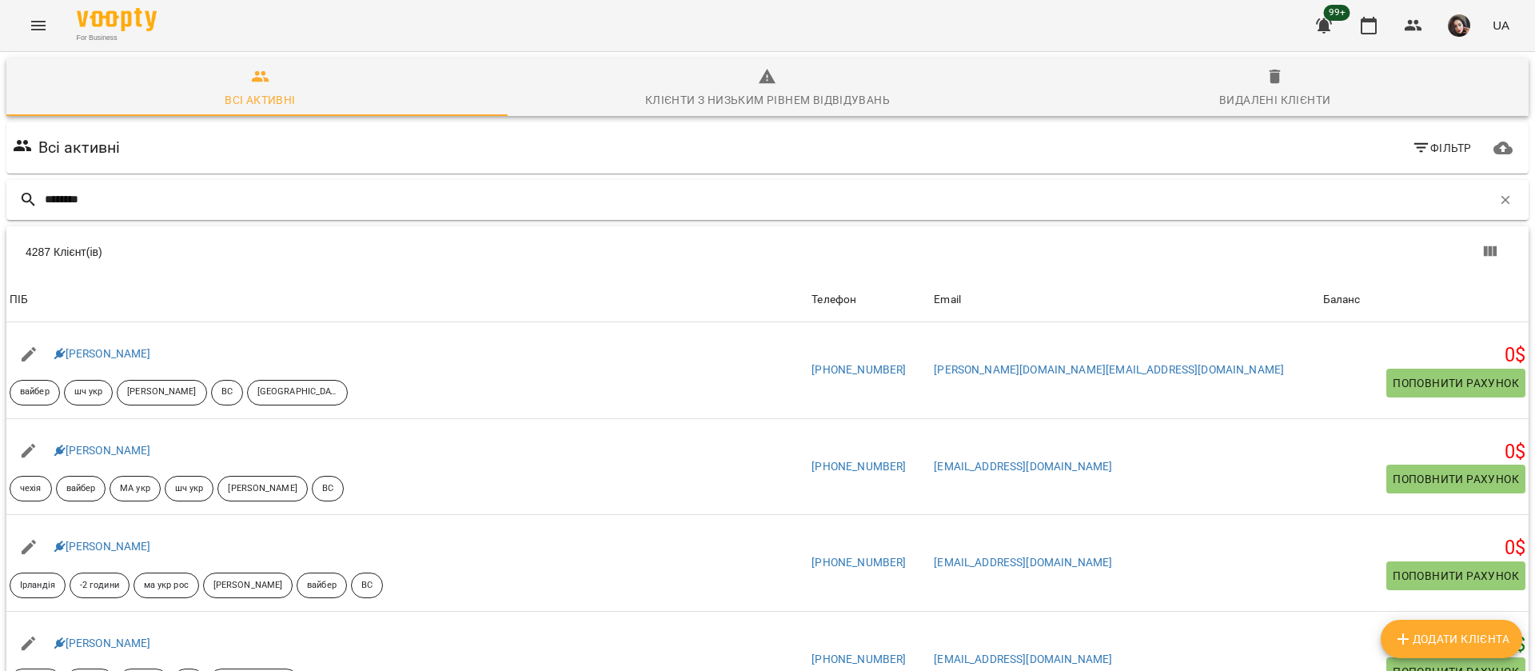
click at [42, 201] on div at bounding box center [29, 199] width 32 height 19
drag, startPoint x: 115, startPoint y: 191, endPoint x: 42, endPoint y: 213, distance: 76.7
click at [42, 213] on div "********" at bounding box center [767, 200] width 1522 height 40
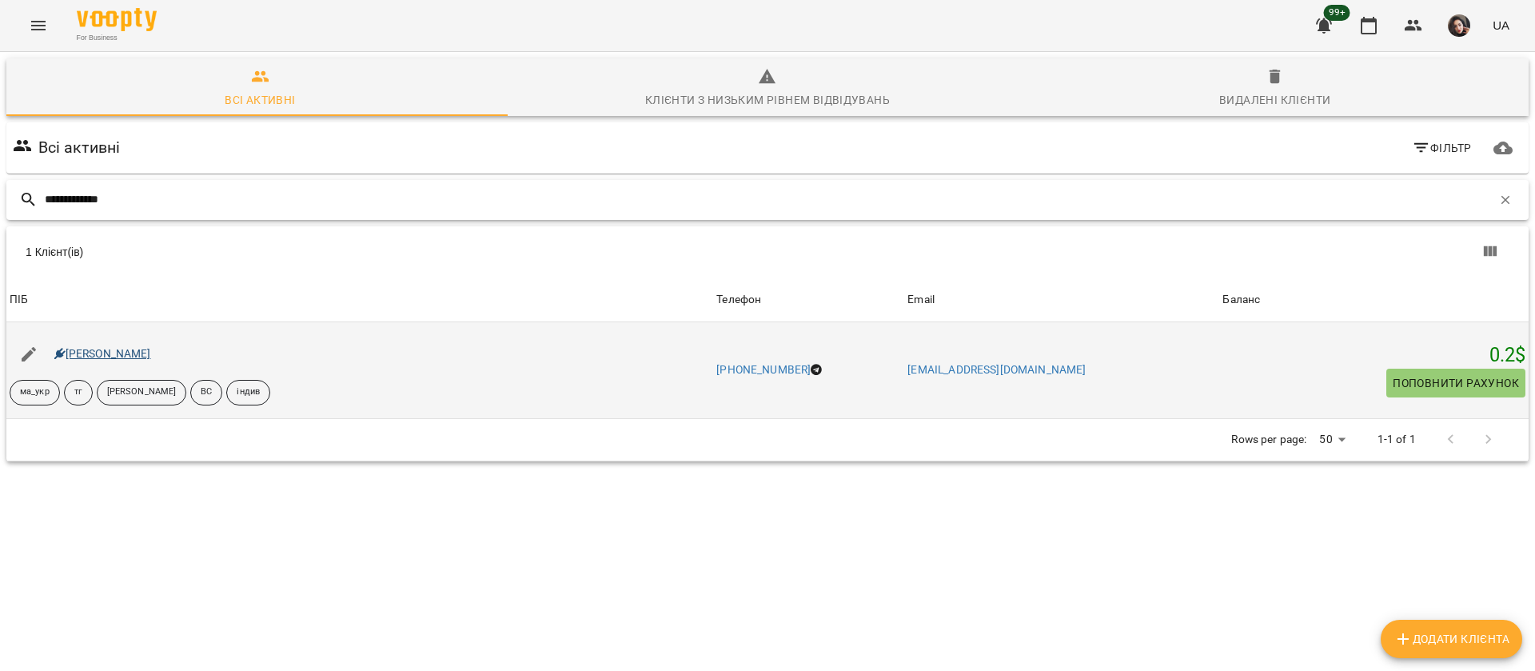
type input "**********"
click at [133, 349] on link "Емма Яловенко" at bounding box center [102, 353] width 97 height 13
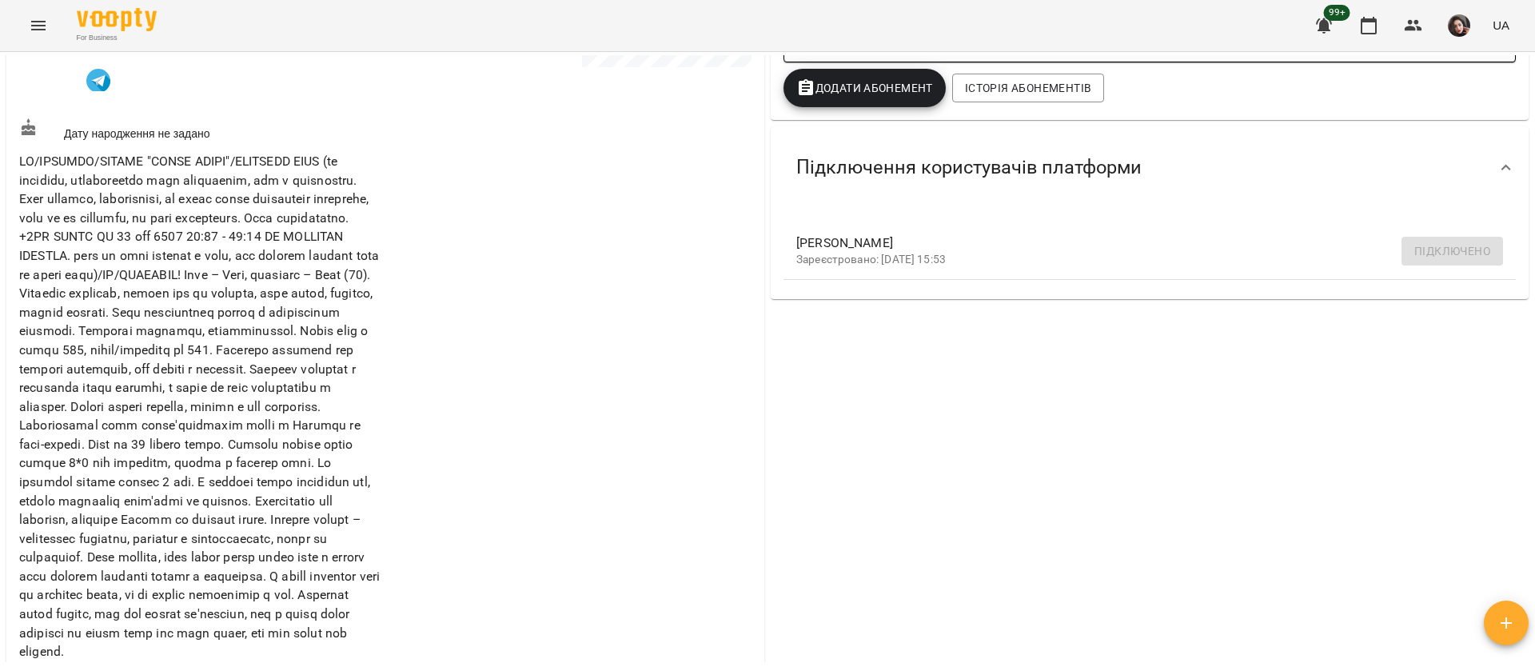
scroll to position [465, 0]
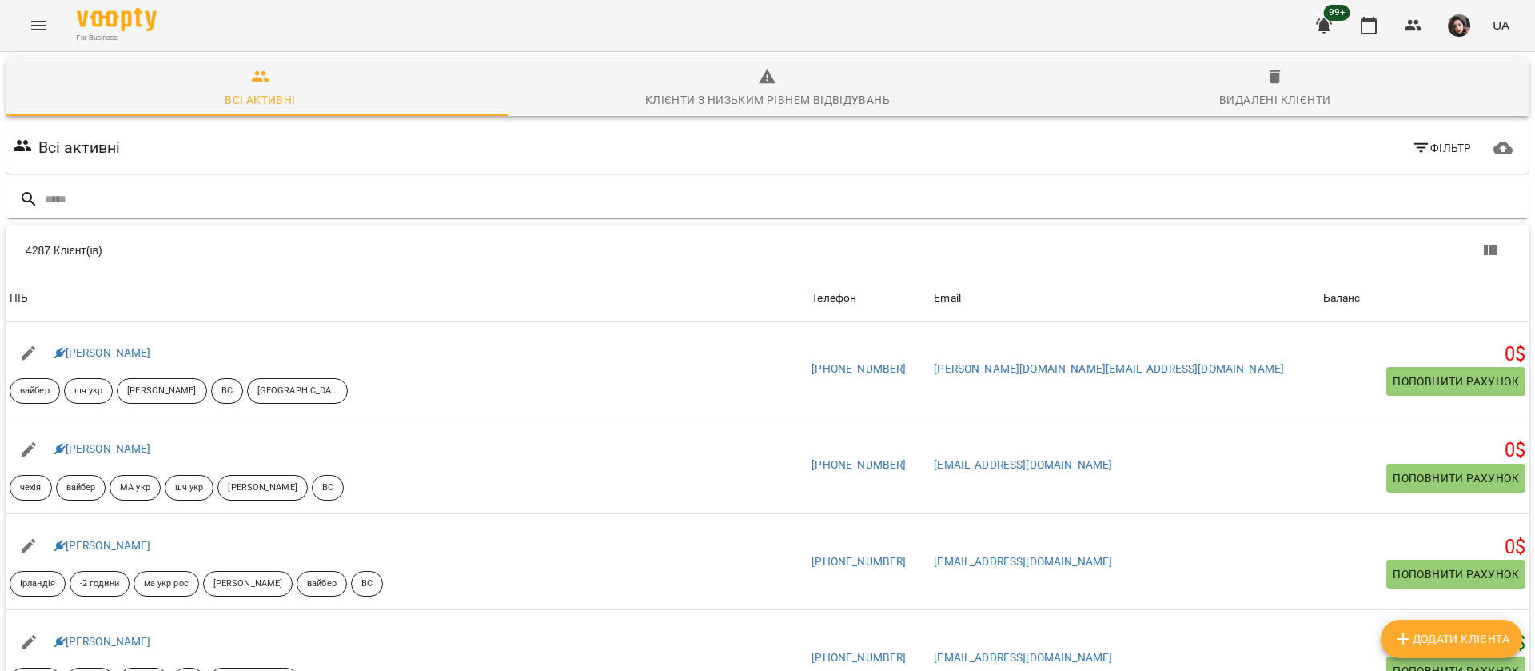
click at [45, 34] on icon "Menu" at bounding box center [38, 25] width 19 height 19
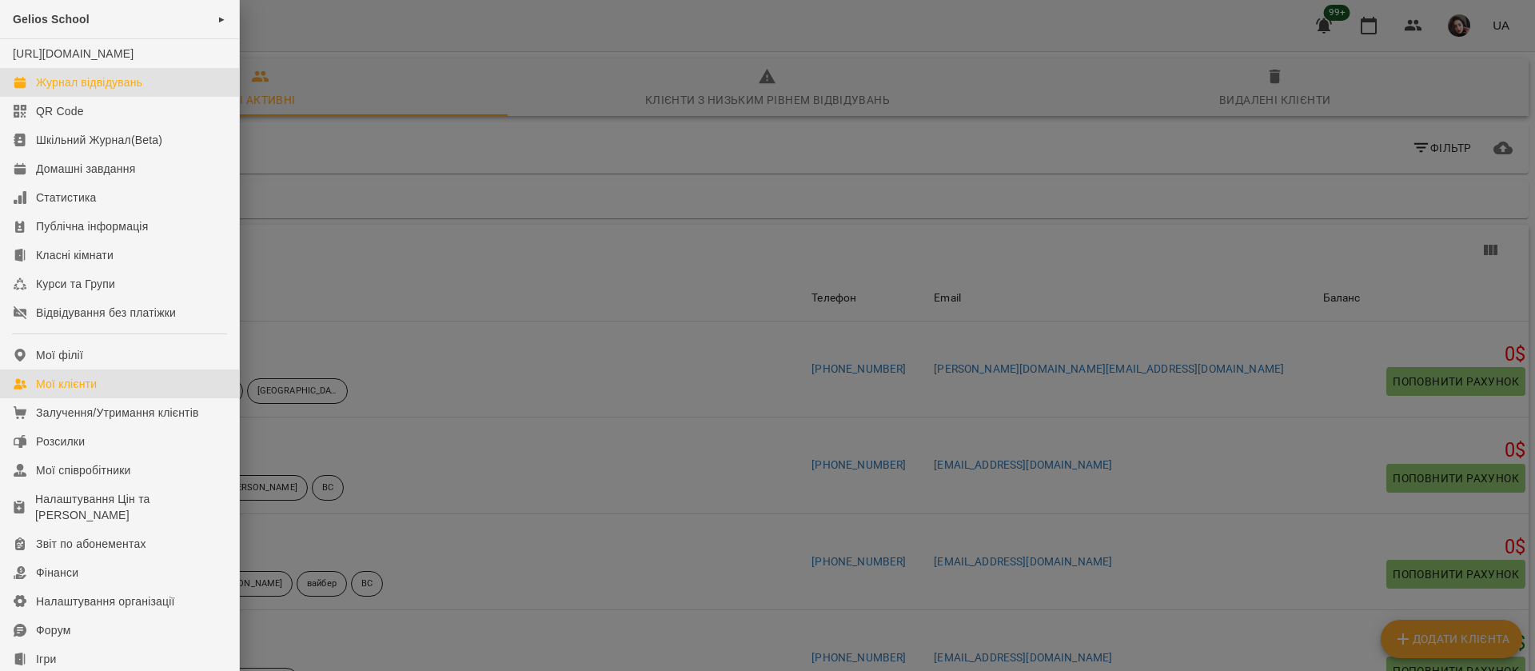
click at [77, 90] on div "Журнал відвідувань" at bounding box center [89, 82] width 106 height 16
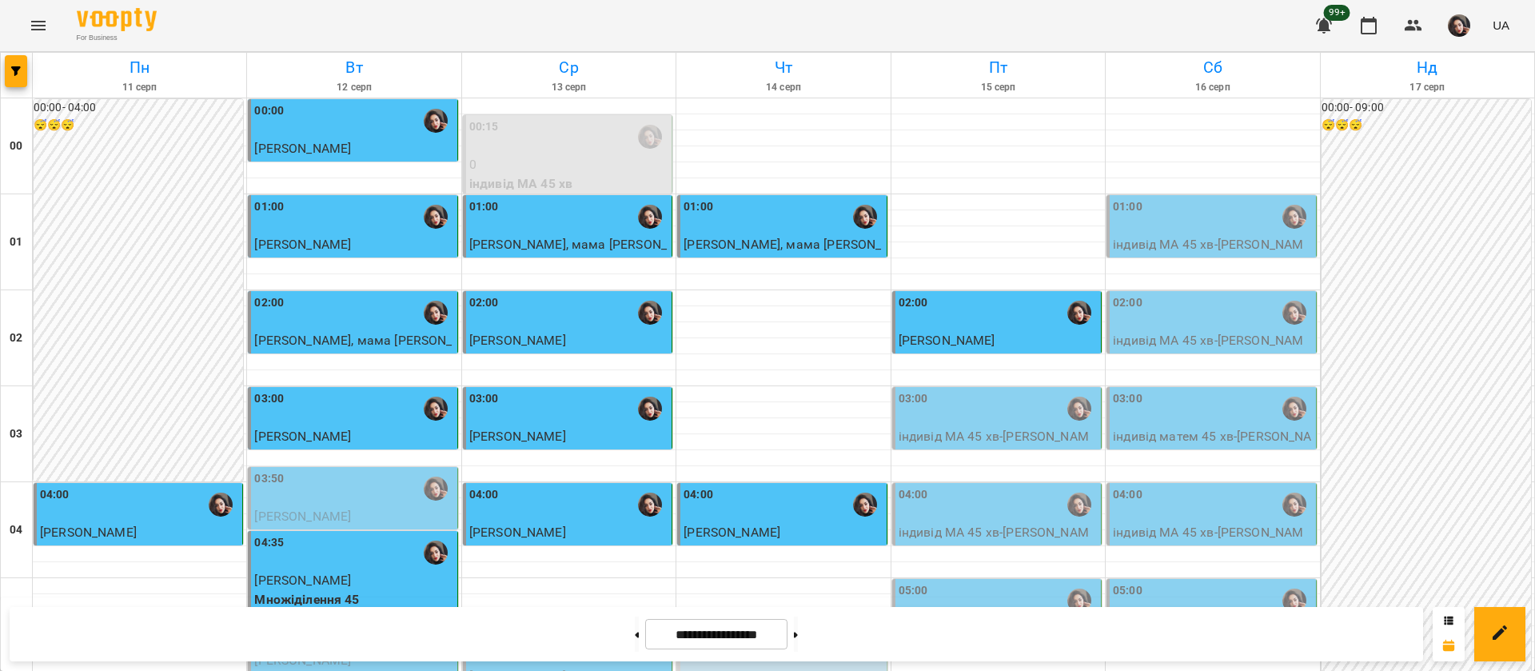
click at [985, 428] on p "індивід МА 45 хв - Nickolas Pashchuk" at bounding box center [998, 446] width 199 height 38
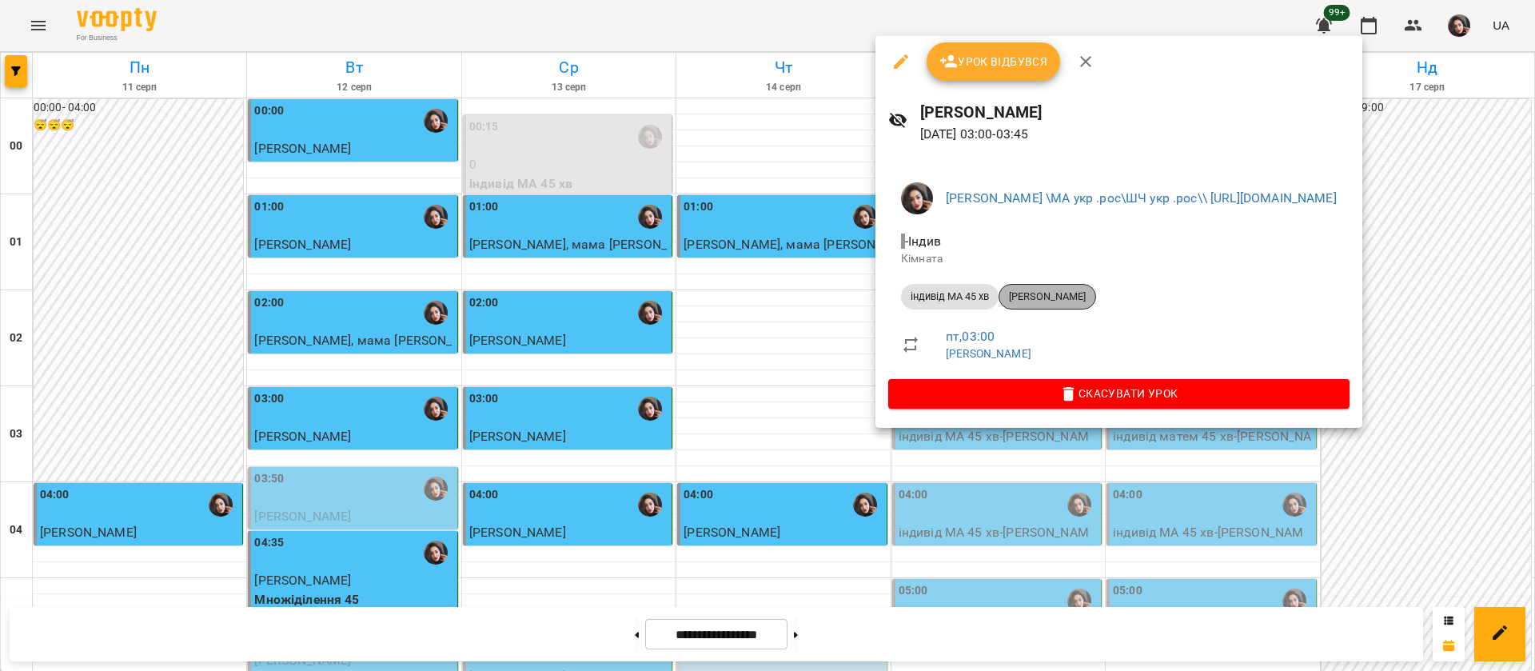
click at [1076, 293] on span "[PERSON_NAME]" at bounding box center [1048, 296] width 96 height 14
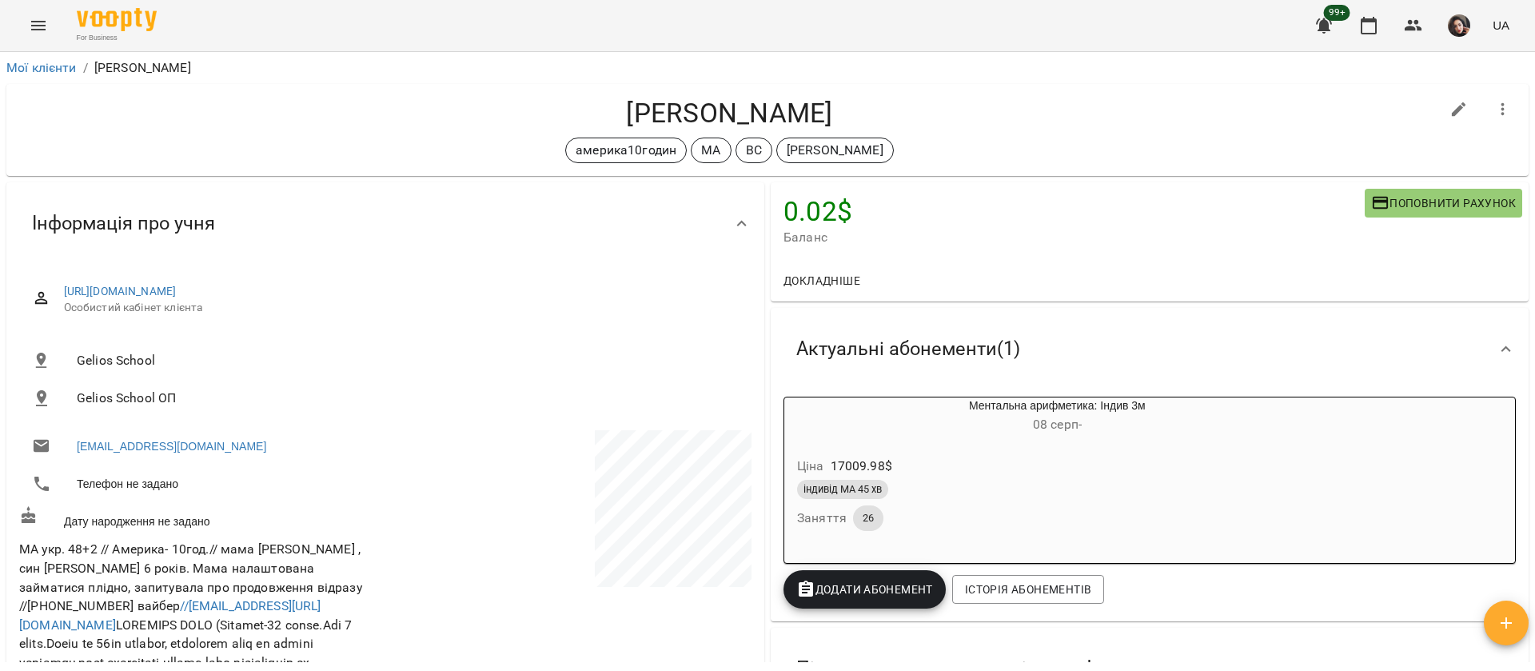
drag, startPoint x: 606, startPoint y: 100, endPoint x: 844, endPoint y: 103, distance: 237.5
click at [844, 103] on h4 "[PERSON_NAME]" at bounding box center [729, 113] width 1421 height 33
copy h4 "[PERSON_NAME]"
click at [32, 23] on icon "Menu" at bounding box center [38, 25] width 19 height 19
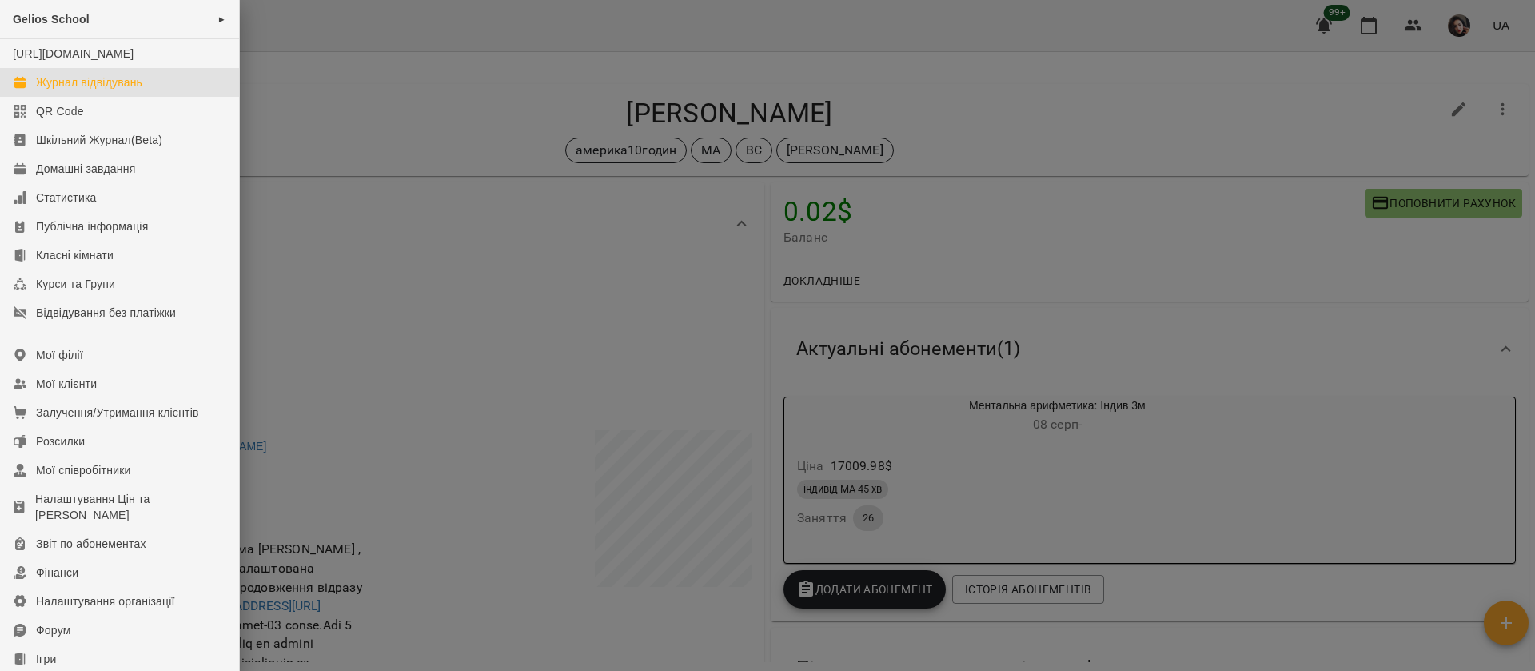
click at [90, 90] on div "Журнал відвідувань" at bounding box center [89, 82] width 106 height 16
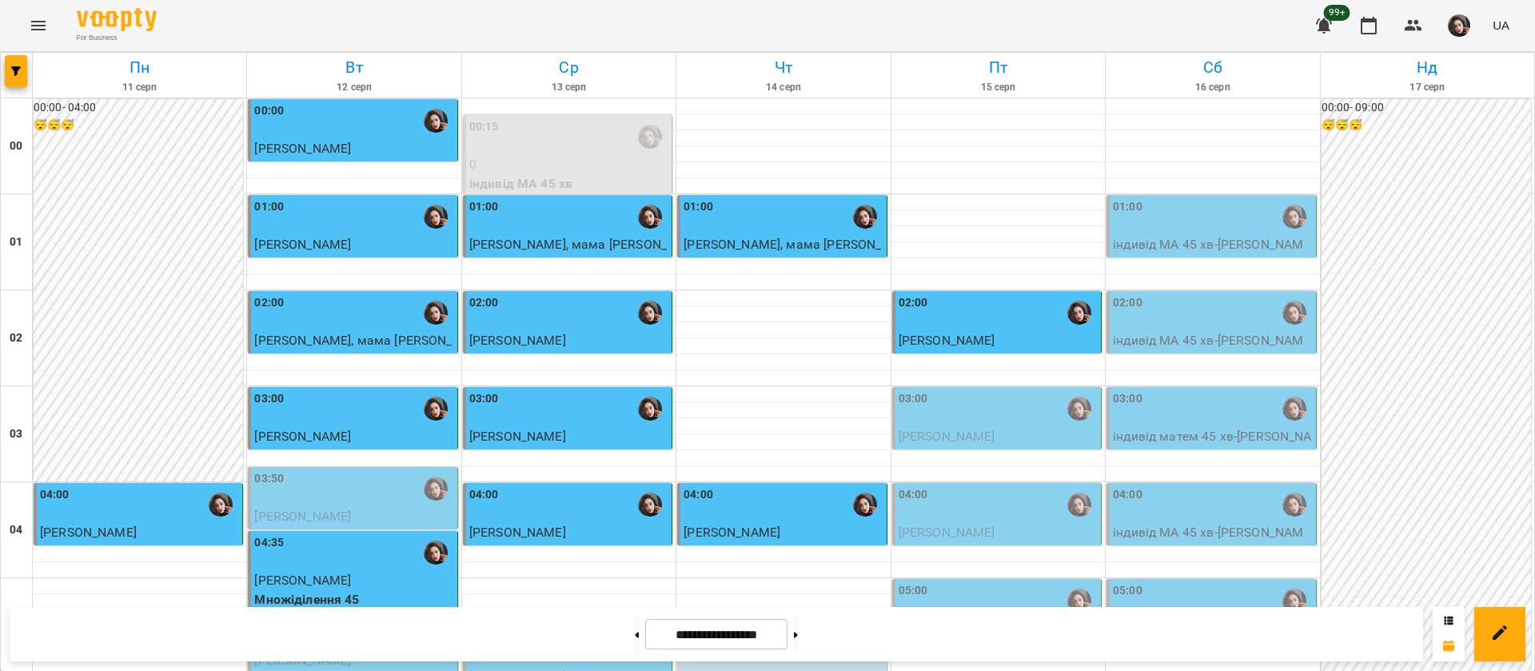
click at [992, 418] on div "03:00" at bounding box center [998, 408] width 199 height 37
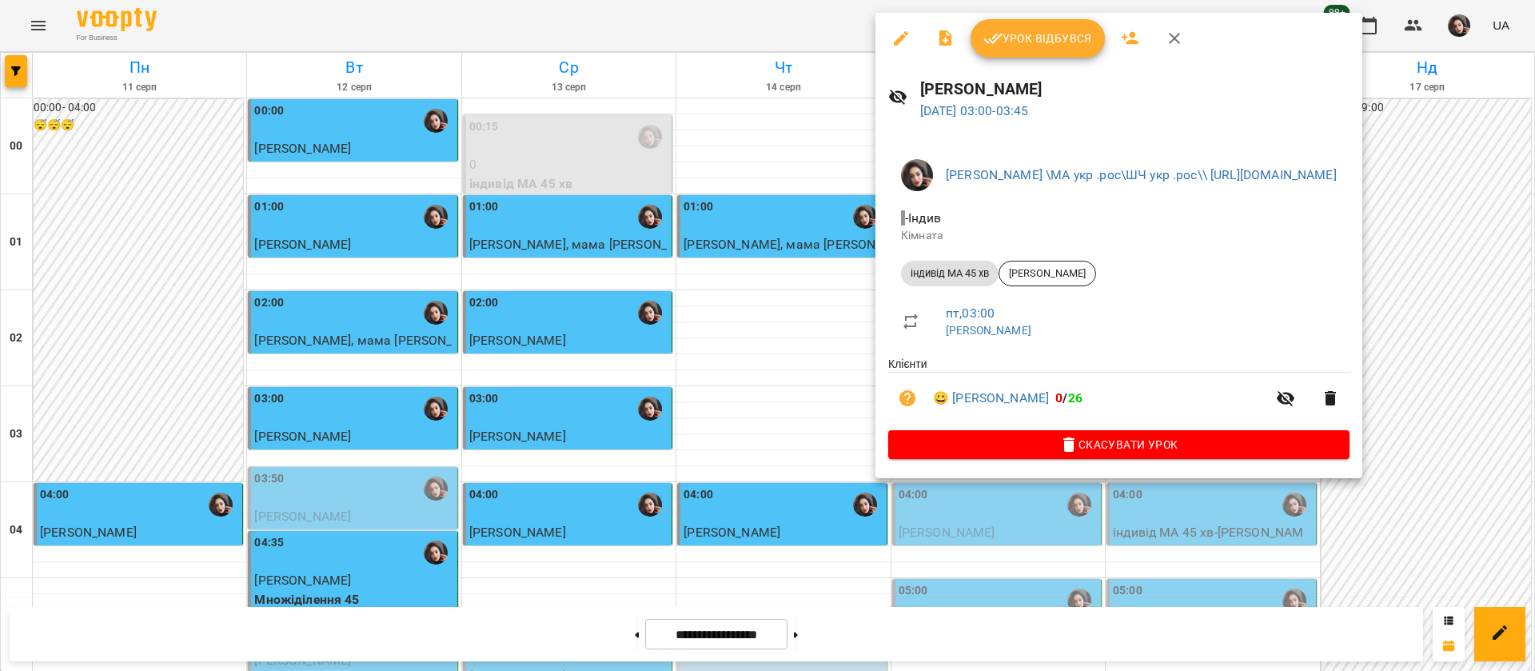
click at [1019, 42] on span "Урок відбувся" at bounding box center [1038, 38] width 109 height 19
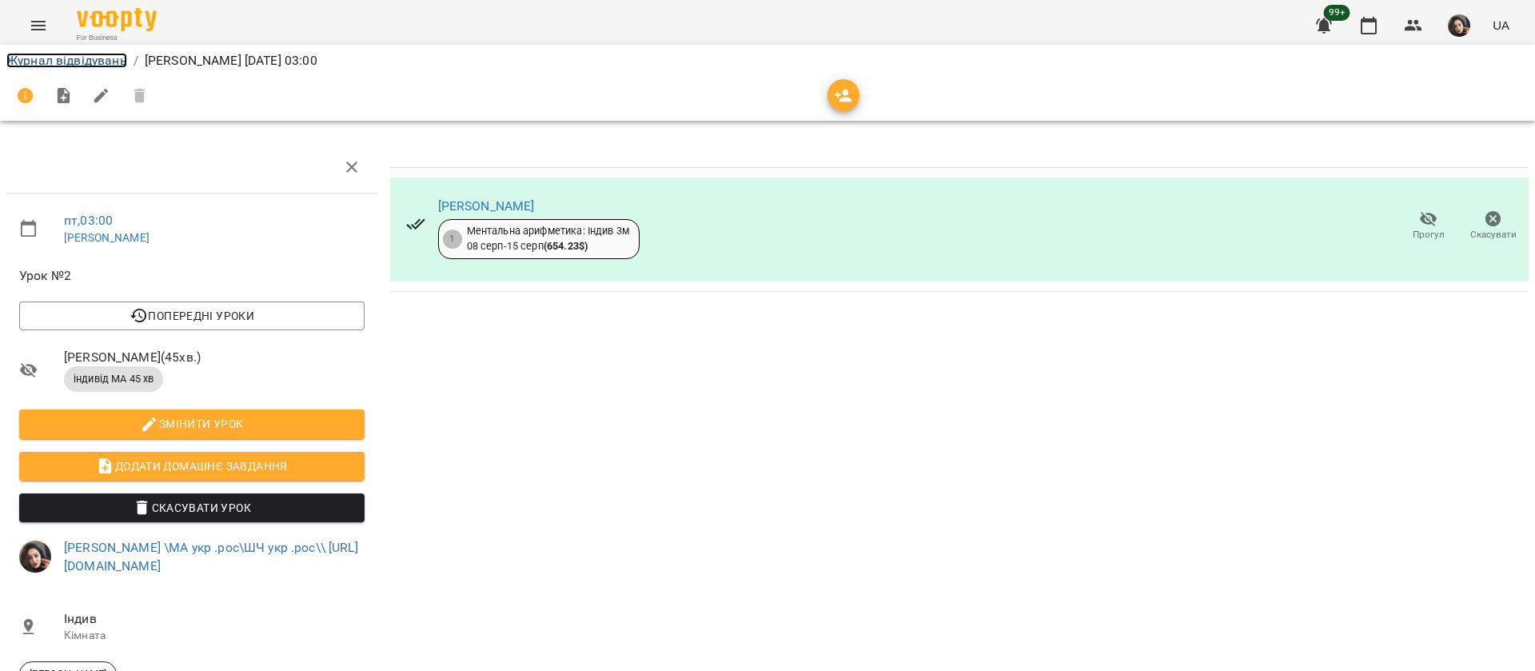
click at [102, 62] on link "Журнал відвідувань" at bounding box center [66, 60] width 121 height 15
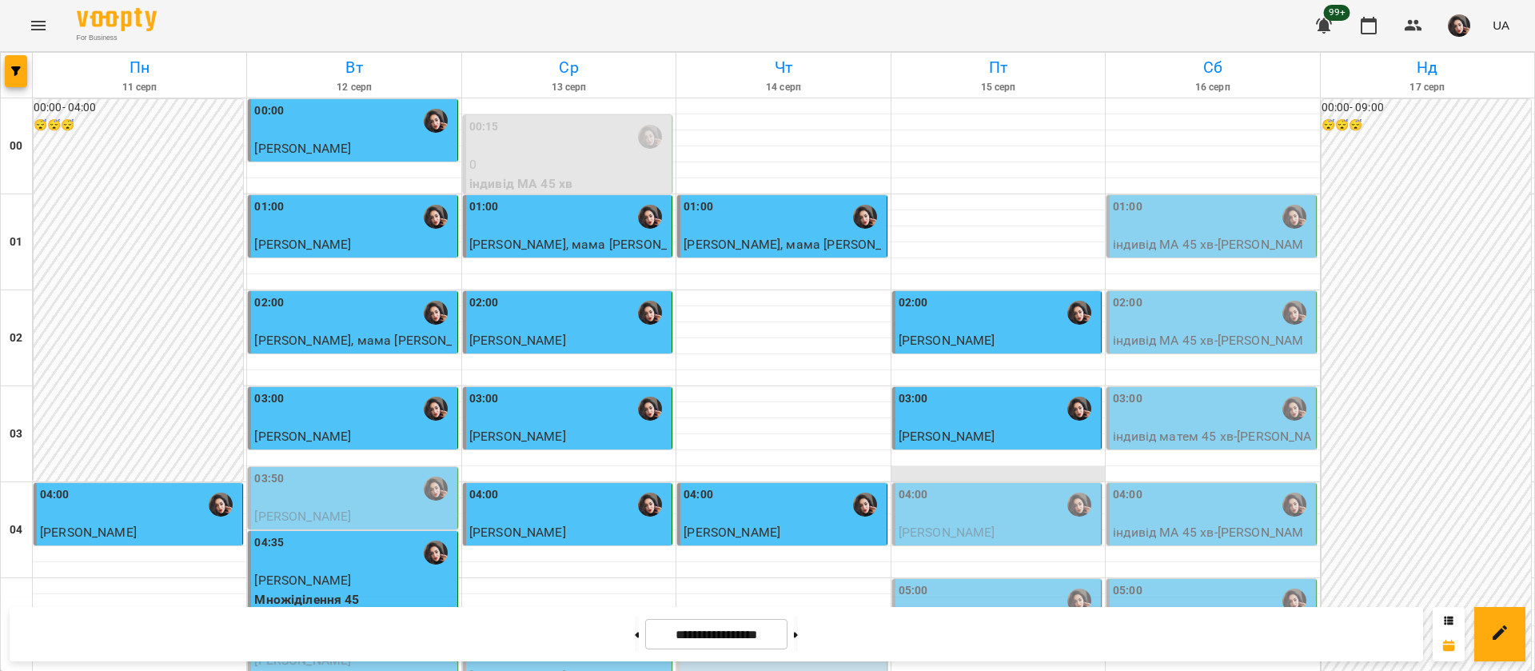
scroll to position [1559, 0]
click at [944, 520] on div "04:00" at bounding box center [998, 504] width 199 height 37
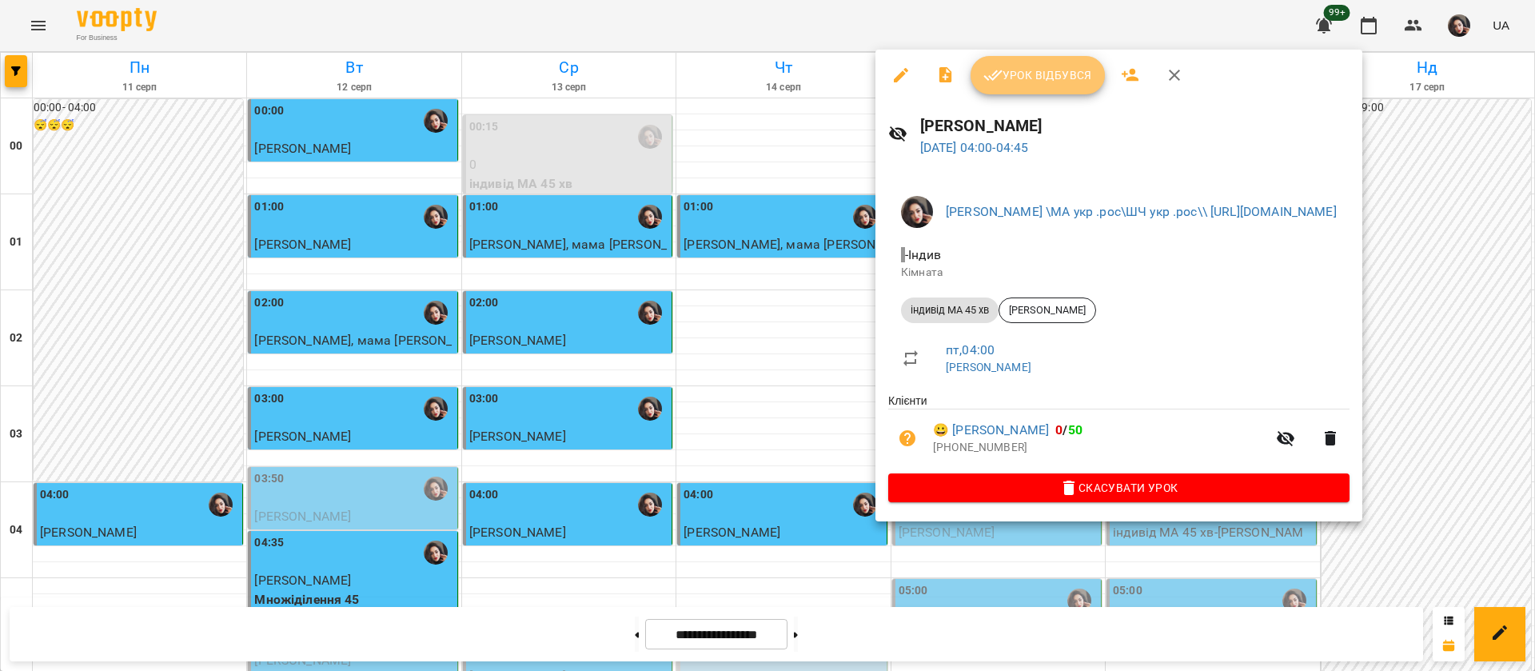
click at [1046, 69] on span "Урок відбувся" at bounding box center [1038, 75] width 109 height 19
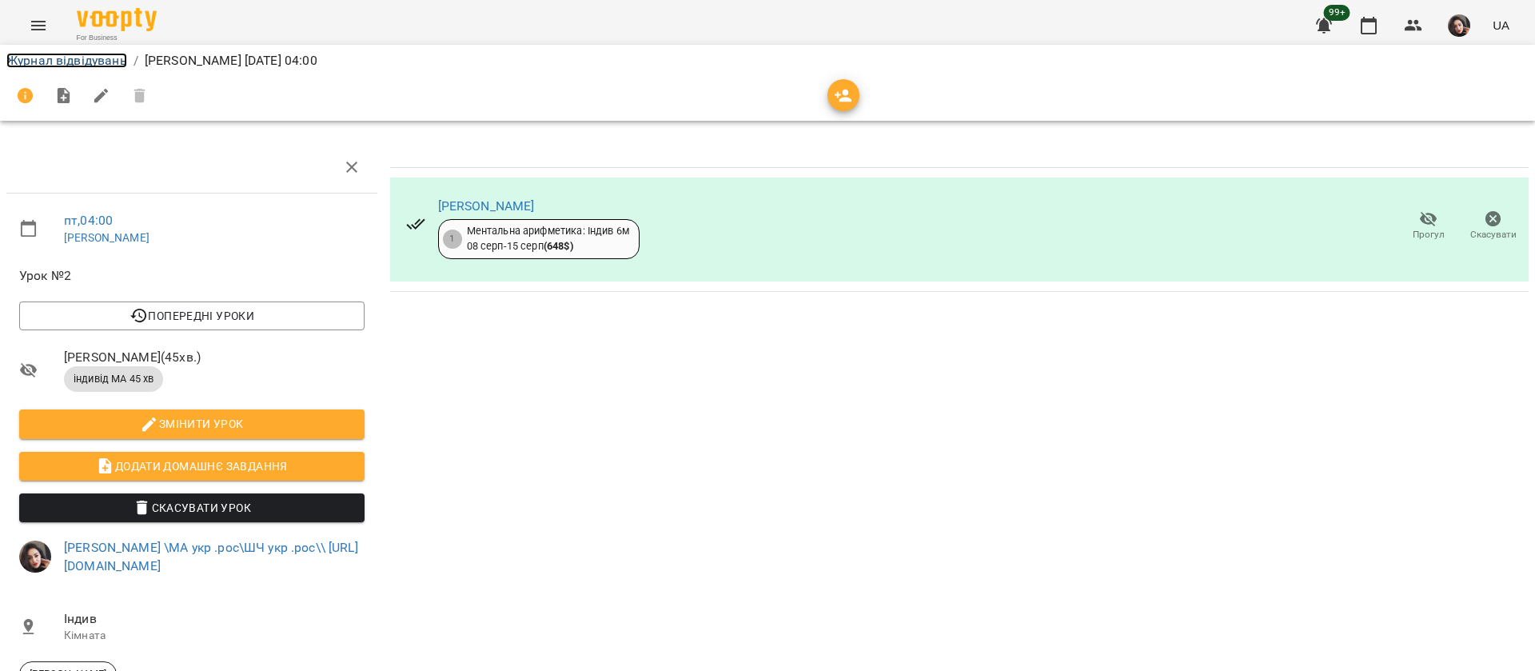
click at [31, 62] on link "Журнал відвідувань" at bounding box center [66, 60] width 121 height 15
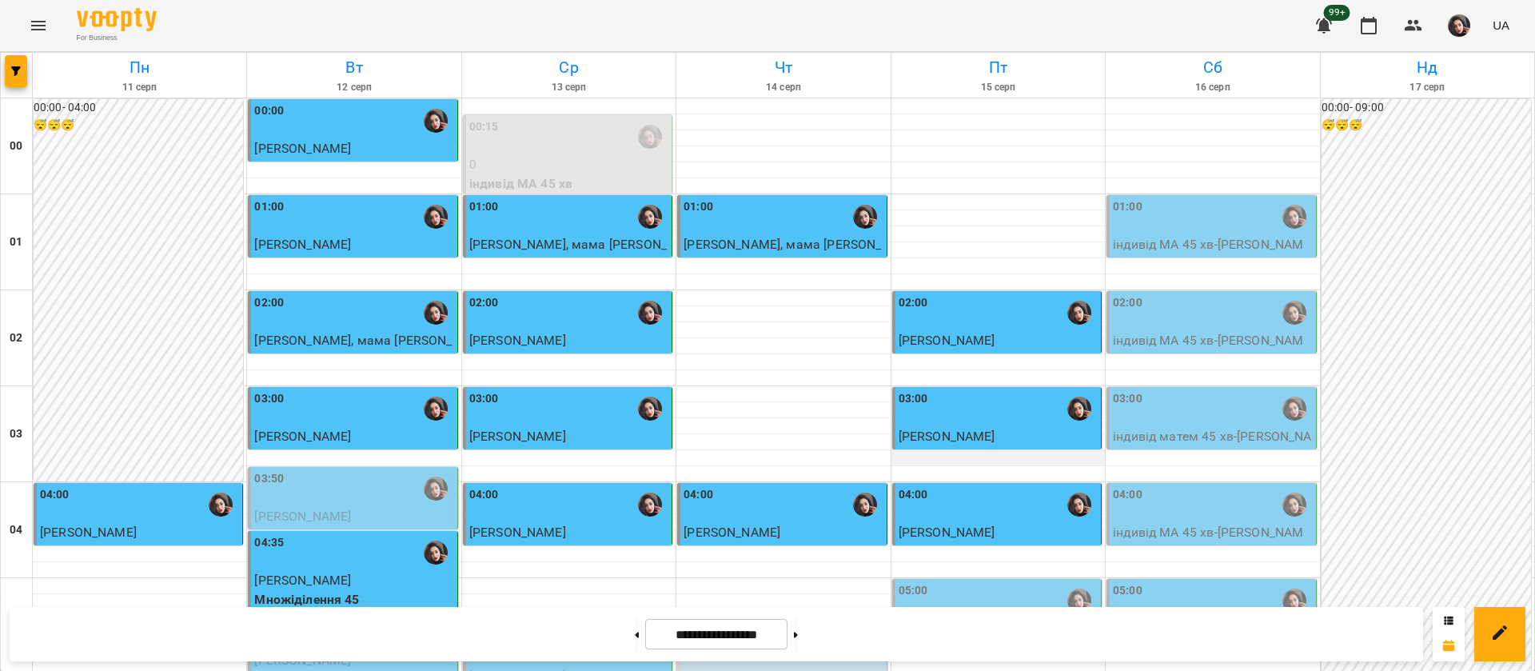
scroll to position [360, 0]
